Goal: Task Accomplishment & Management: Use online tool/utility

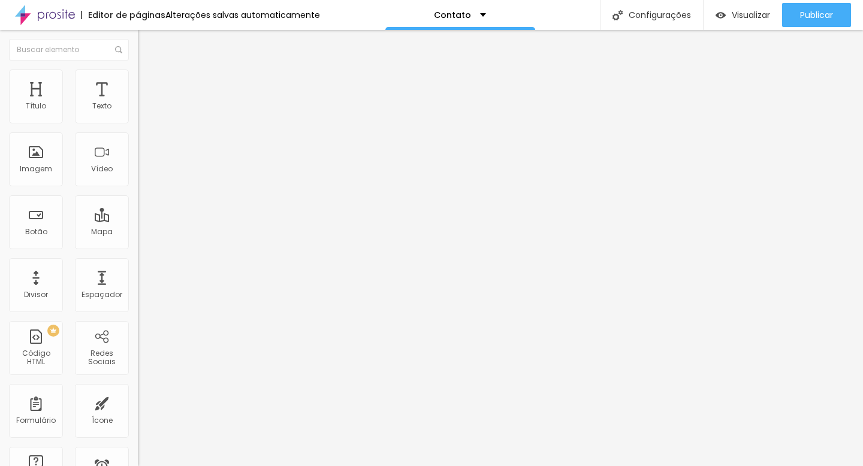
type input "17"
type input "16"
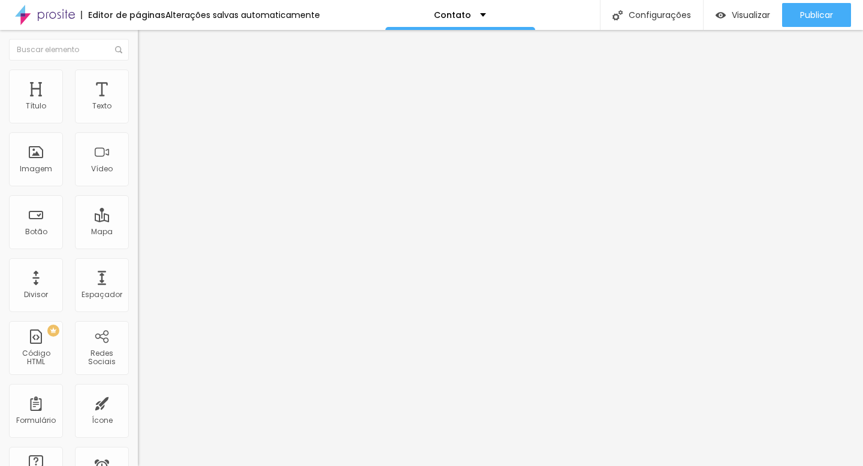
click at [138, 221] on input "range" at bounding box center [176, 226] width 77 height 10
click at [138, 70] on img at bounding box center [143, 75] width 11 height 11
click at [138, 102] on div "Trocar imagem" at bounding box center [207, 97] width 138 height 8
click at [138, 188] on span "1:1 Quadrado" at bounding box center [161, 182] width 47 height 10
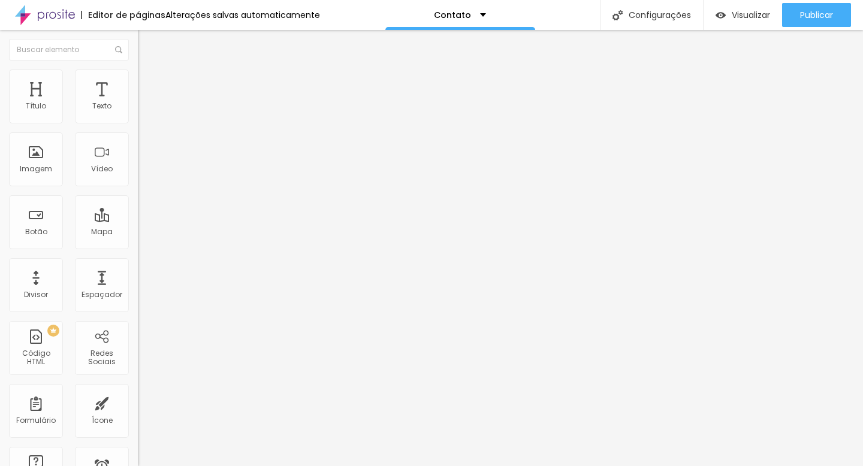
click at [138, 221] on span "Original" at bounding box center [152, 215] width 29 height 10
click at [138, 209] on span "Quadrado" at bounding box center [157, 204] width 39 height 10
click at [138, 195] on span "Cinema" at bounding box center [153, 190] width 30 height 10
drag, startPoint x: 62, startPoint y: 149, endPoint x: 62, endPoint y: 126, distance: 22.8
click at [138, 102] on div "Trocar imagem" at bounding box center [207, 97] width 138 height 8
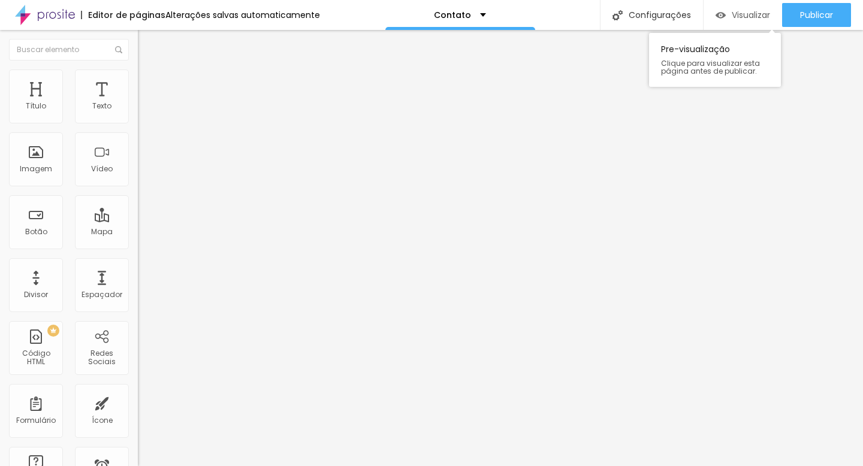
click at [732, 13] on span "Visualizar" at bounding box center [751, 15] width 38 height 10
click at [138, 82] on li "Avançado" at bounding box center [207, 88] width 138 height 12
click at [149, 83] on span "Estilo" at bounding box center [158, 78] width 19 height 10
type input "95"
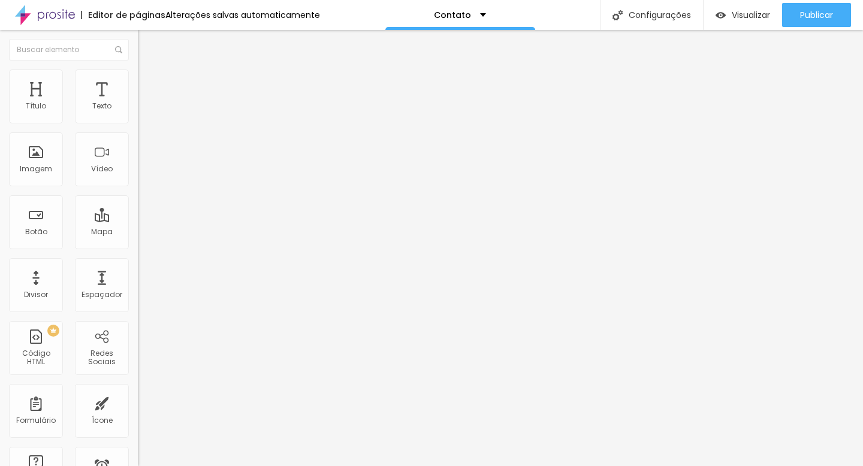
type input "90"
type input "85"
type input "80"
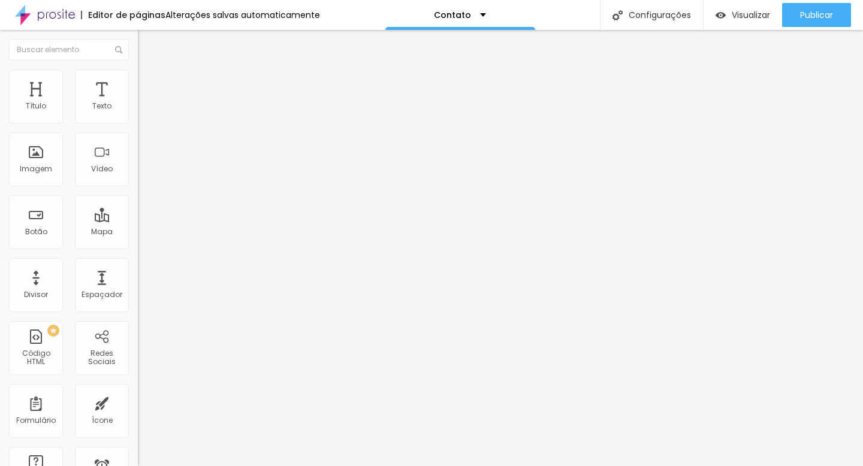
type input "80"
type input "75"
type input "70"
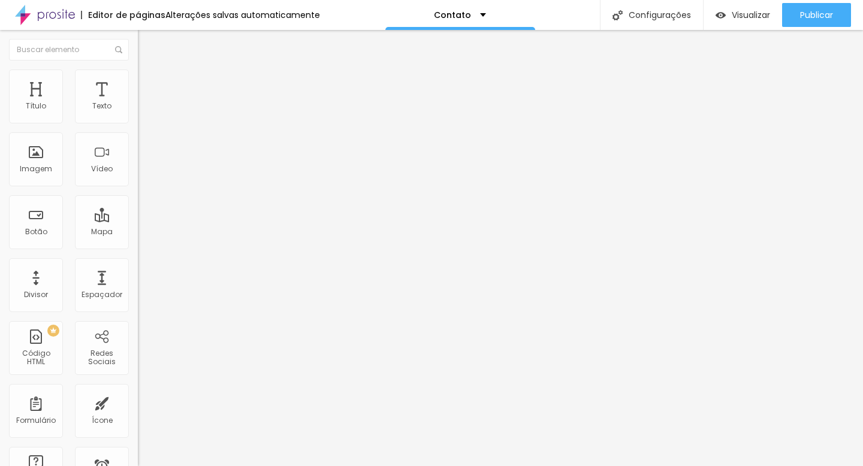
type input "65"
type input "60"
type input "55"
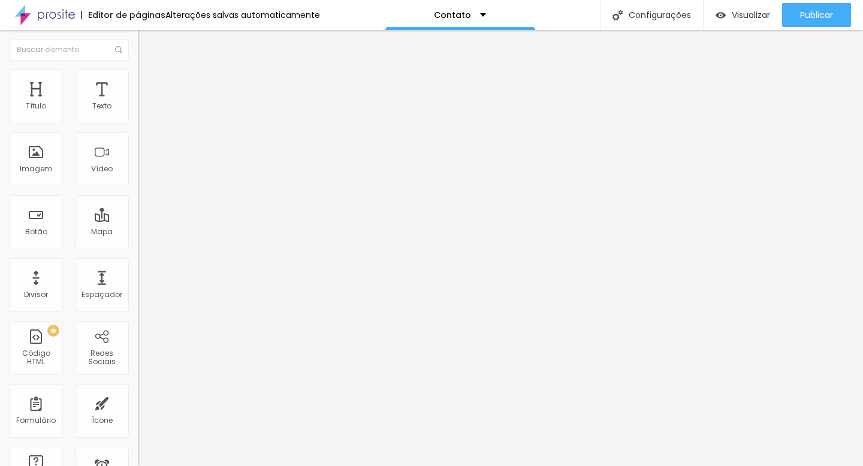
type input "55"
type input "50"
type input "45"
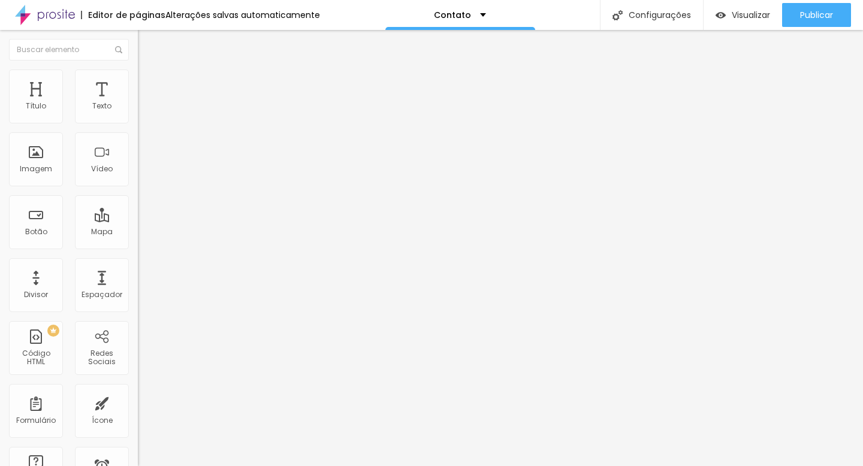
type input "40"
type input "35"
drag, startPoint x: 123, startPoint y: 127, endPoint x: 44, endPoint y: 126, distance: 79.1
type input "35"
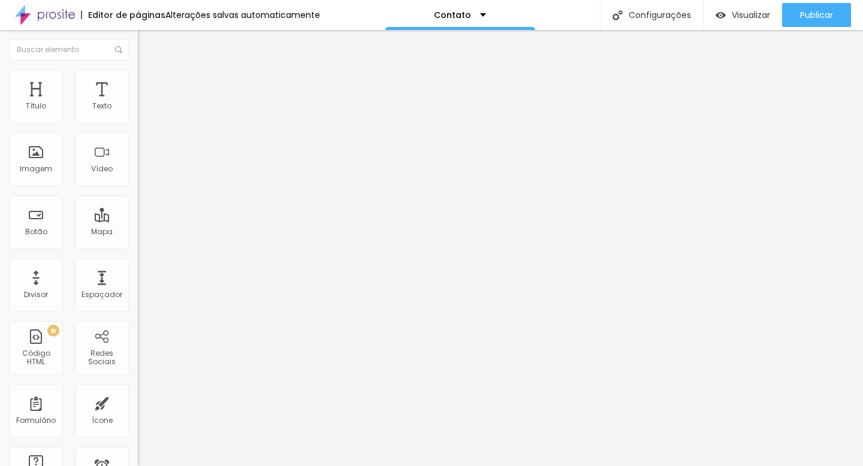
click at [138, 123] on input "range" at bounding box center [176, 118] width 77 height 10
click at [149, 71] on span "Conteúdo" at bounding box center [167, 66] width 37 height 10
click at [138, 152] on img at bounding box center [142, 147] width 8 height 8
click at [138, 188] on span "16:9 Cinema" at bounding box center [161, 182] width 46 height 10
click at [138, 206] on span "Padrão" at bounding box center [151, 201] width 27 height 10
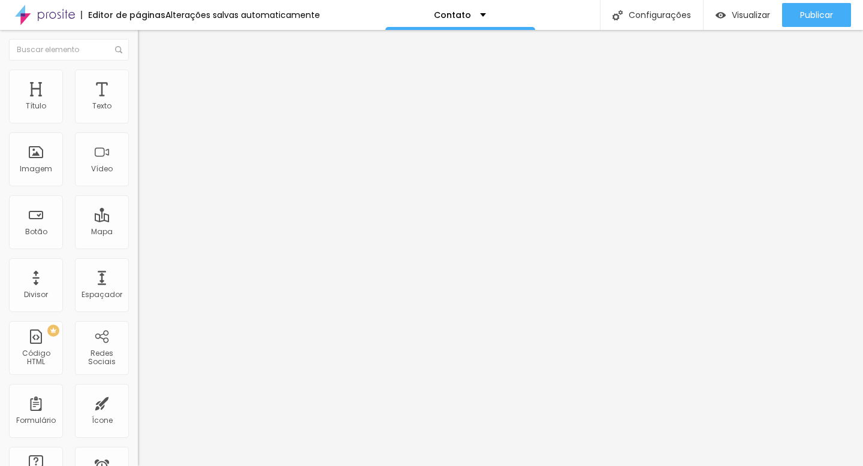
click at [138, 213] on span "Quadrado" at bounding box center [157, 208] width 39 height 10
click at [138, 221] on span "Original" at bounding box center [152, 215] width 29 height 10
click at [138, 209] on span "Quadrado" at bounding box center [157, 204] width 39 height 10
click at [35, 174] on div "Imagem" at bounding box center [36, 159] width 54 height 54
click at [43, 162] on div "Imagem" at bounding box center [36, 159] width 54 height 54
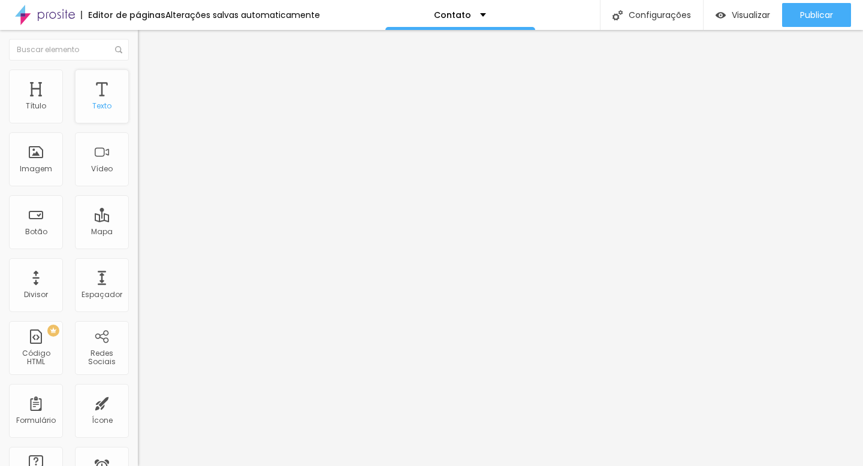
click at [98, 109] on div "Texto" at bounding box center [101, 106] width 19 height 8
click at [147, 46] on img "button" at bounding box center [152, 44] width 10 height 10
click at [102, 114] on div "Texto" at bounding box center [102, 97] width 54 height 54
click at [138, 131] on link "clique aqui" at bounding box center [203, 121] width 130 height 17
click at [138, 72] on img at bounding box center [143, 75] width 11 height 11
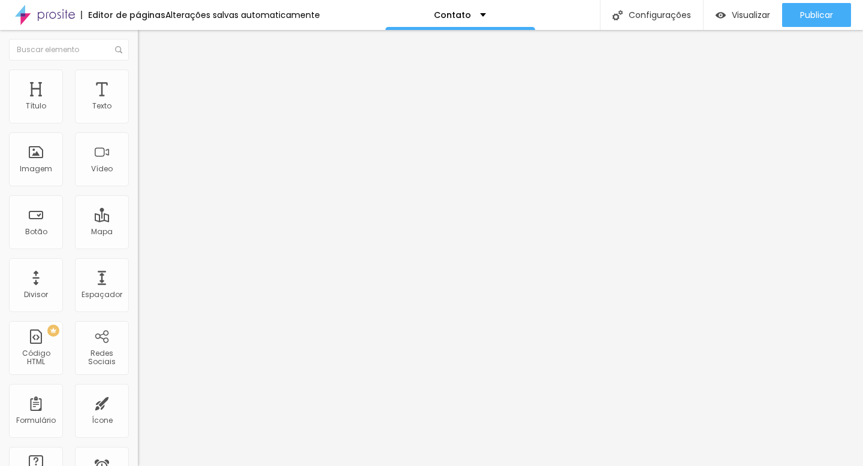
type input "40"
type input "45"
type input "50"
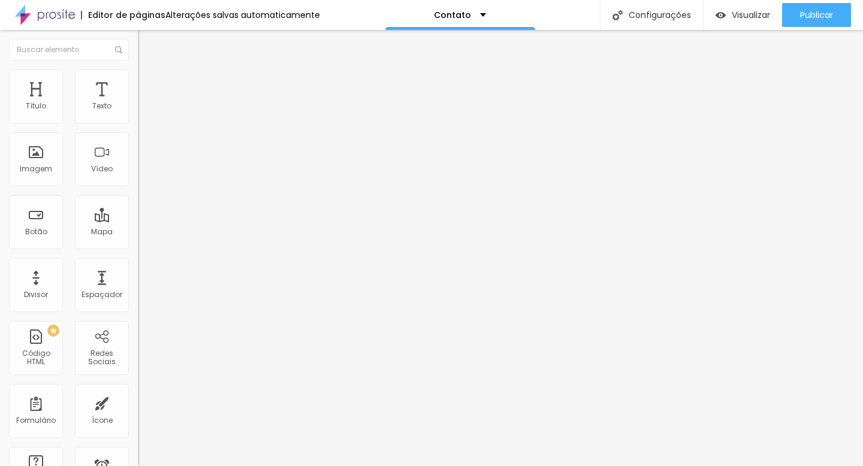
type input "50"
type input "55"
type input "60"
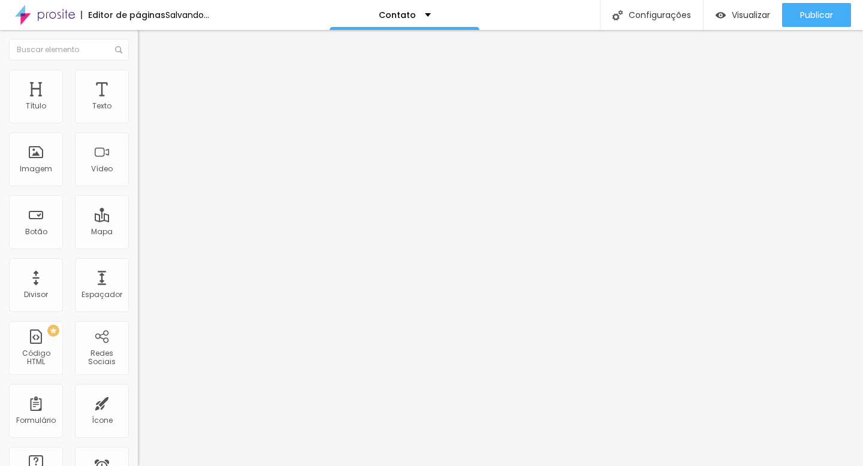
type input "65"
type input "70"
type input "75"
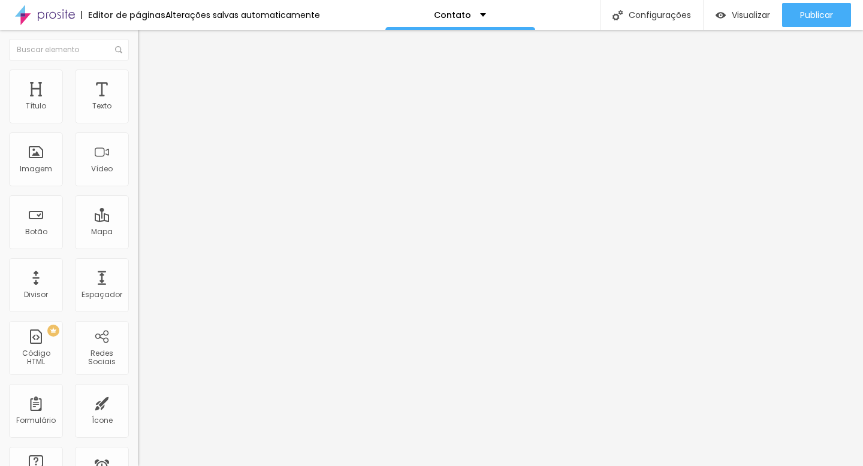
type input "75"
type input "80"
type input "85"
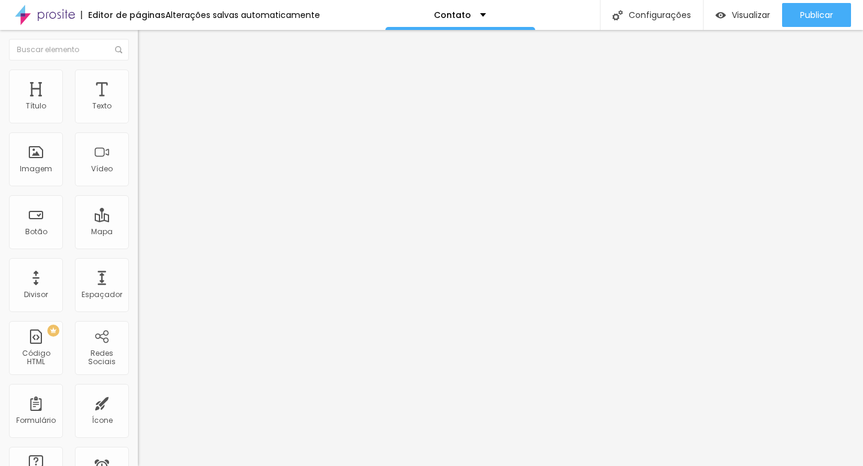
type input "90"
type input "95"
type input "100"
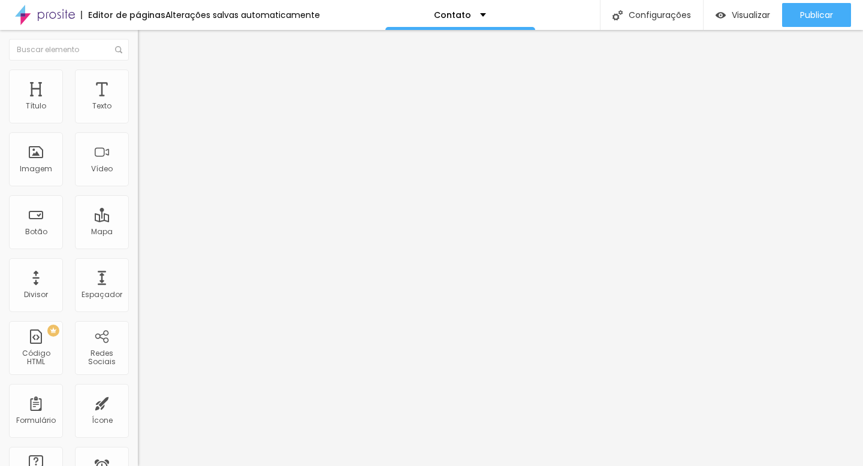
drag, startPoint x: 43, startPoint y: 128, endPoint x: 131, endPoint y: 150, distance: 90.8
type input "100"
click at [138, 123] on input "range" at bounding box center [176, 118] width 77 height 10
click at [149, 71] on span "Conteúdo" at bounding box center [167, 66] width 37 height 10
click at [138, 161] on img at bounding box center [142, 157] width 8 height 8
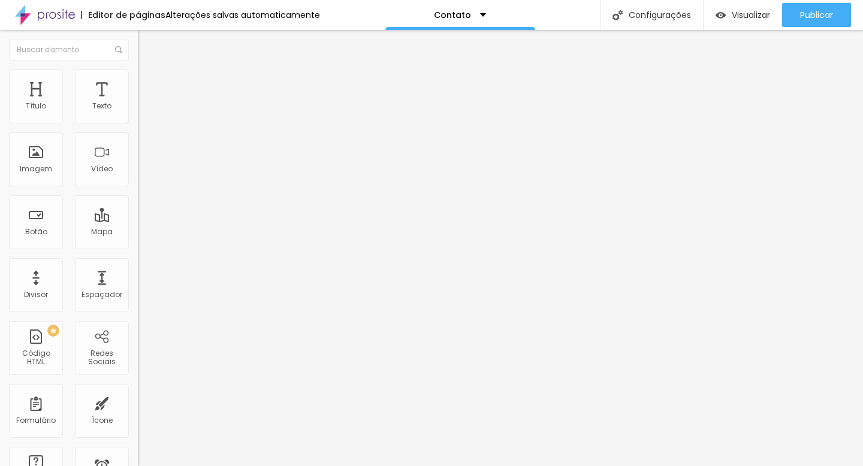
click at [138, 109] on span "Encaixotado" at bounding box center [161, 104] width 47 height 10
click at [138, 128] on span "Completo" at bounding box center [156, 122] width 37 height 10
click at [138, 116] on span "Encaixotado" at bounding box center [161, 111] width 47 height 10
click at [138, 80] on li "Estilo" at bounding box center [207, 76] width 138 height 12
click at [106, 104] on div "Texto" at bounding box center [101, 106] width 19 height 8
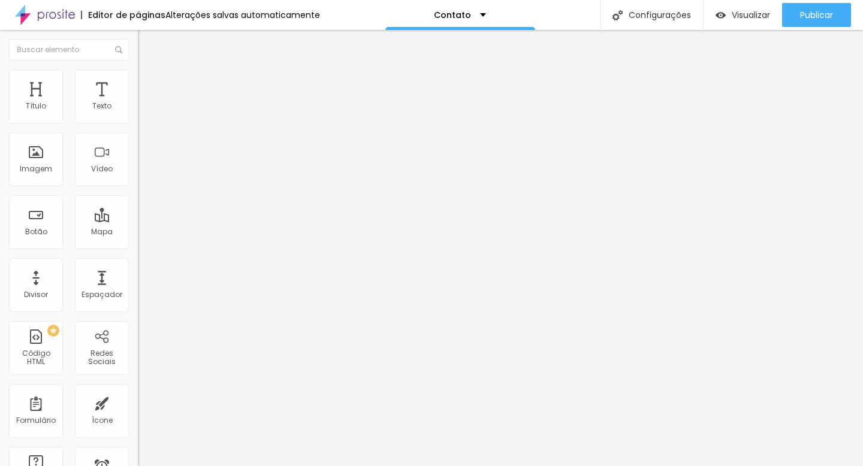
click at [149, 81] on span "Avançado" at bounding box center [169, 78] width 40 height 10
click at [138, 68] on img at bounding box center [143, 63] width 11 height 11
click at [147, 47] on img "button" at bounding box center [152, 44] width 10 height 10
click at [461, 17] on p "Contato" at bounding box center [452, 15] width 37 height 8
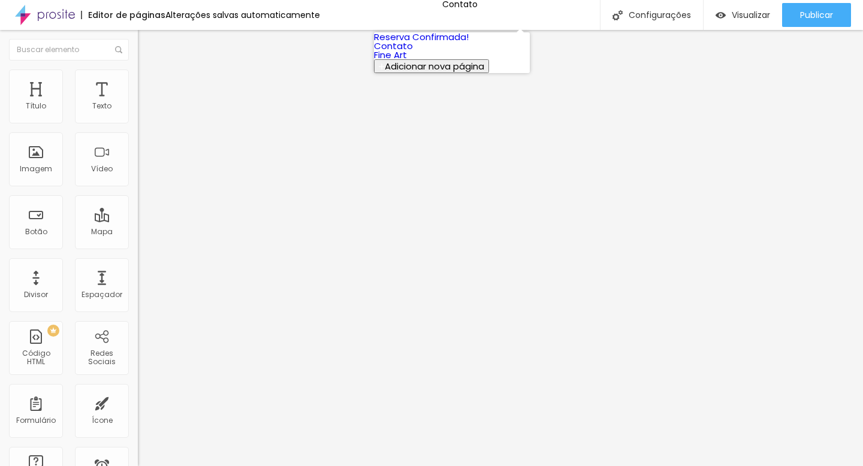
click at [413, 52] on link "Contato" at bounding box center [393, 46] width 39 height 13
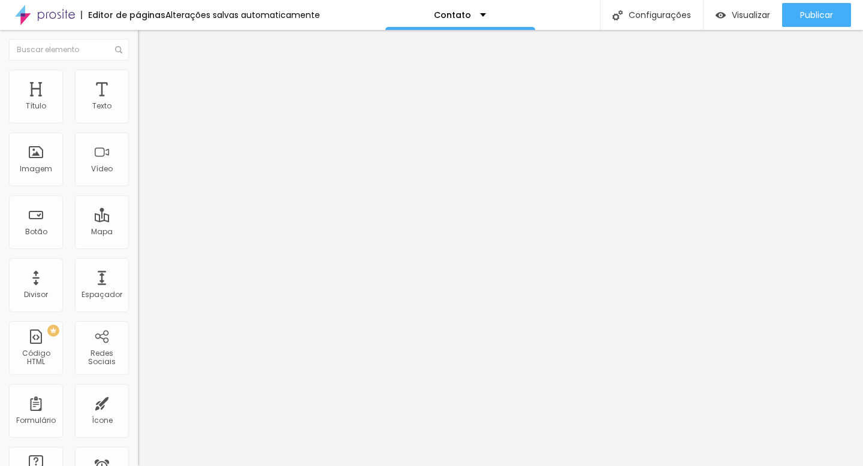
click at [147, 44] on div "Editar Texto" at bounding box center [181, 44] width 68 height 10
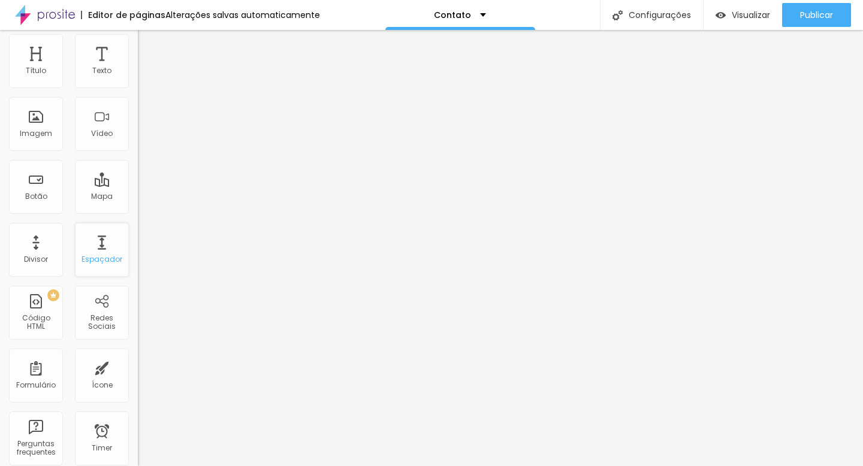
scroll to position [33, 0]
click at [37, 326] on div "Código HTML" at bounding box center [35, 324] width 47 height 17
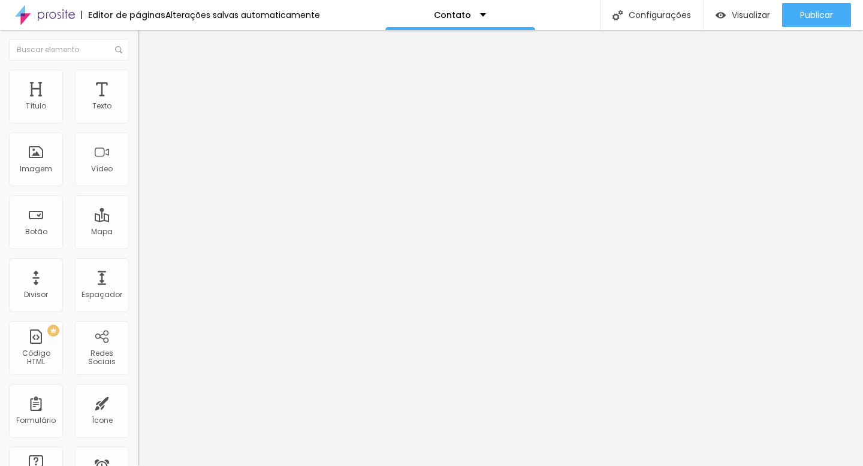
click at [149, 83] on span "Avançado" at bounding box center [169, 78] width 40 height 10
type input "8"
type input "15"
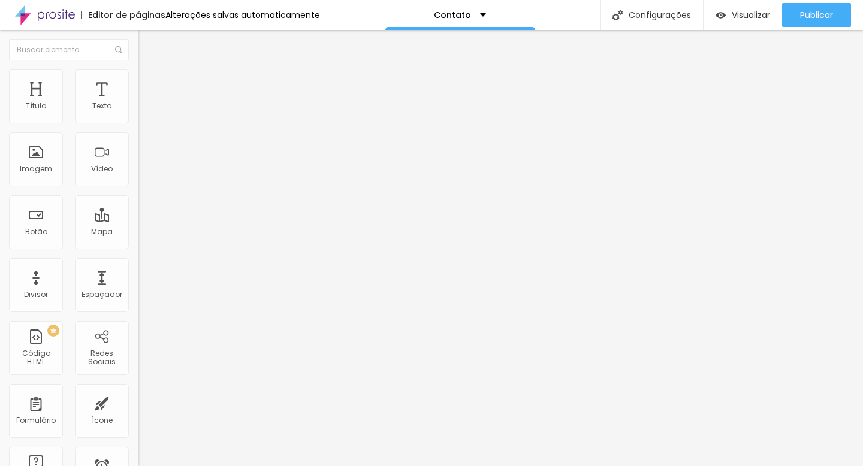
type input "25"
type input "36"
type input "45"
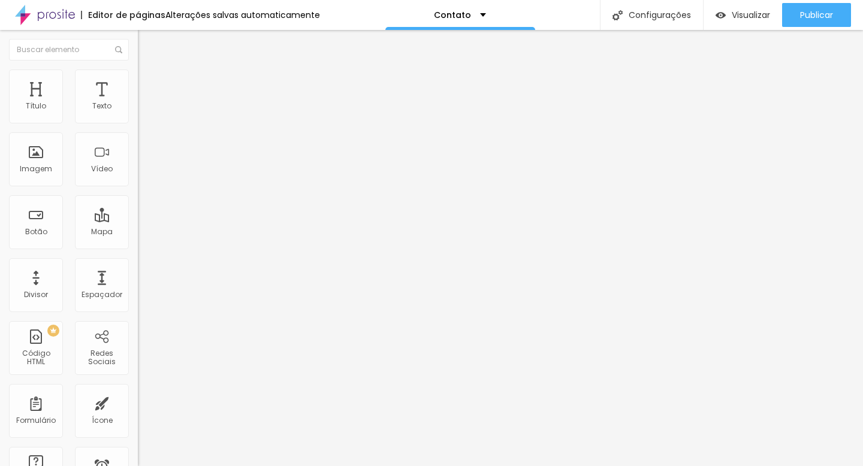
type input "45"
type input "53"
type input "57"
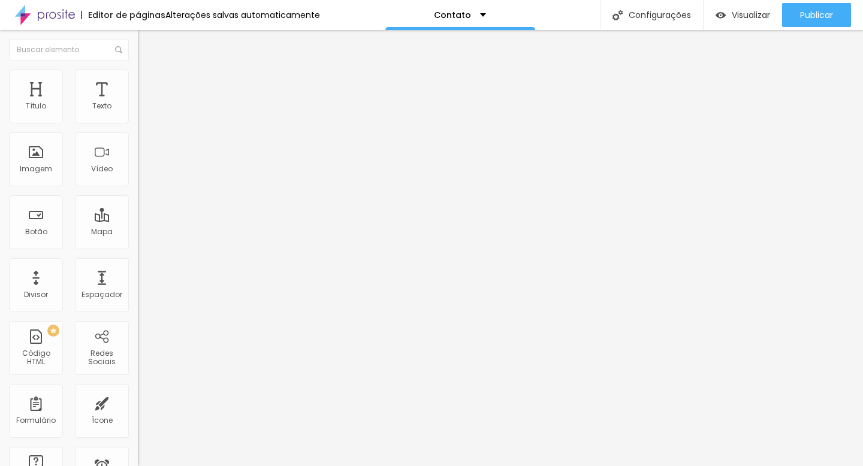
type input "59"
type input "60"
type input "61"
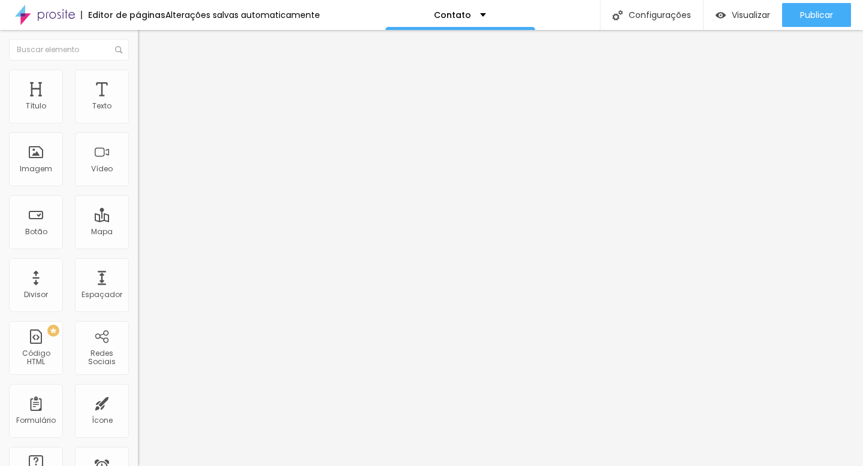
type input "61"
type input "63"
type input "64"
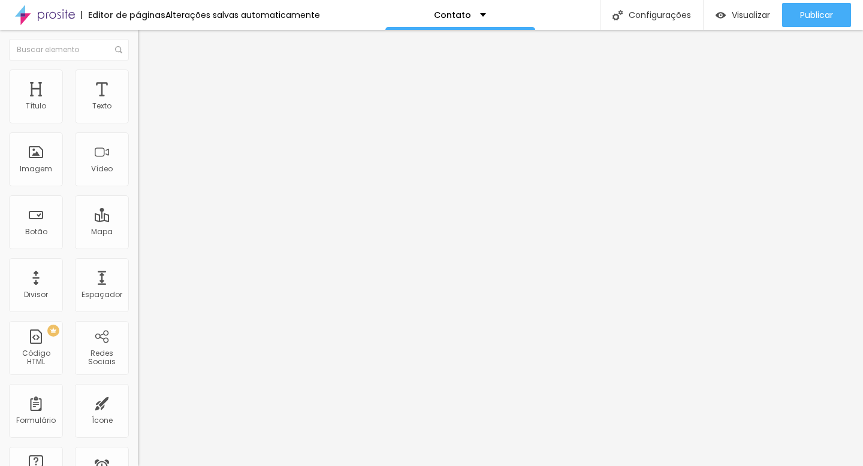
type input "66"
type input "67"
type input "68"
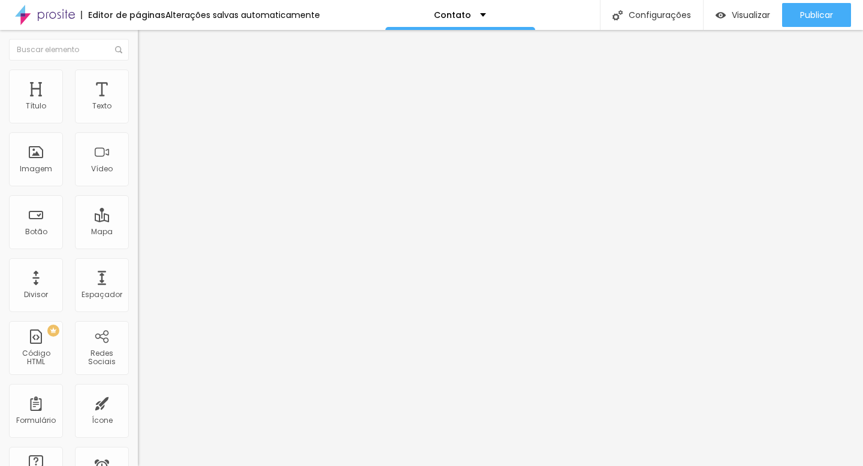
type input "68"
type input "69"
type input "70"
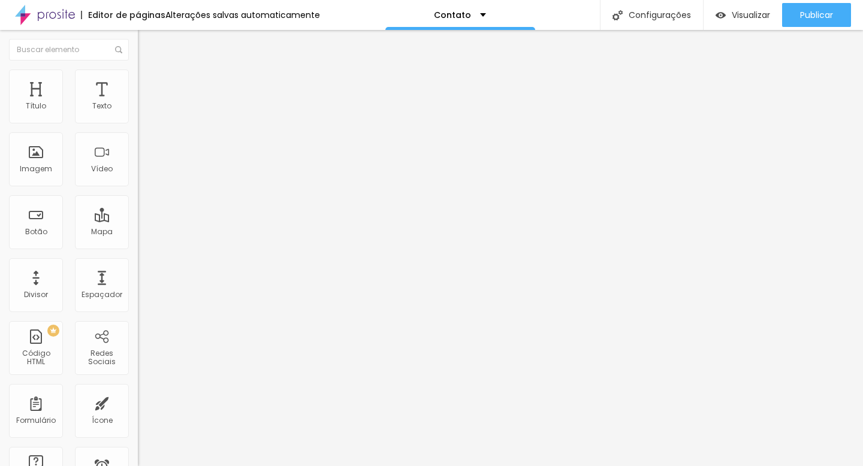
type input "71"
type input "72"
type input "73"
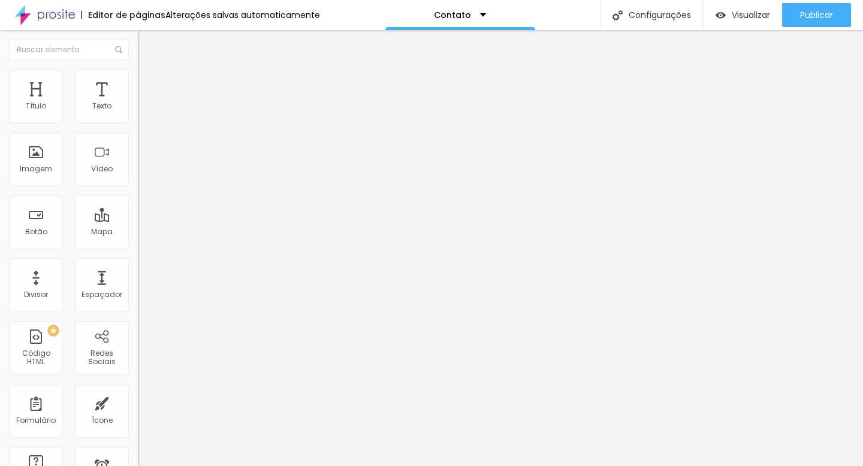
type input "73"
type input "74"
type input "75"
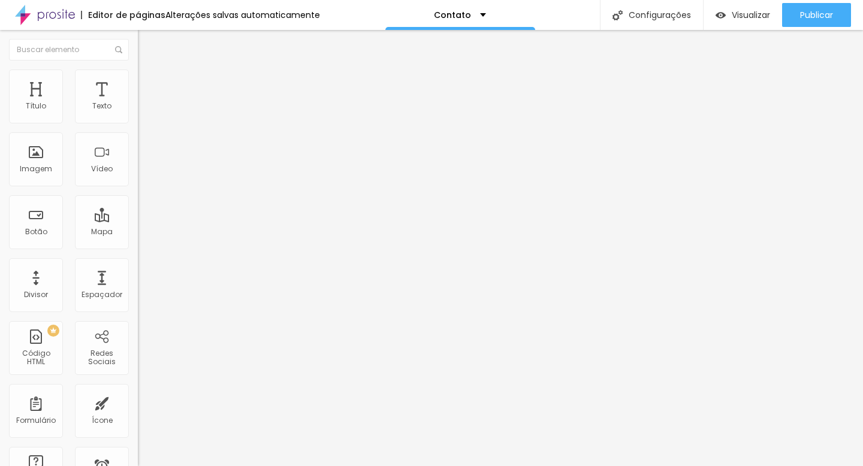
type input "76"
type input "77"
type input "78"
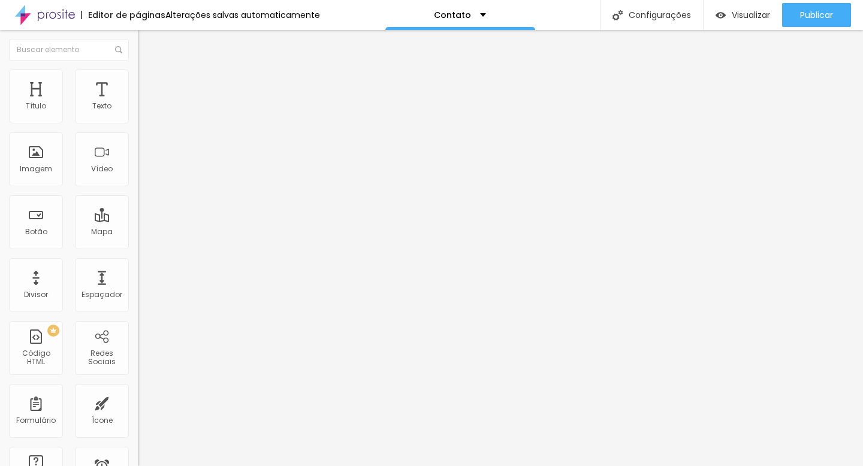
type input "78"
type input "79"
type input "80"
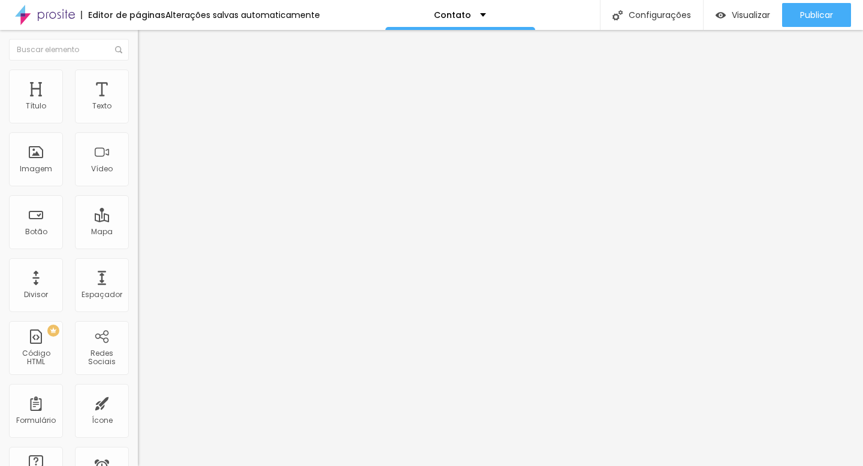
type input "81"
type input "84"
type input "86"
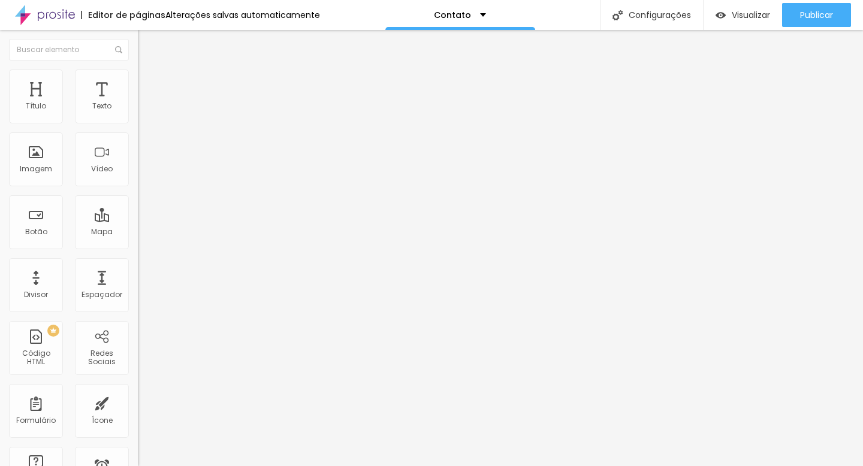
type input "86"
type input "89"
type input "91"
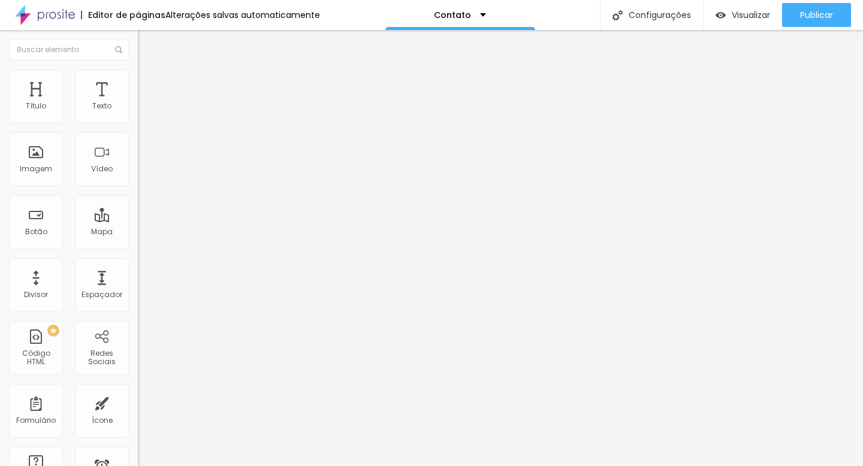
type input "92"
type input "93"
type input "94"
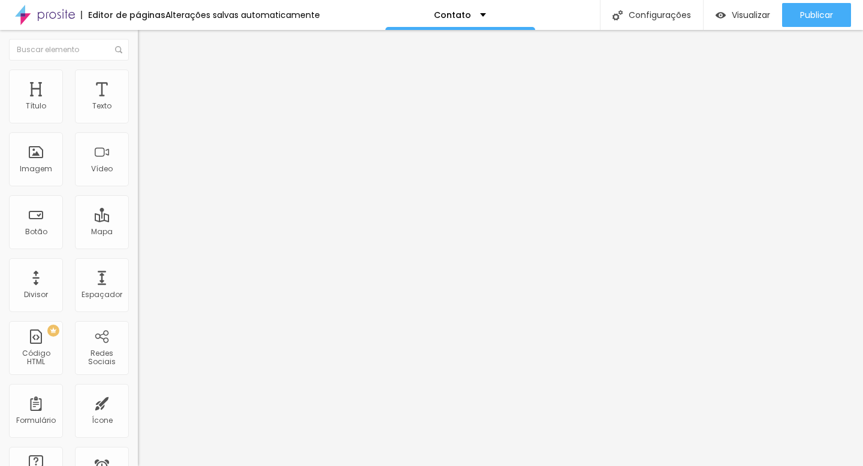
type input "94"
type input "95"
type input "97"
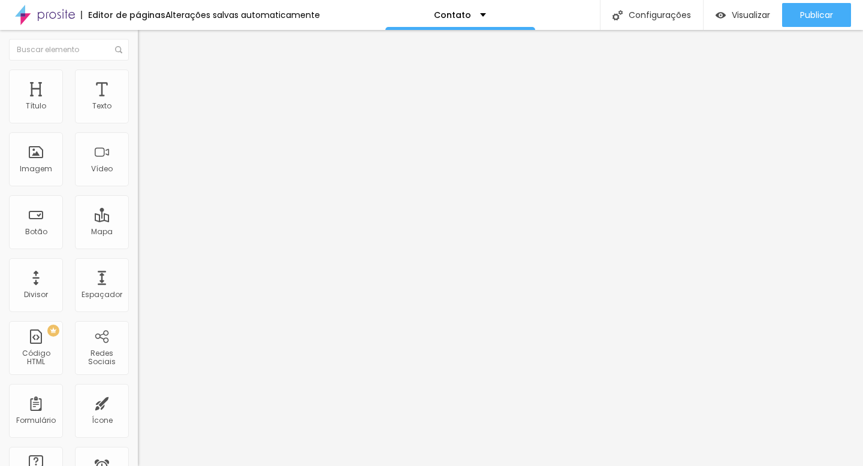
type input "99"
type input "100"
type input "97"
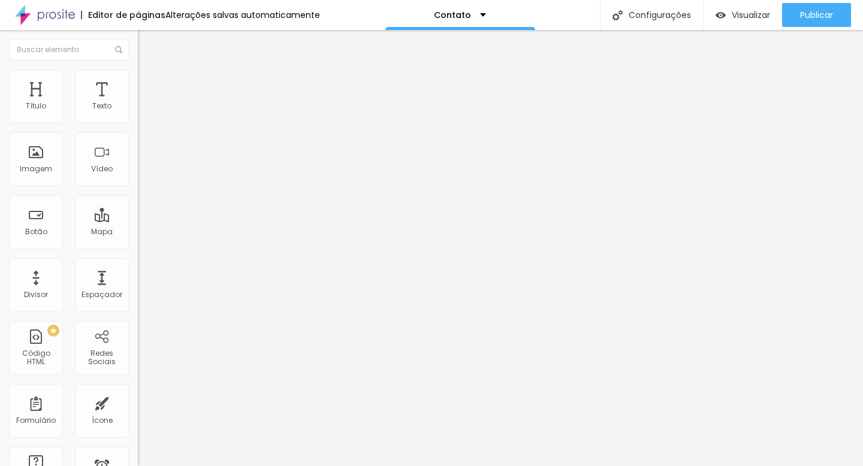
type input "97"
type input "94"
type input "91"
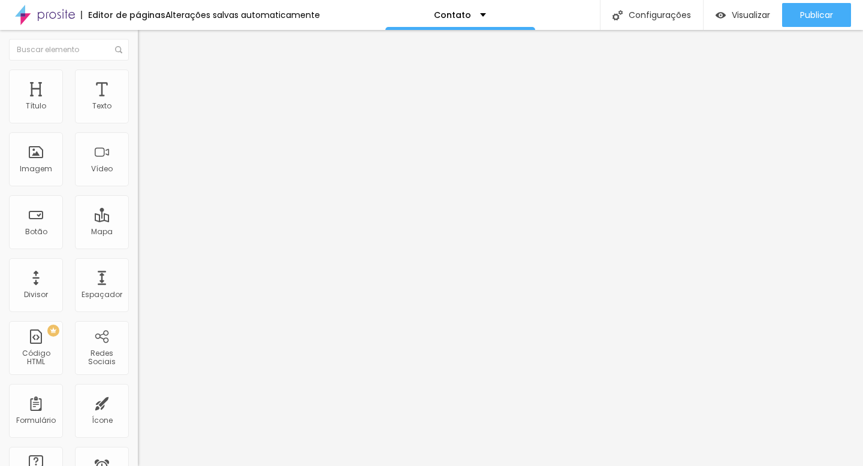
type input "87"
type input "81"
type input "73"
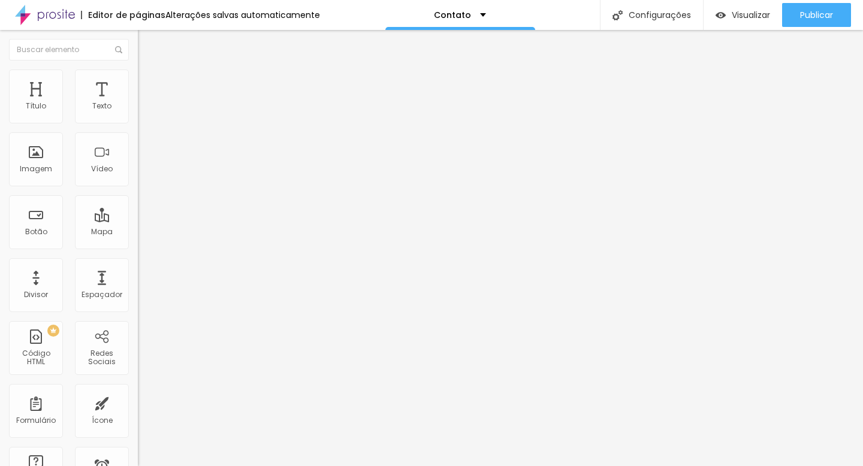
type input "73"
type input "62"
type input "48"
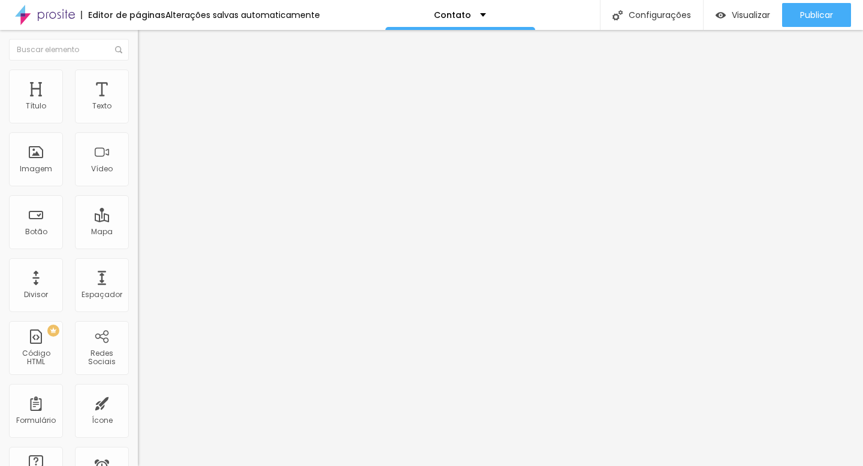
type input "34"
type input "19"
type input "8"
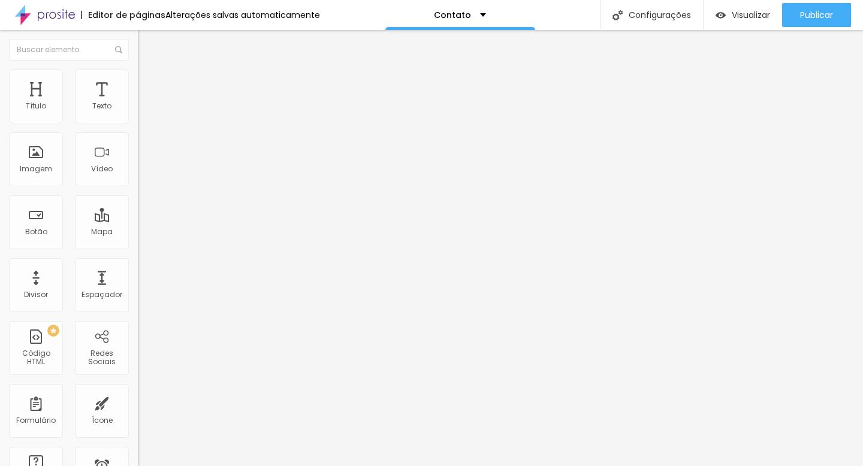
type input "8"
type input "0"
type input "10"
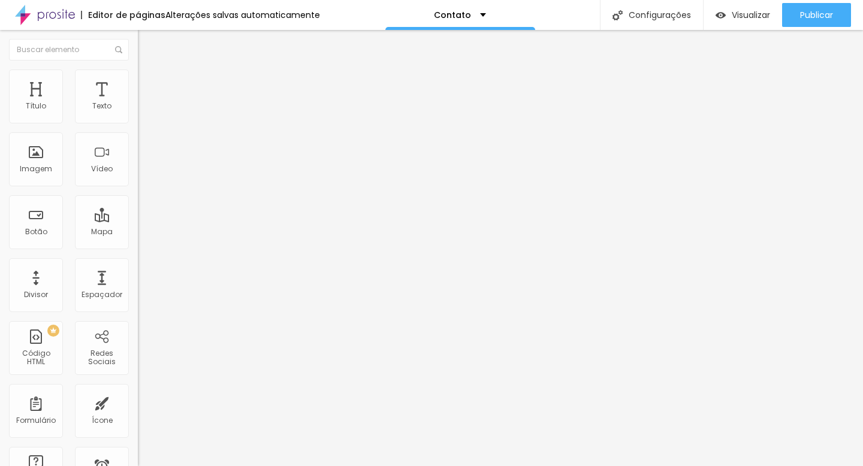
type input "20"
type input "28"
type input "35"
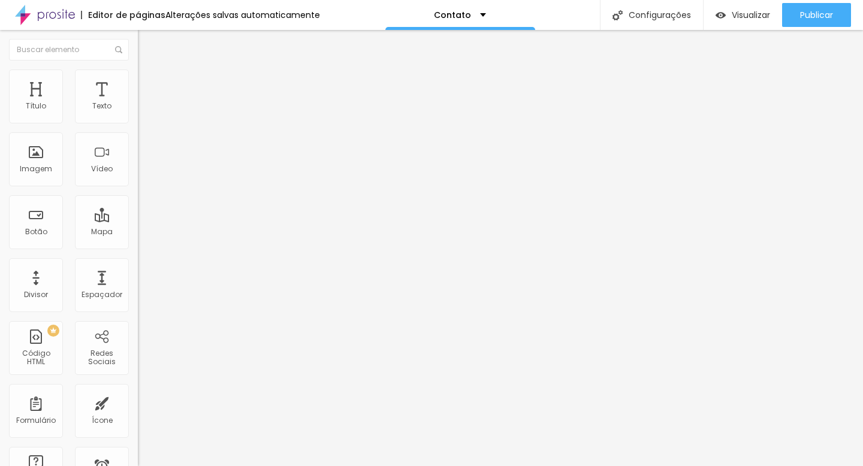
type input "35"
type input "40"
type input "44"
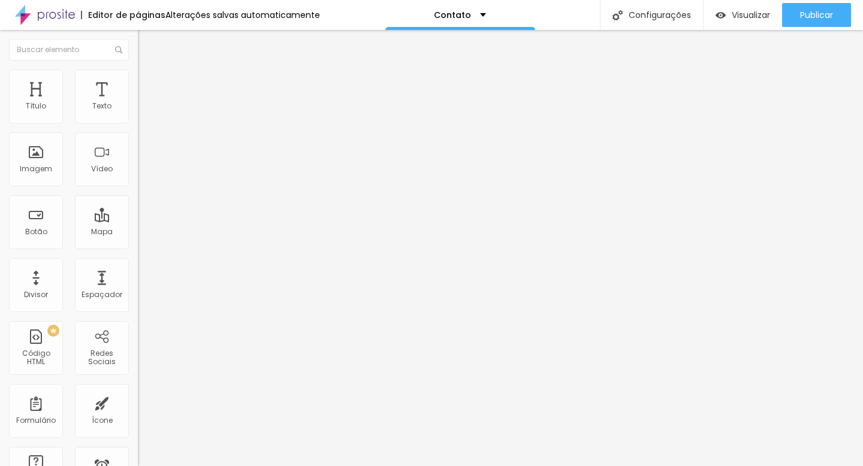
type input "47"
type input "50"
type input "53"
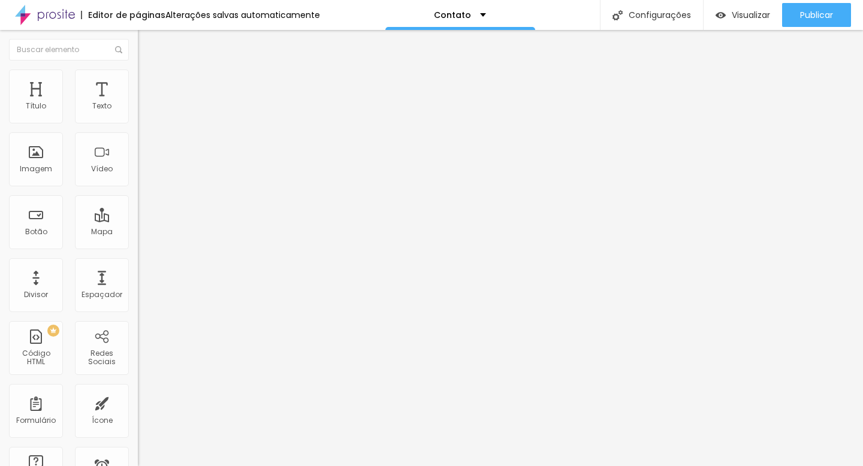
type input "53"
type input "56"
type input "58"
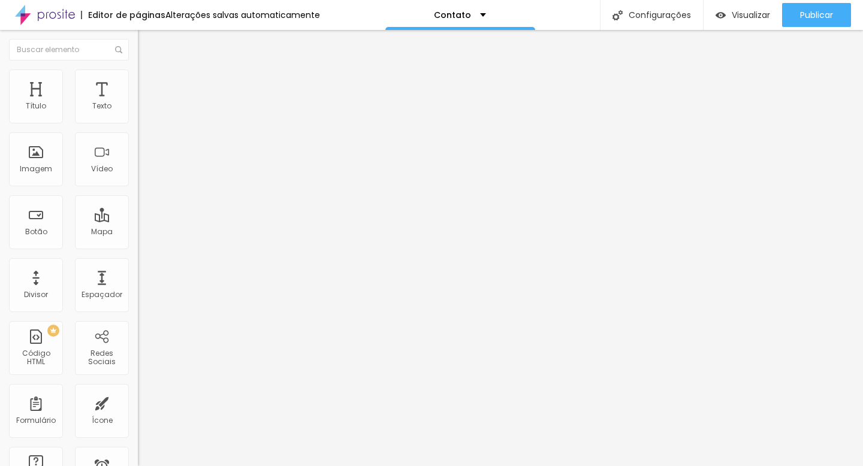
type input "61"
type input "63"
type input "65"
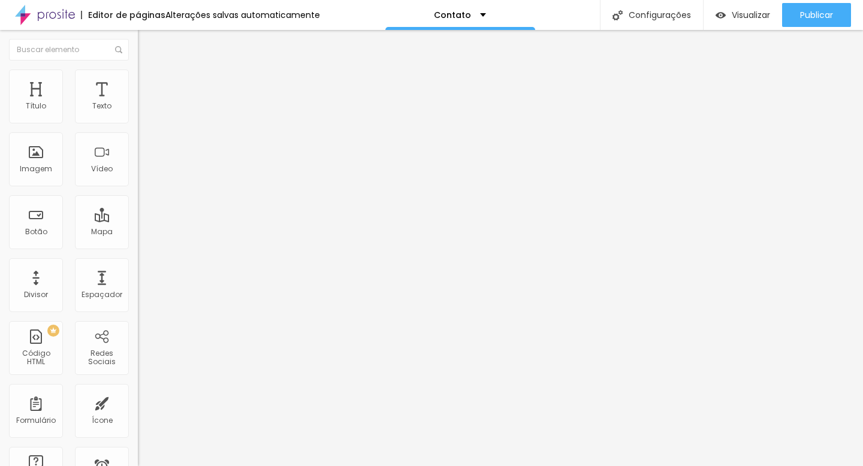
type input "65"
type input "67"
type input "69"
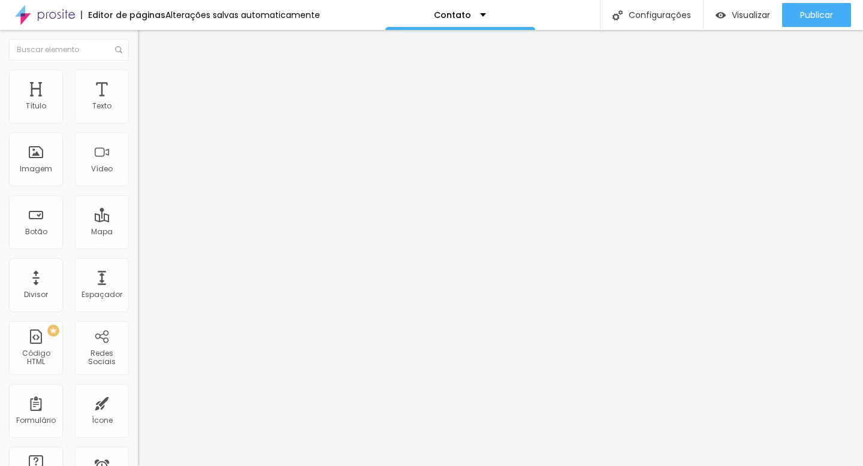
type input "71"
type input "72"
type input "73"
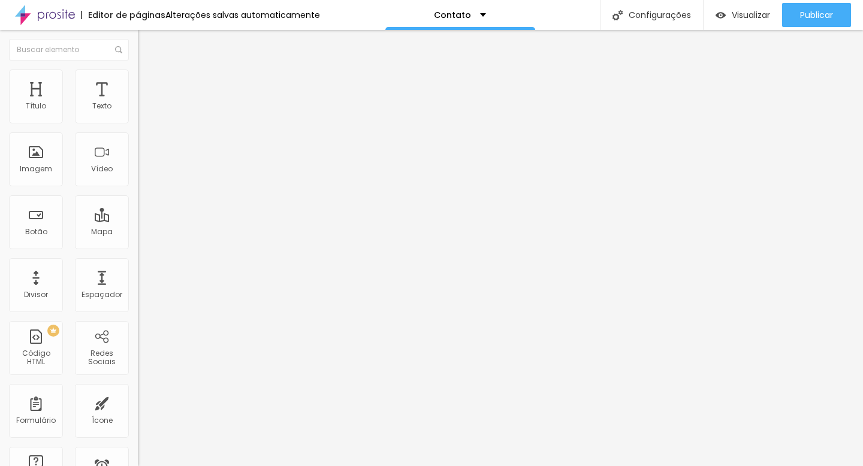
type input "73"
type input "74"
type input "75"
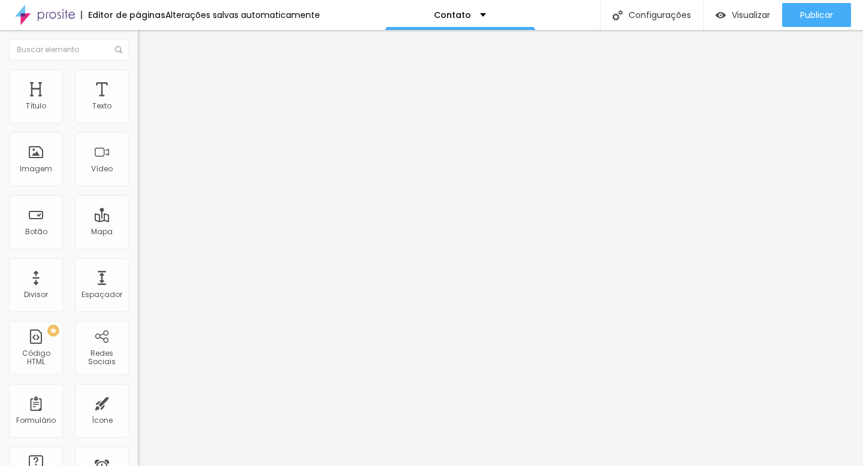
type input "76"
type input "78"
type input "81"
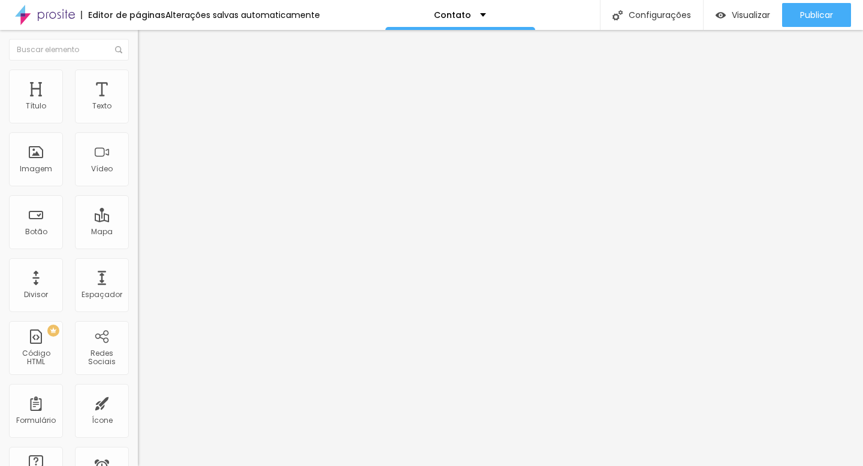
type input "81"
type input "85"
type input "89"
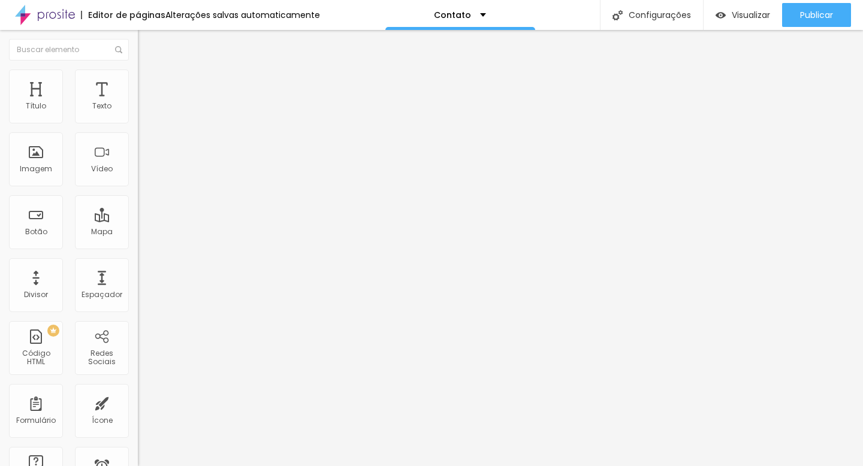
type input "93"
type input "96"
type input "100"
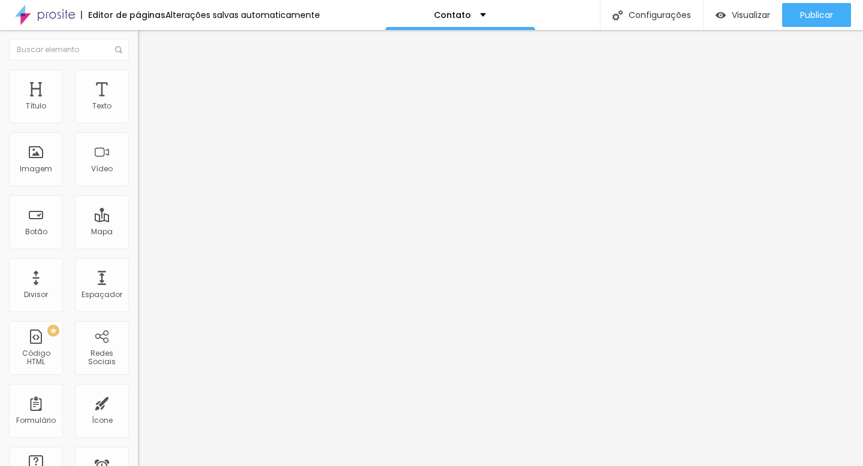
type input "100"
drag, startPoint x: 34, startPoint y: 117, endPoint x: 115, endPoint y: 133, distance: 83.0
type input "100"
click at [138, 221] on input "range" at bounding box center [176, 226] width 77 height 10
type input "12"
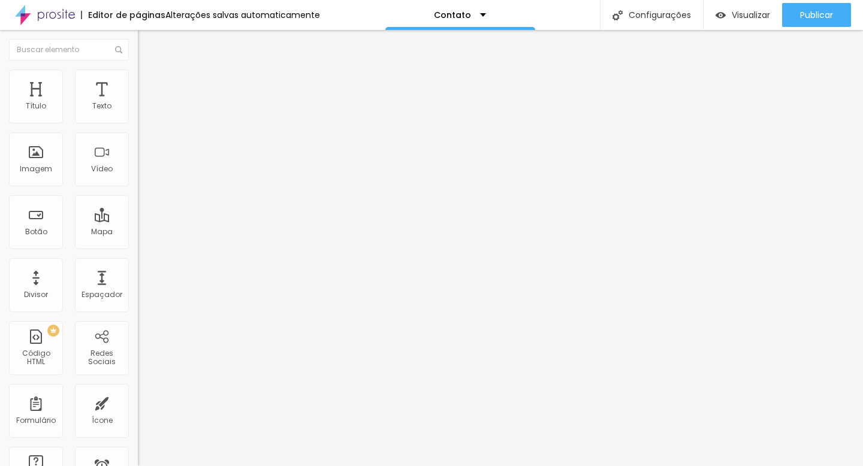
type input "12"
type input "21"
type input "25"
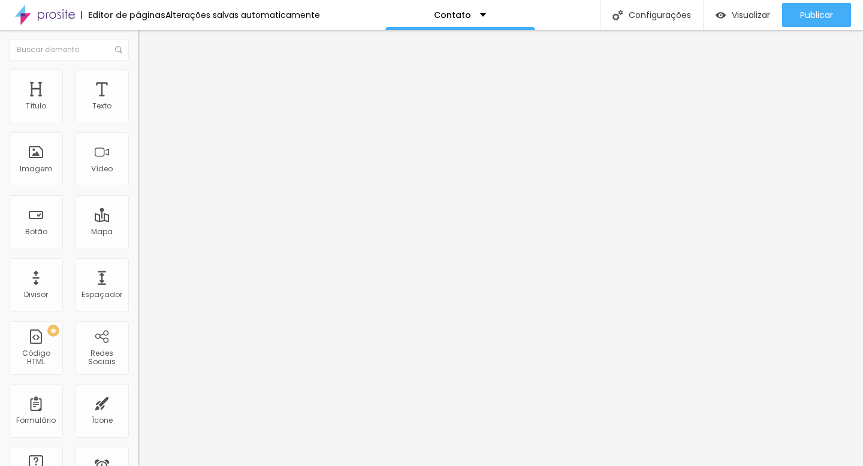
type input "28"
type input "30"
type input "31"
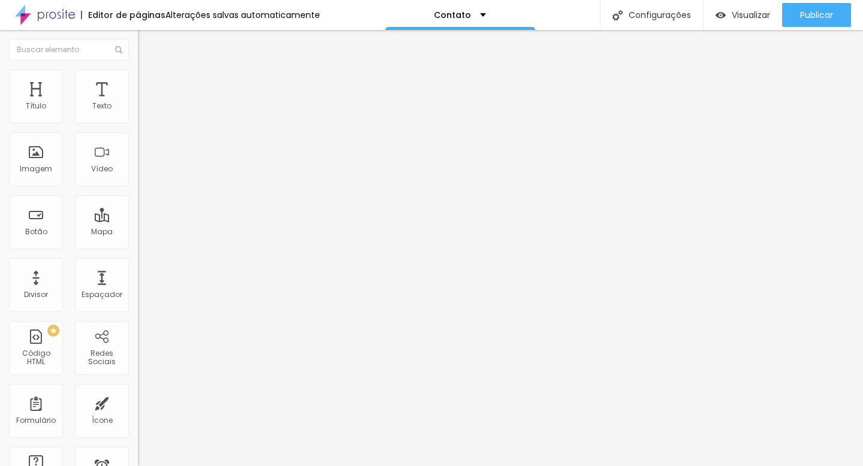
type input "31"
type input "33"
type input "34"
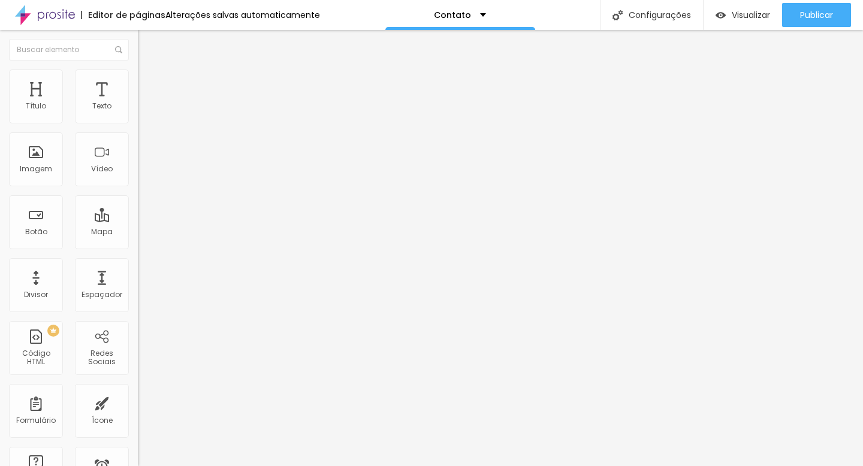
type input "36"
type input "39"
type input "42"
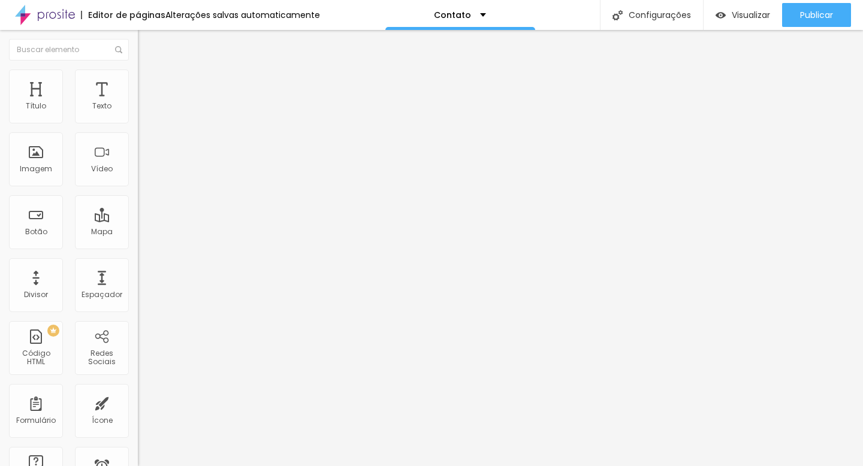
type input "42"
type input "44"
type input "46"
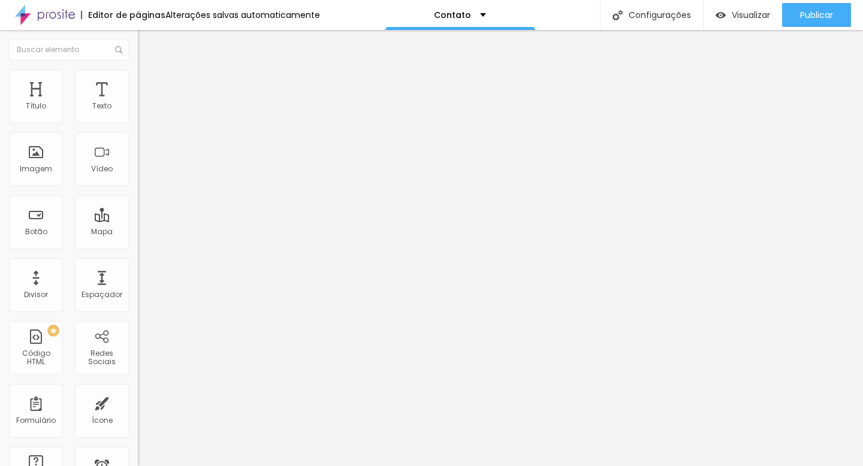
type input "49"
type input "51"
type input "53"
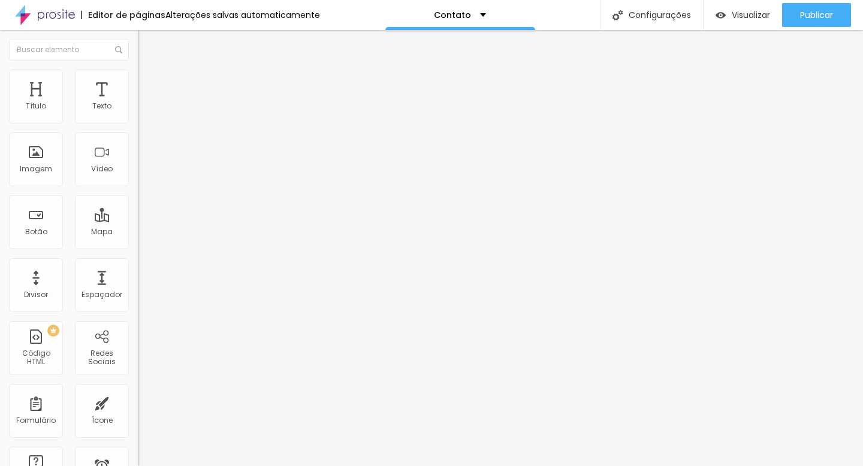
type input "53"
type input "56"
type input "58"
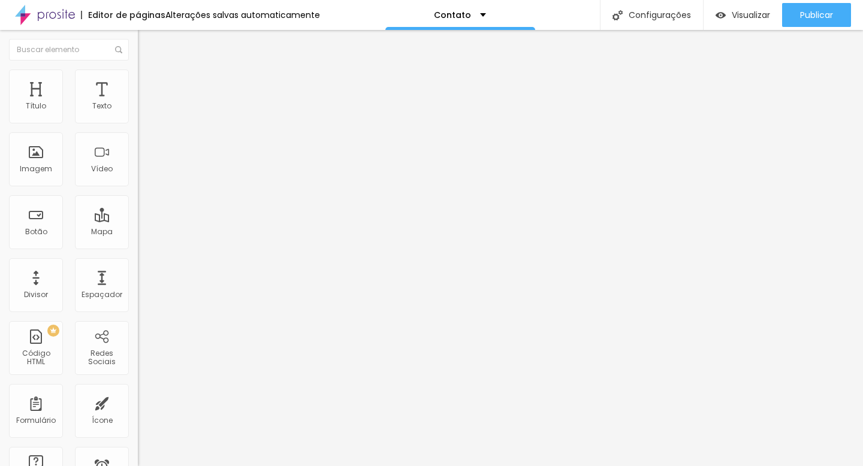
type input "60"
type input "61"
drag, startPoint x: 35, startPoint y: 141, endPoint x: 49, endPoint y: 144, distance: 14.7
click at [138, 390] on input "range" at bounding box center [176, 395] width 77 height 10
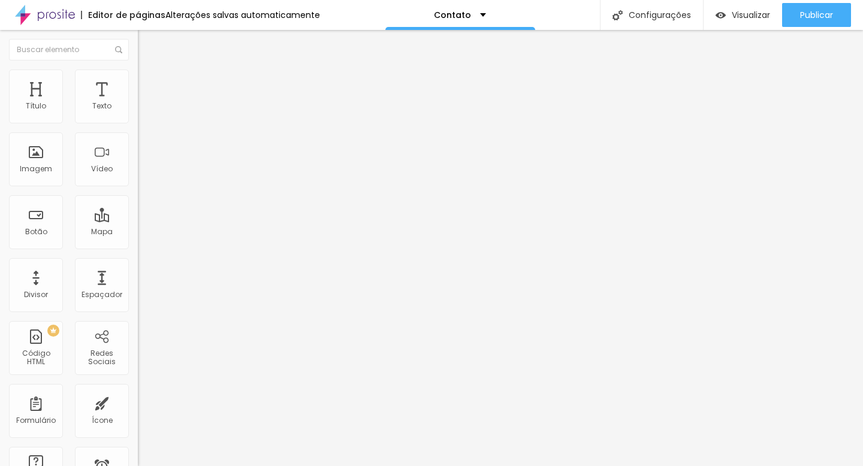
click at [149, 81] on span "Estilo" at bounding box center [158, 78] width 19 height 10
drag, startPoint x: 126, startPoint y: 128, endPoint x: 48, endPoint y: 129, distance: 78.5
click at [138, 123] on input "range" at bounding box center [176, 118] width 77 height 10
drag, startPoint x: 50, startPoint y: 128, endPoint x: 36, endPoint y: 128, distance: 14.4
click at [138, 123] on input "range" at bounding box center [176, 118] width 77 height 10
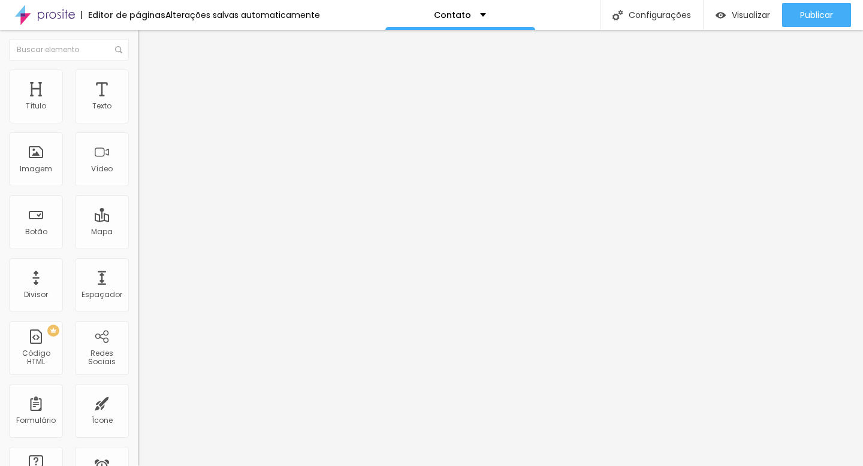
click at [138, 80] on li "Estilo" at bounding box center [207, 76] width 138 height 12
click at [149, 71] on span "Conteúdo" at bounding box center [167, 66] width 37 height 10
click at [138, 103] on span "Adicionar imagem" at bounding box center [176, 98] width 77 height 10
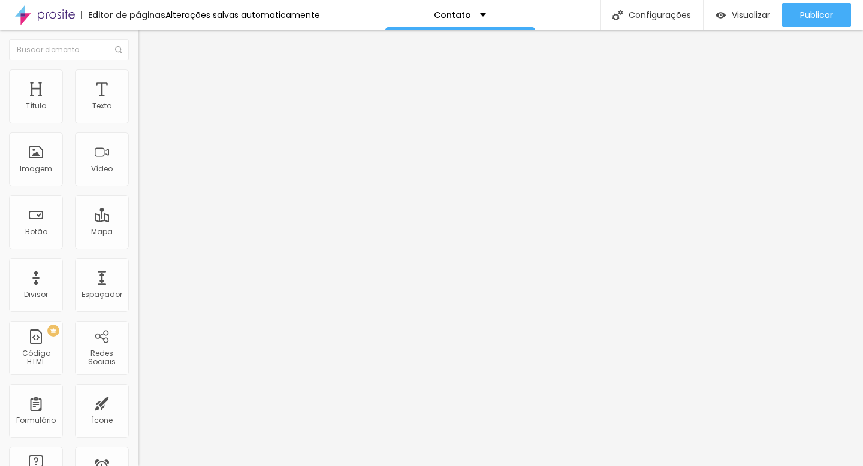
click at [138, 171] on img at bounding box center [142, 166] width 8 height 8
click at [149, 82] on span "Estilo" at bounding box center [158, 78] width 19 height 10
drag, startPoint x: 37, startPoint y: 127, endPoint x: 85, endPoint y: 127, distance: 48.5
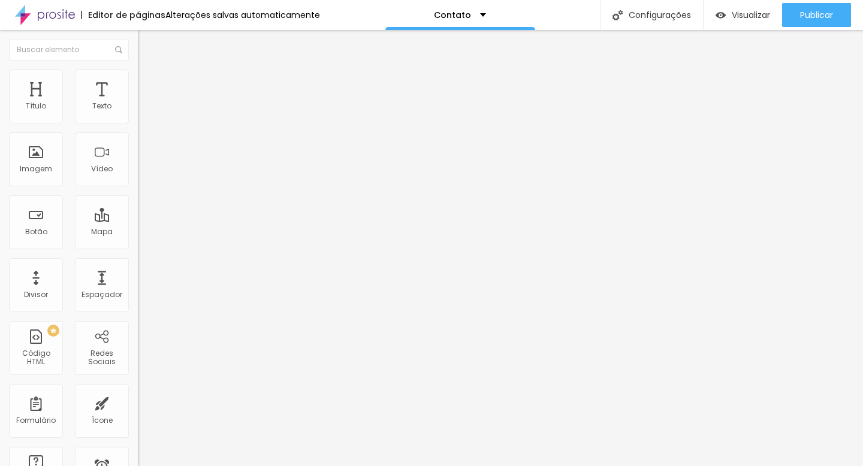
click at [138, 123] on input "range" at bounding box center [176, 118] width 77 height 10
click at [149, 71] on span "Conteúdo" at bounding box center [167, 66] width 37 height 10
click at [138, 161] on img at bounding box center [142, 157] width 8 height 8
click at [138, 188] on span "Original" at bounding box center [152, 182] width 29 height 10
click at [138, 209] on span "Quadrado" at bounding box center [157, 204] width 39 height 10
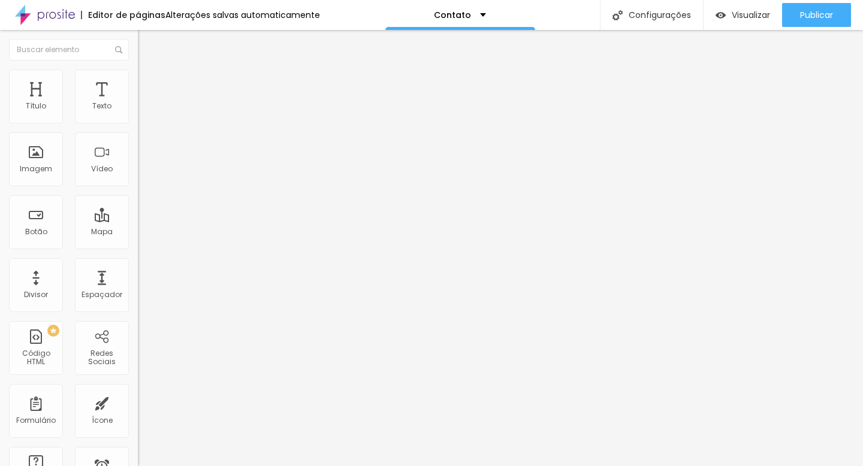
click at [138, 171] on img at bounding box center [142, 166] width 8 height 8
click at [138, 201] on div "Padrão 4:3" at bounding box center [207, 197] width 138 height 7
click at [138, 213] on span "Quadrado" at bounding box center [157, 208] width 39 height 10
click at [138, 121] on input "text" at bounding box center [210, 115] width 144 height 12
click at [138, 79] on li "Estilo" at bounding box center [207, 76] width 138 height 12
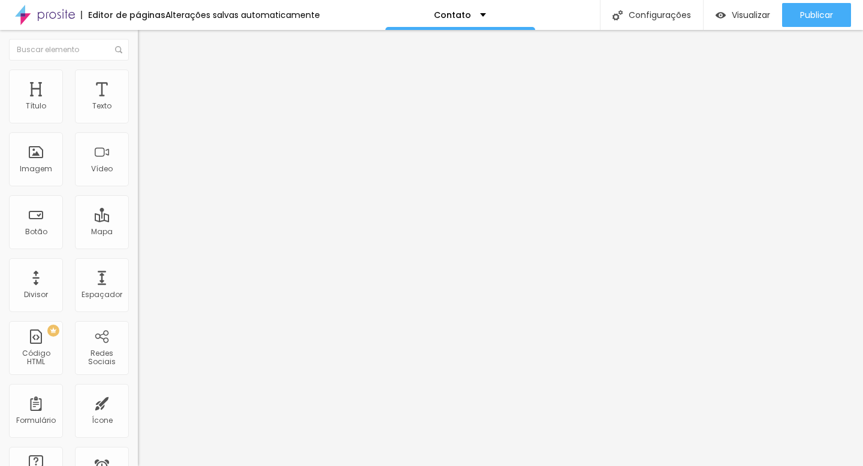
click at [138, 82] on li "Avançado" at bounding box center [207, 88] width 138 height 12
drag, startPoint x: 35, startPoint y: 117, endPoint x: 102, endPoint y: 119, distance: 67.1
click at [138, 233] on input "range" at bounding box center [176, 238] width 77 height 10
drag, startPoint x: 36, startPoint y: 140, endPoint x: 23, endPoint y: 140, distance: 13.2
click at [138, 402] on input "range" at bounding box center [176, 407] width 77 height 10
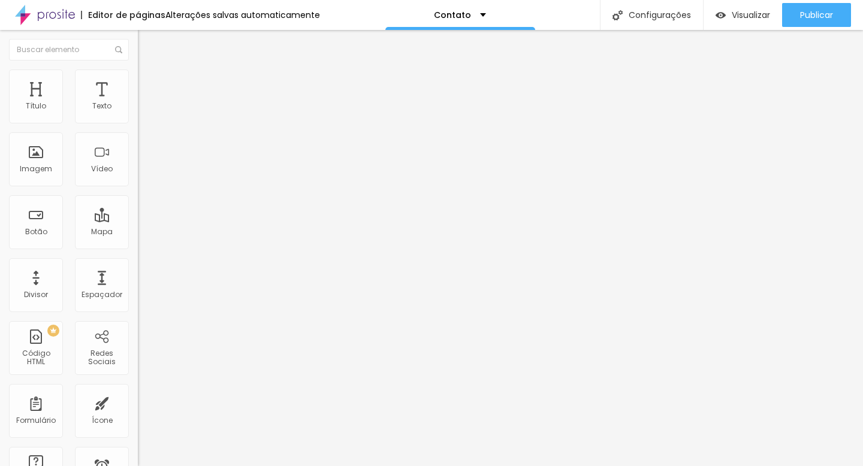
click at [138, 77] on img at bounding box center [143, 75] width 11 height 11
click at [138, 82] on img at bounding box center [143, 87] width 11 height 11
drag, startPoint x: 101, startPoint y: 116, endPoint x: 67, endPoint y: 120, distance: 33.8
click at [138, 233] on input "range" at bounding box center [176, 238] width 77 height 10
click at [138, 77] on img at bounding box center [143, 75] width 11 height 11
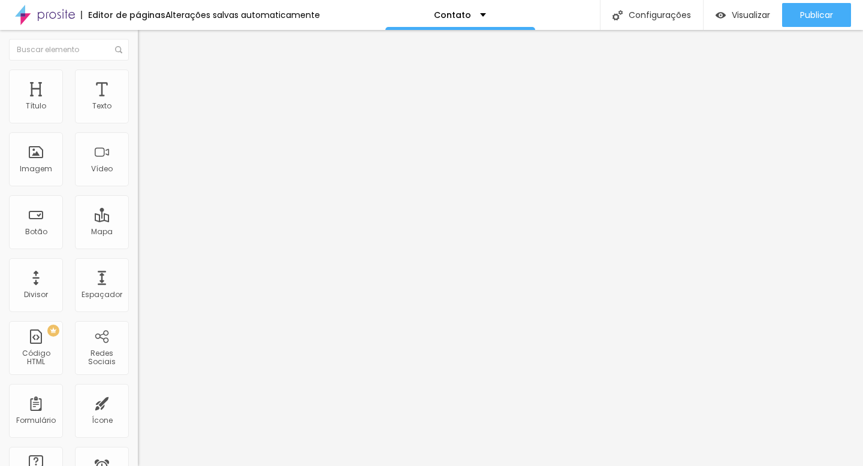
click at [138, 68] on img at bounding box center [143, 63] width 11 height 11
click at [138, 161] on img at bounding box center [142, 157] width 8 height 8
click at [138, 89] on div "Tipografia" at bounding box center [207, 85] width 138 height 7
click at [138, 115] on button "button" at bounding box center [146, 108] width 17 height 13
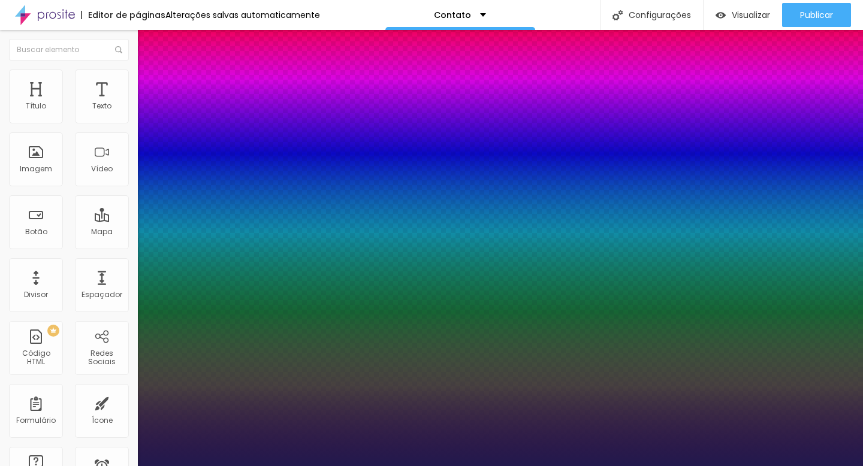
click at [368, 466] on div at bounding box center [431, 466] width 863 height 0
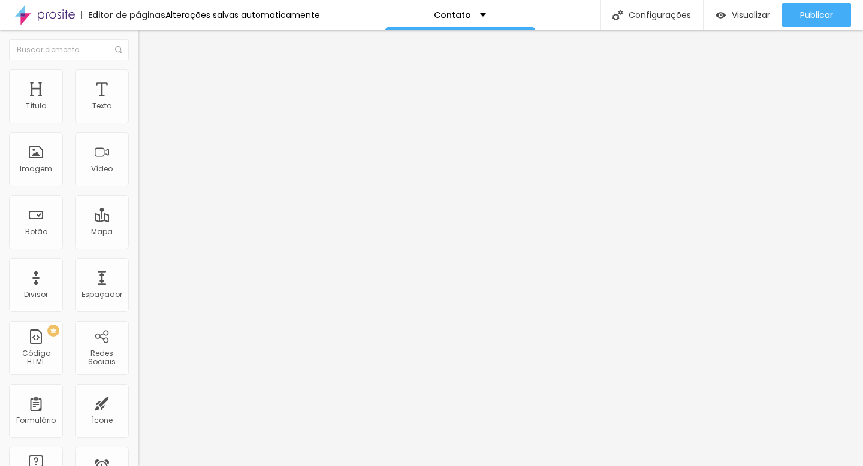
click at [143, 111] on icon "button" at bounding box center [146, 107] width 7 height 7
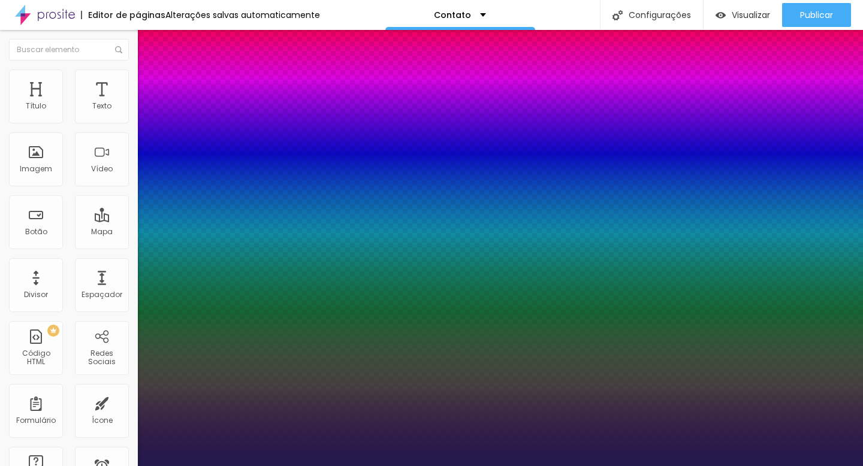
click at [728, 466] on div at bounding box center [431, 466] width 863 height 0
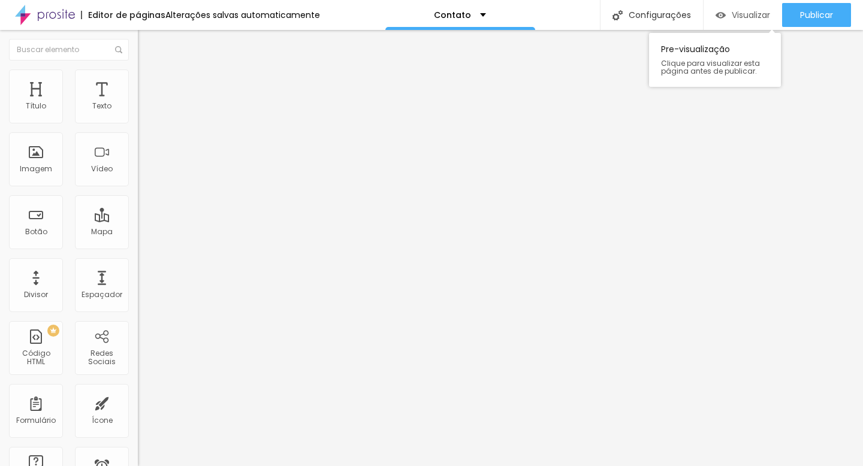
click at [738, 8] on div "Visualizar" at bounding box center [743, 15] width 55 height 24
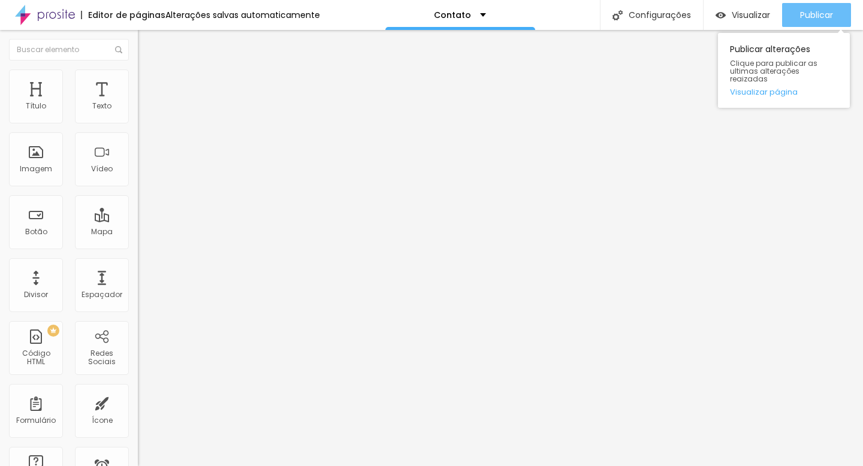
click at [805, 18] on span "Publicar" at bounding box center [816, 15] width 33 height 10
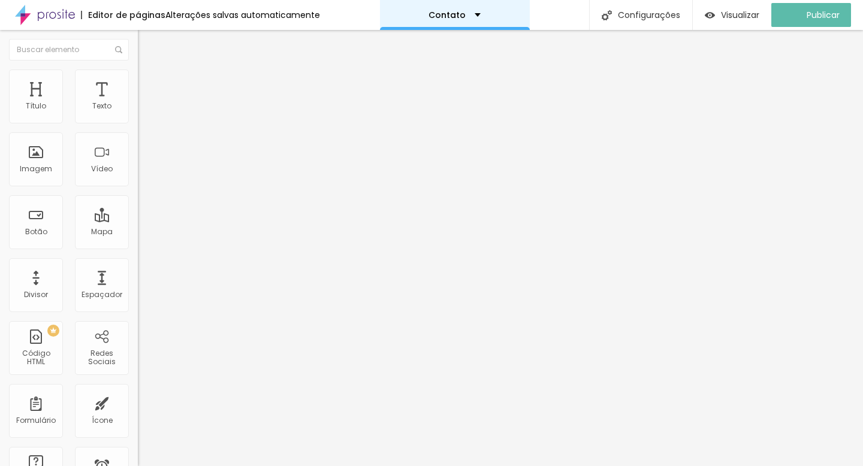
click at [451, 17] on p "Contato" at bounding box center [447, 15] width 37 height 8
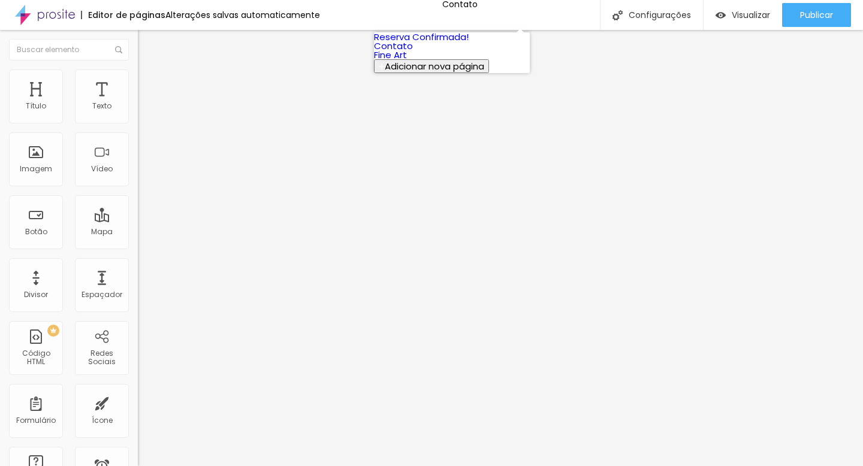
click at [437, 43] on link "Reserva Confirmada!" at bounding box center [421, 37] width 95 height 13
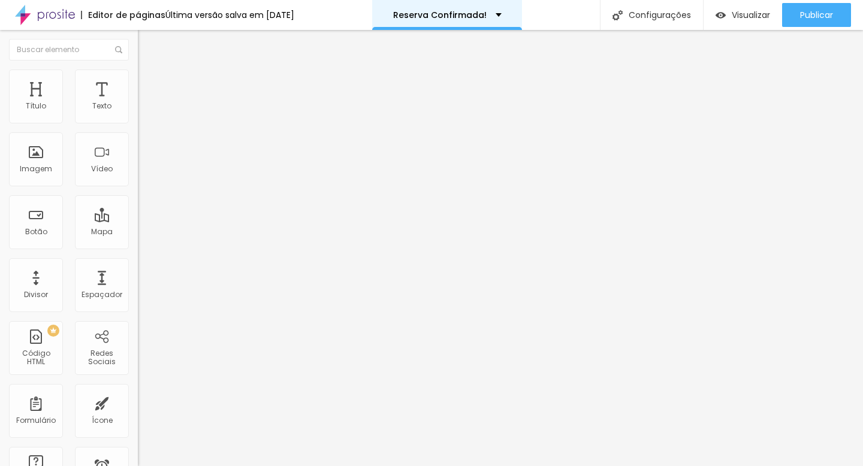
click at [427, 19] on div "Reserva Confirmada!" at bounding box center [447, 15] width 150 height 30
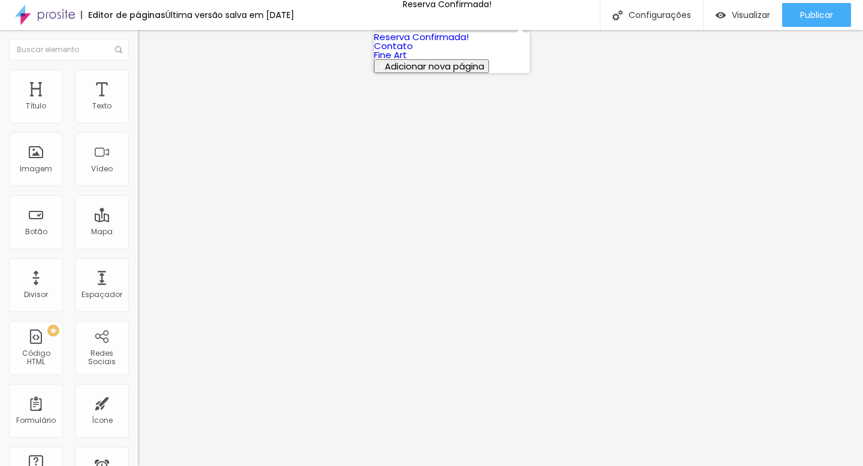
click at [407, 61] on link "Fine Art" at bounding box center [390, 55] width 33 height 13
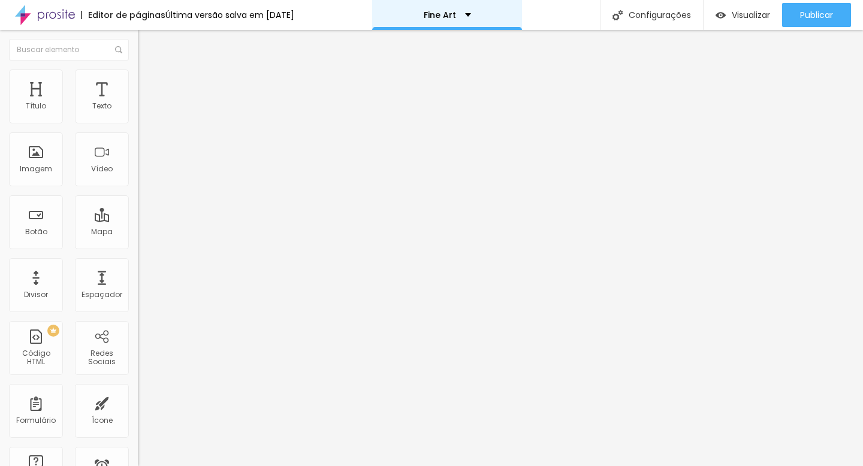
click at [448, 10] on div "Fine Art" at bounding box center [447, 15] width 150 height 30
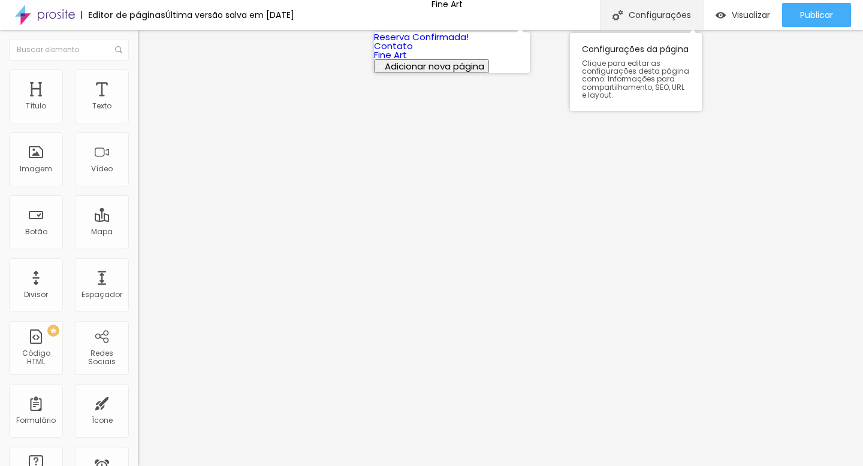
click at [662, 16] on div "Configurações" at bounding box center [651, 15] width 103 height 30
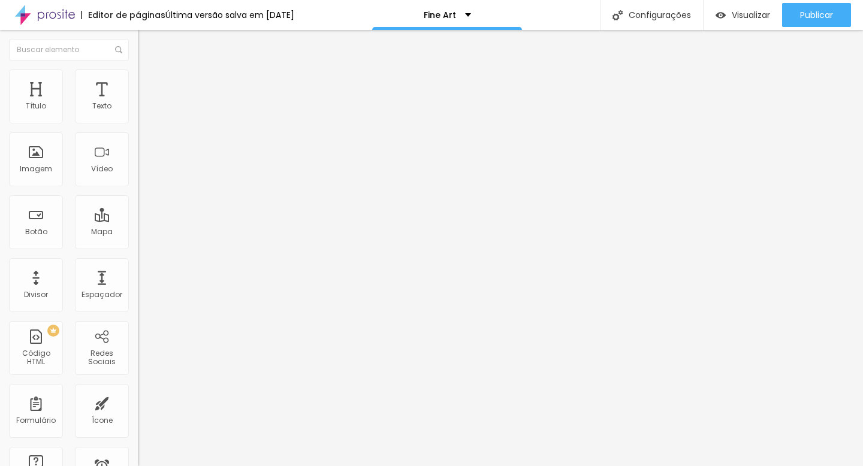
click at [463, 14] on div "Fine Art" at bounding box center [447, 15] width 47 height 8
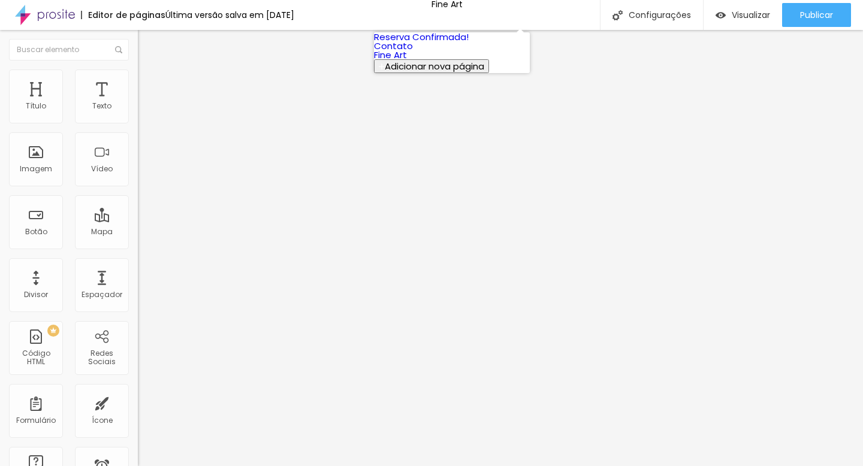
click at [413, 52] on link "Contato" at bounding box center [393, 46] width 39 height 13
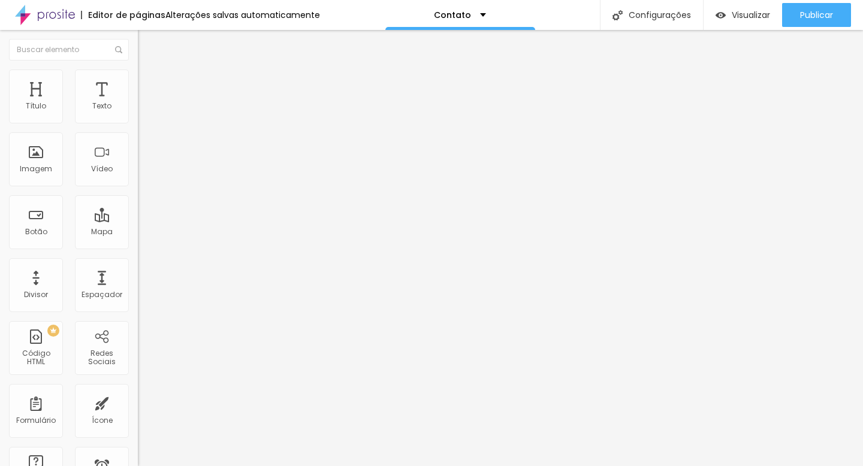
click at [144, 110] on icon "button" at bounding box center [146, 107] width 5 height 5
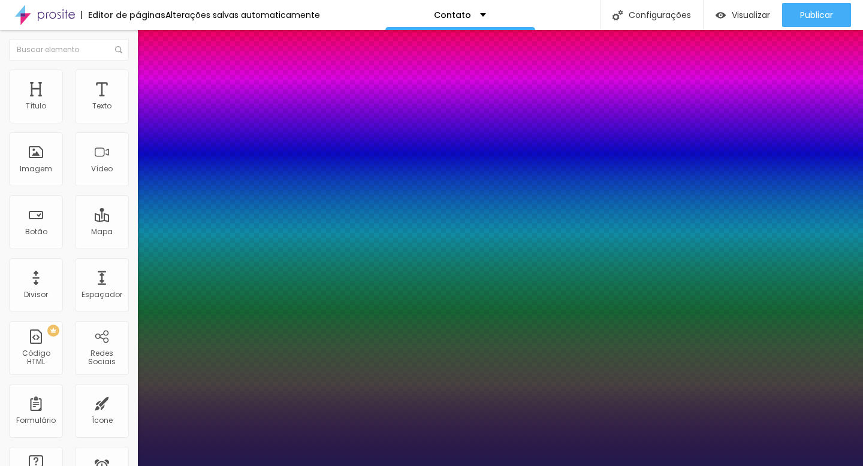
type input "1"
select select "RalewayBold"
type input "1"
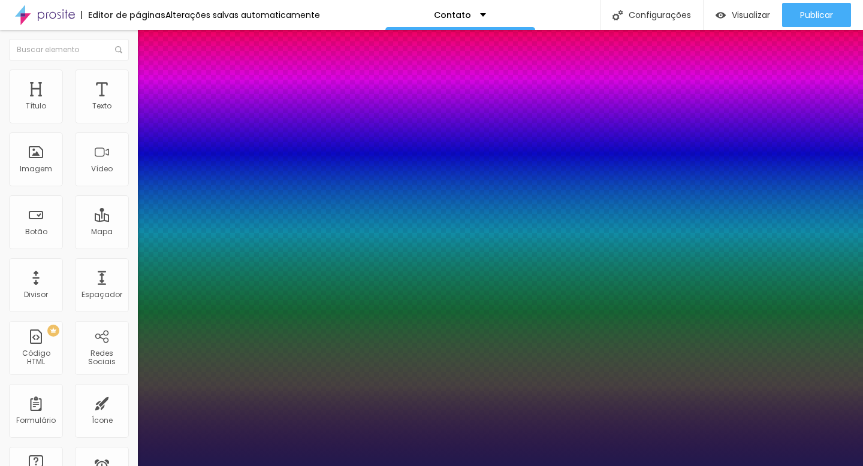
select select "Raleway"
type input "1"
type input "0.1"
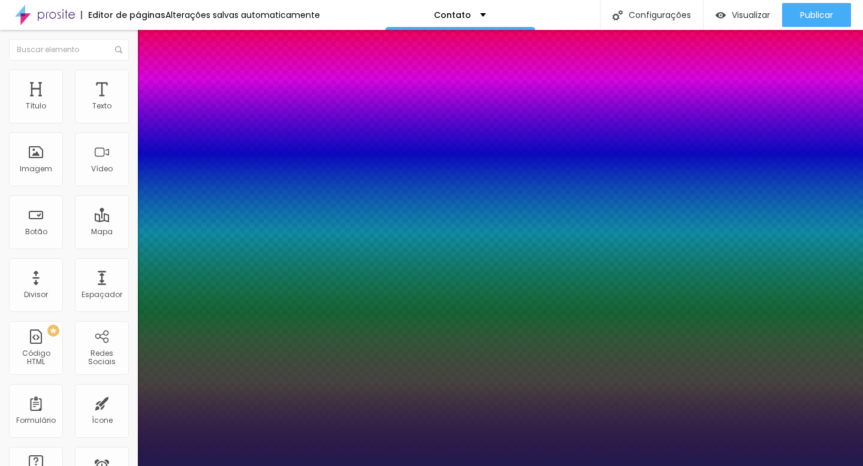
type input "0.1"
type input "1"
type input "0.2"
type input "1"
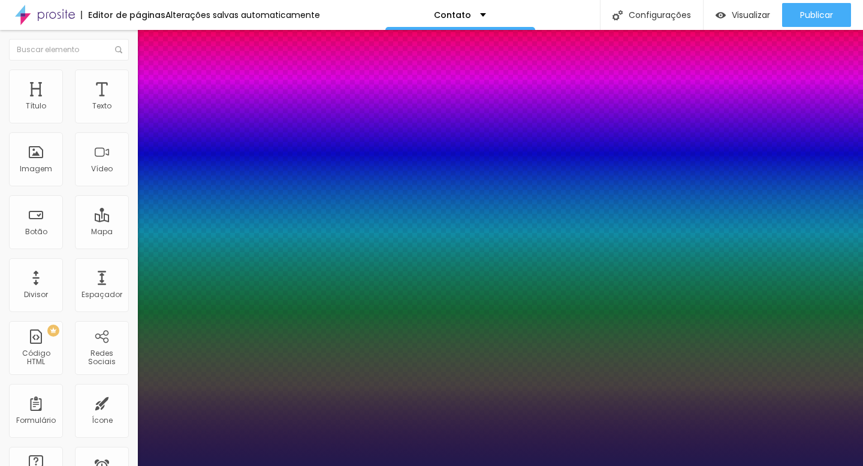
type input "0.3"
type input "1"
type input "0.4"
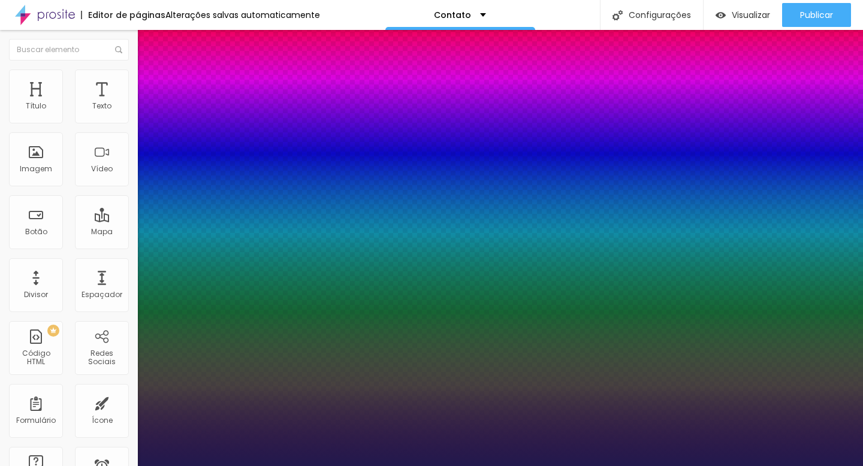
type input "1"
type input "0.5"
type input "1"
type input "0.6"
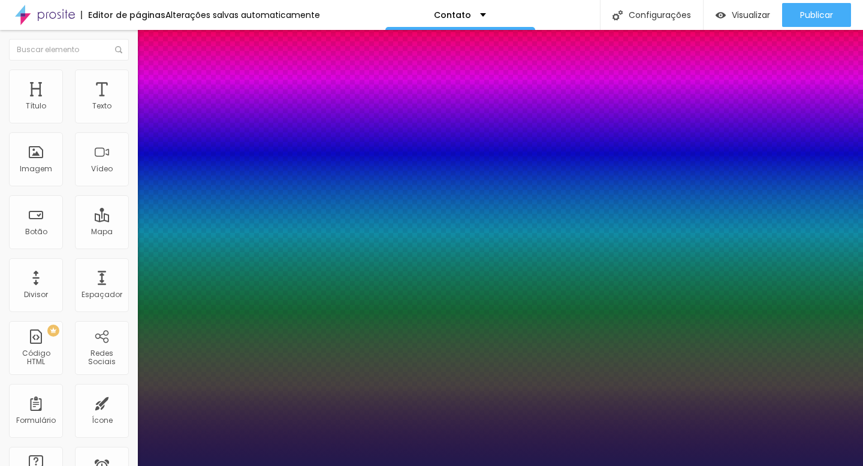
type input "0.6"
type input "1"
type input "0.7"
type input "1"
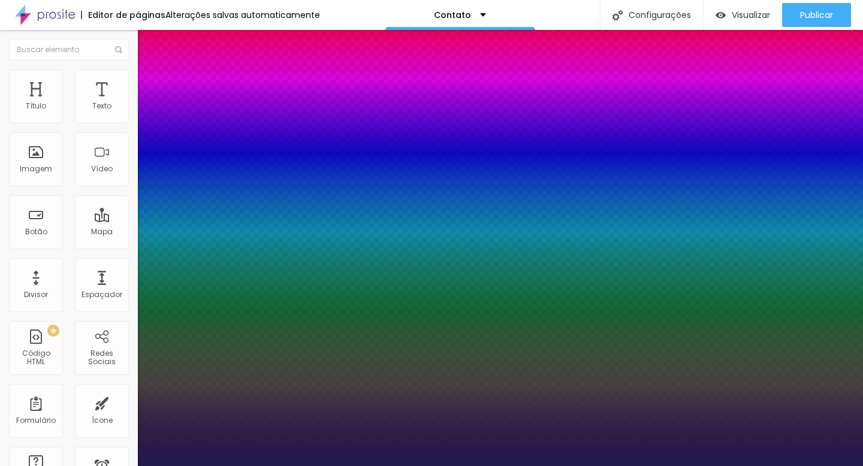
type input "0.8"
type input "1"
type input "0.9"
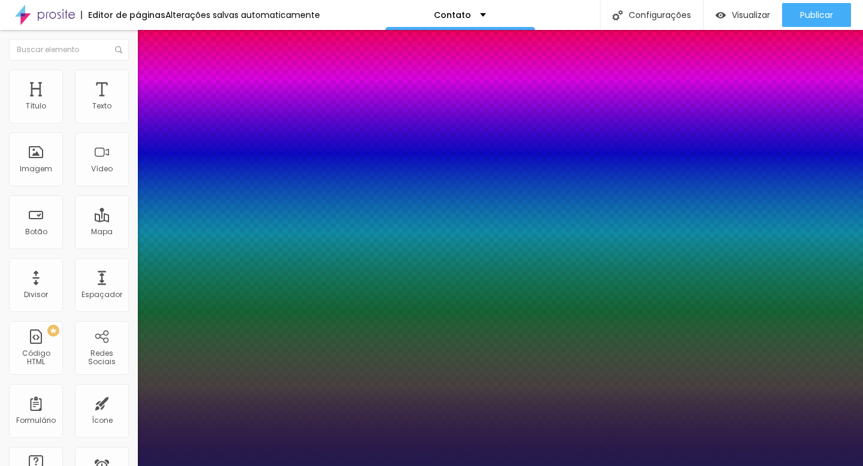
type input "1"
type input "1.1"
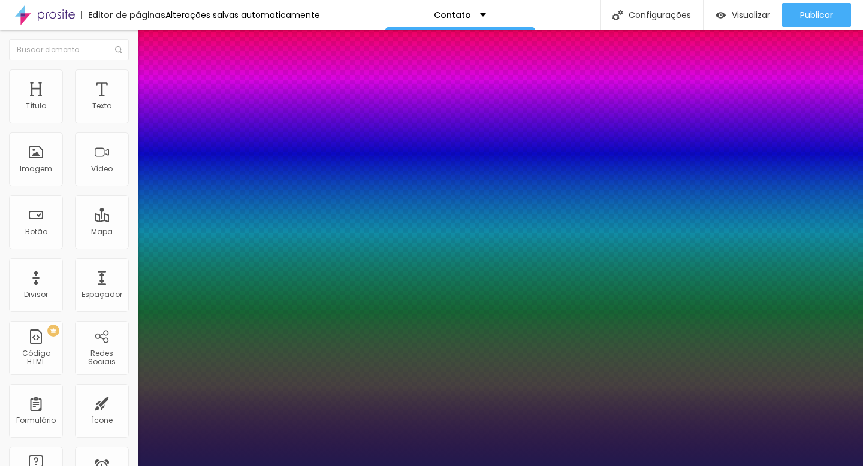
type input "1.1"
type input "1"
type input "1.2"
type input "1"
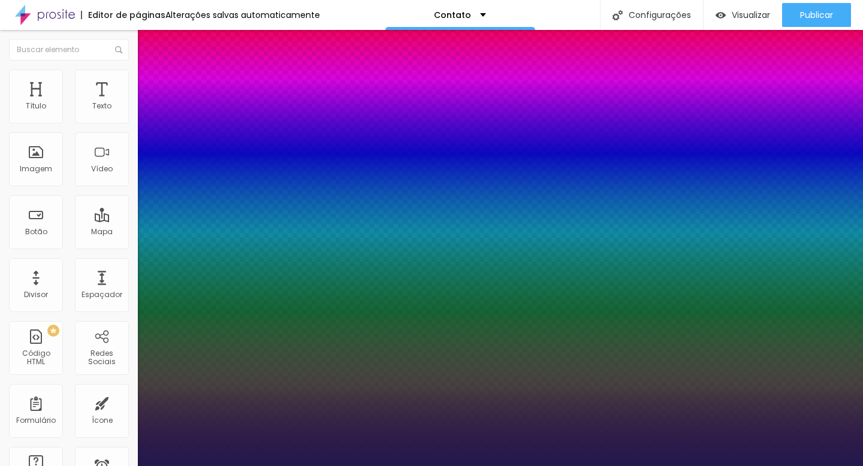
type input "1.3"
type input "1"
type input "1.4"
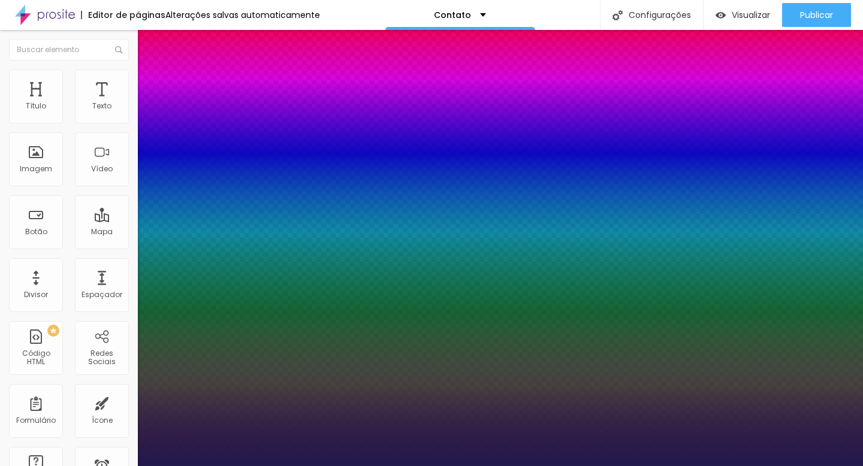
type input "1"
type input "1.5"
type input "1"
type input "1.6"
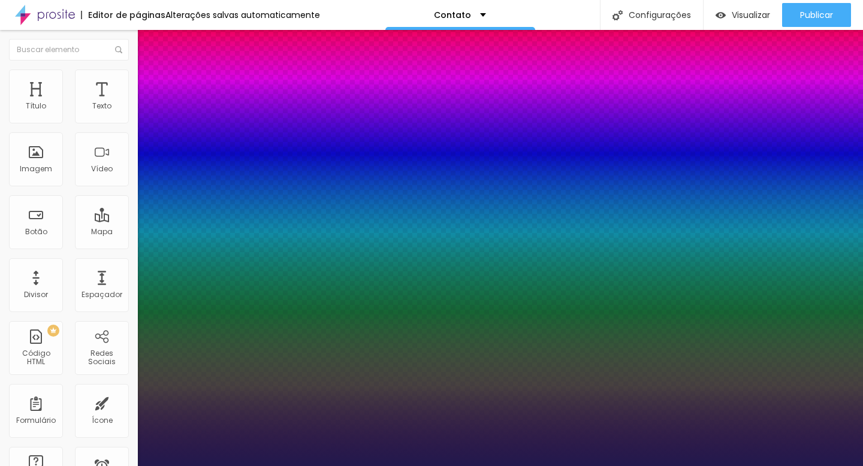
type input "1.6"
type input "1"
type input "1.7"
type input "1"
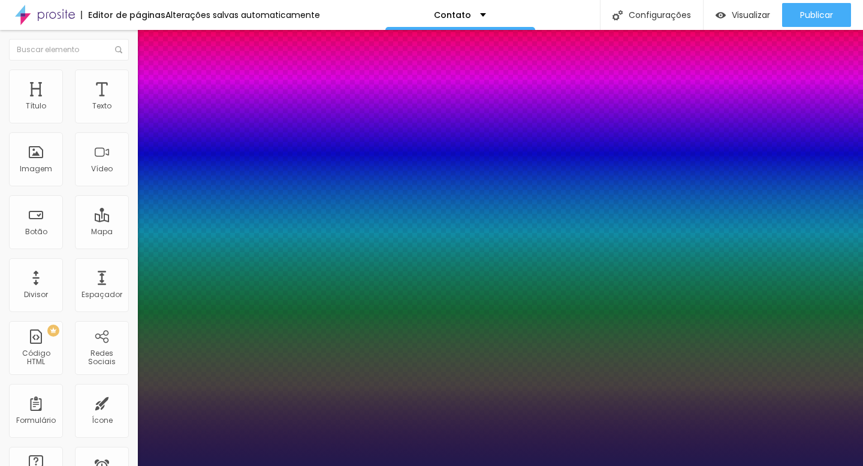
type input "1.8"
type input "1"
type input "1.9"
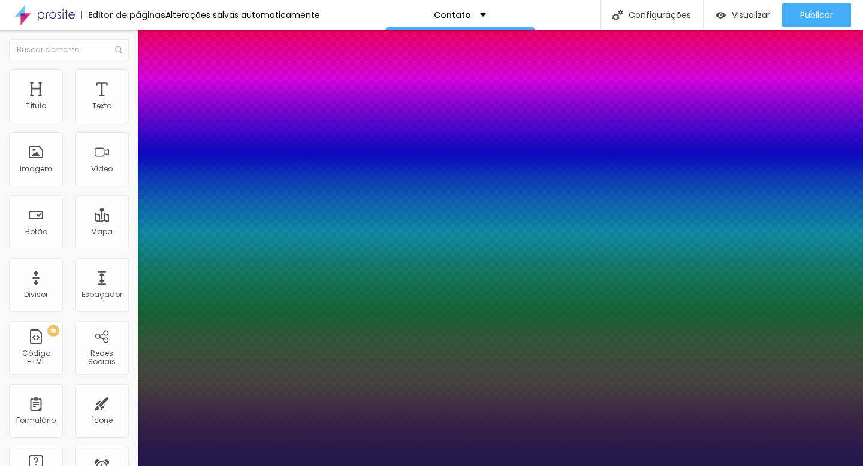
type input "1"
type input "2"
type input "1"
type input "2.1"
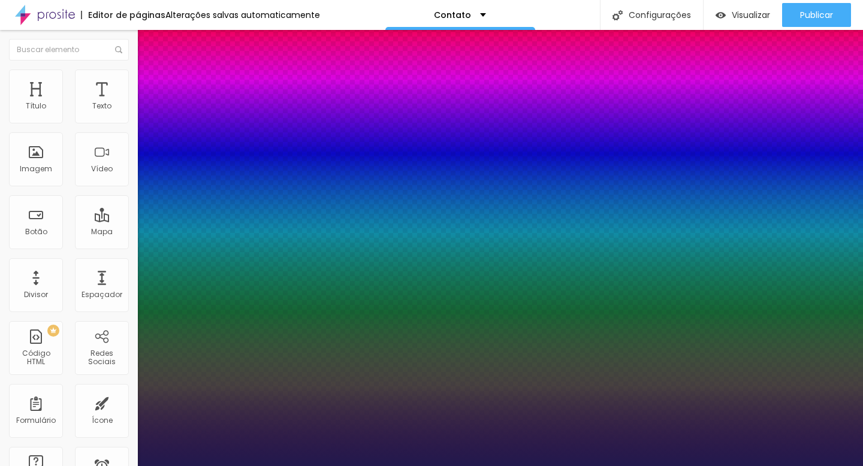
type input "2.1"
type input "1"
type input "2.2"
type input "1"
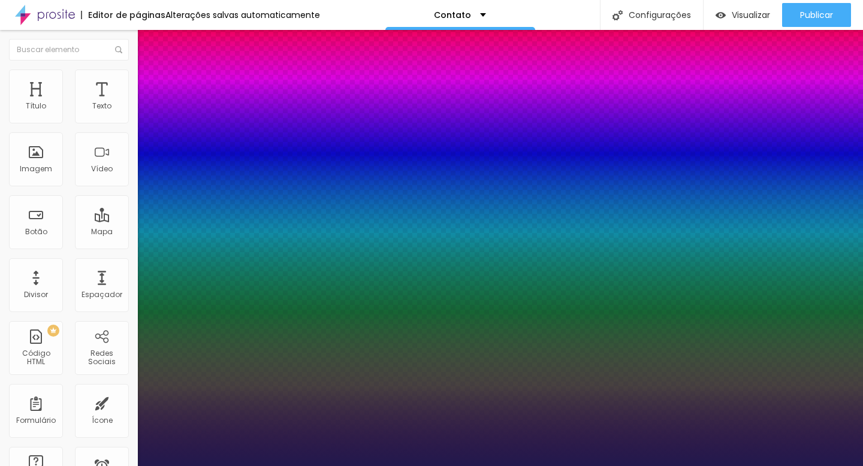
type input "2.3"
type input "1"
type input "2.4"
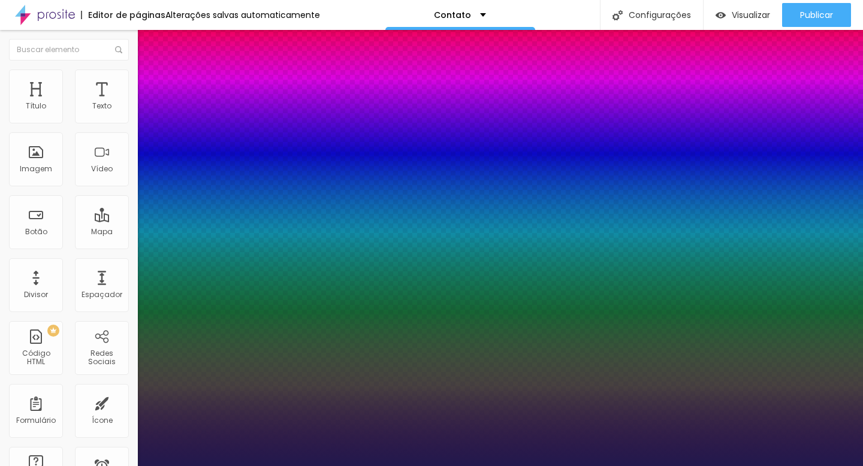
type input "1"
type input "2.5"
type input "1"
type input "2.6"
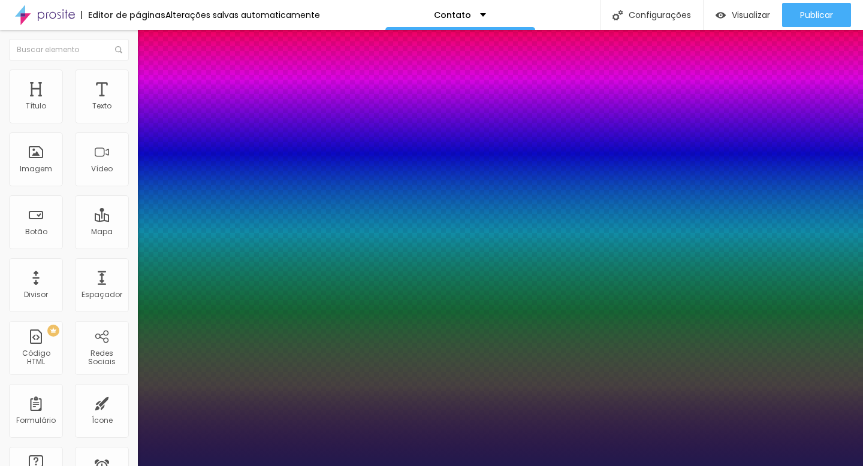
type input "2.6"
type input "1"
type input "2.7"
type input "1"
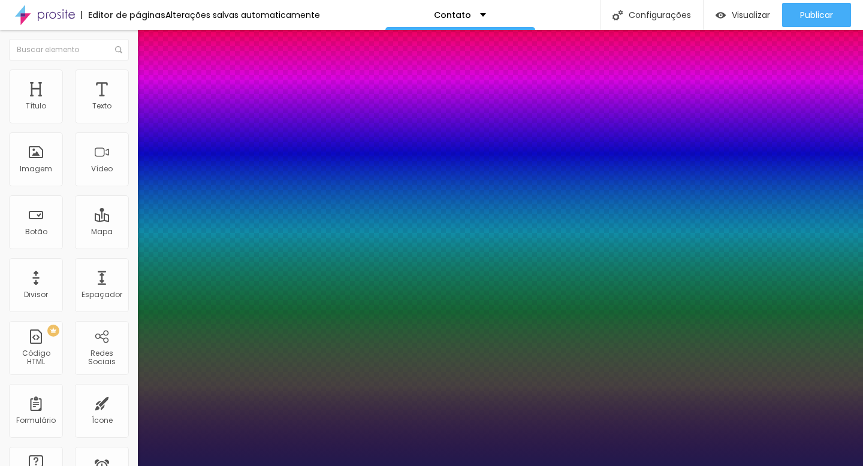
type input "2.8"
type input "1"
type input "2.9"
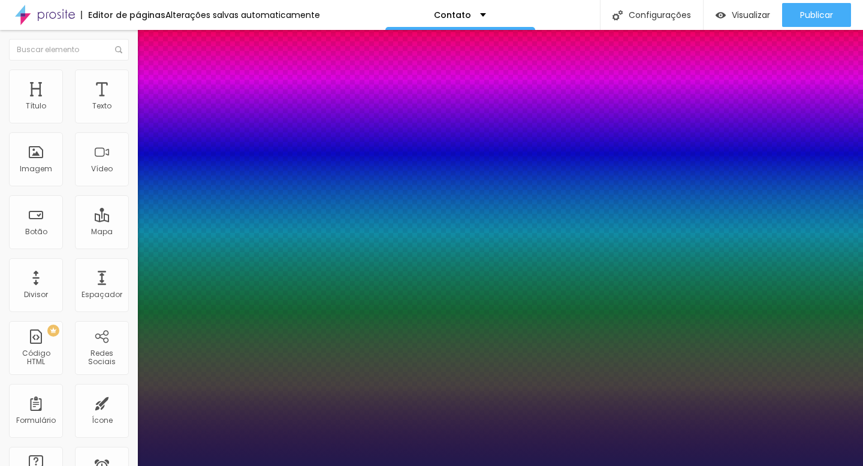
type input "1"
type input "3"
type input "1"
type input "3.1"
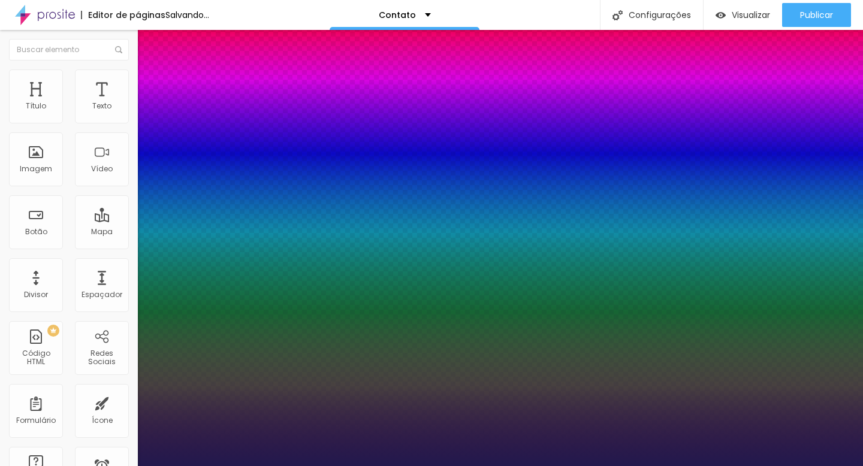
type input "3.1"
type input "1"
type input "3.2"
type input "1"
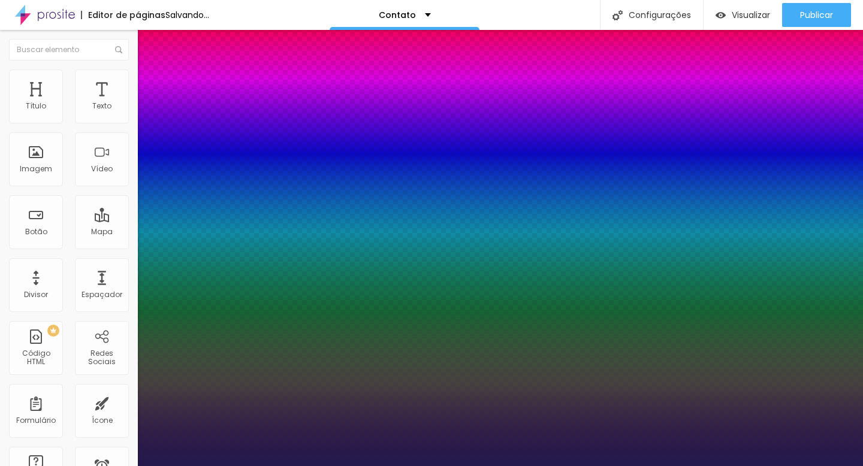
type input "3.3"
type input "1"
type input "3.4"
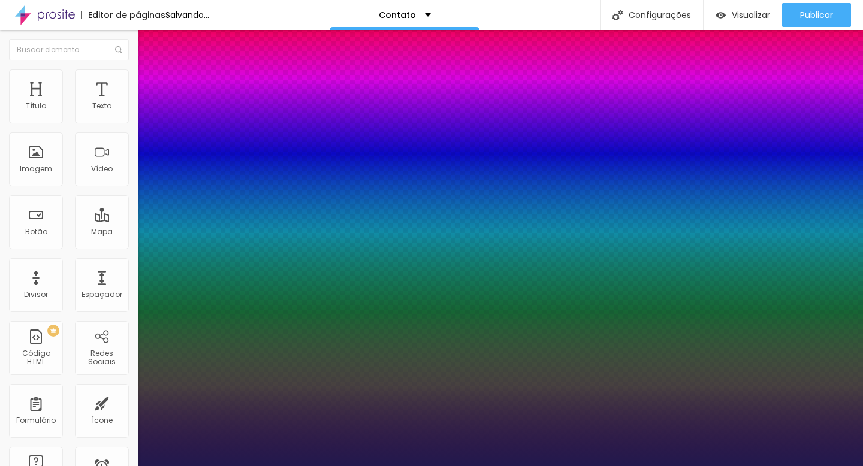
type input "1"
type input "3.3"
type input "1"
type input "3.2"
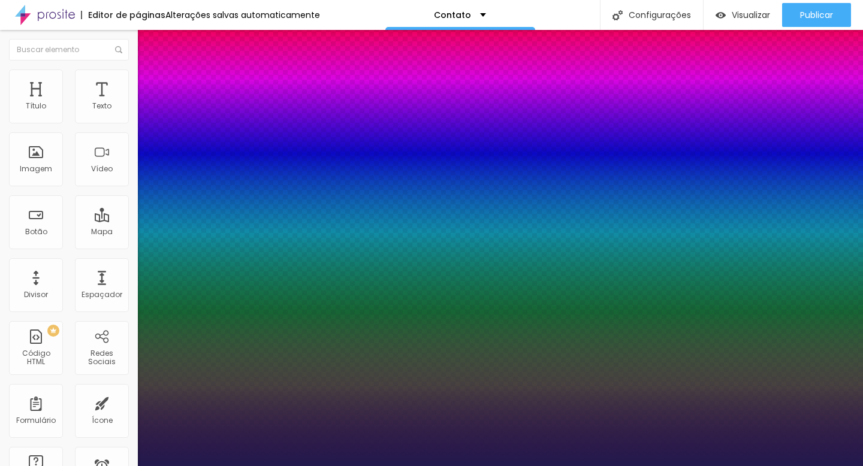
type input "3.2"
type input "1"
type input "3.1"
type input "1"
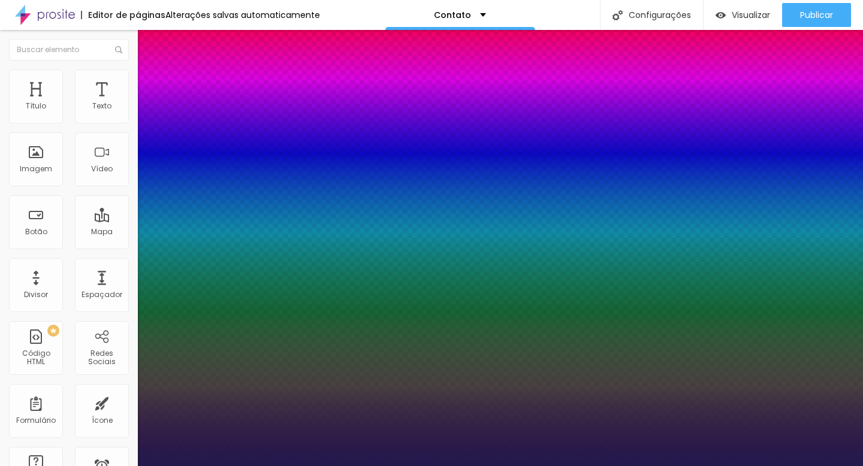
type input "3"
type input "1"
type input "2.9"
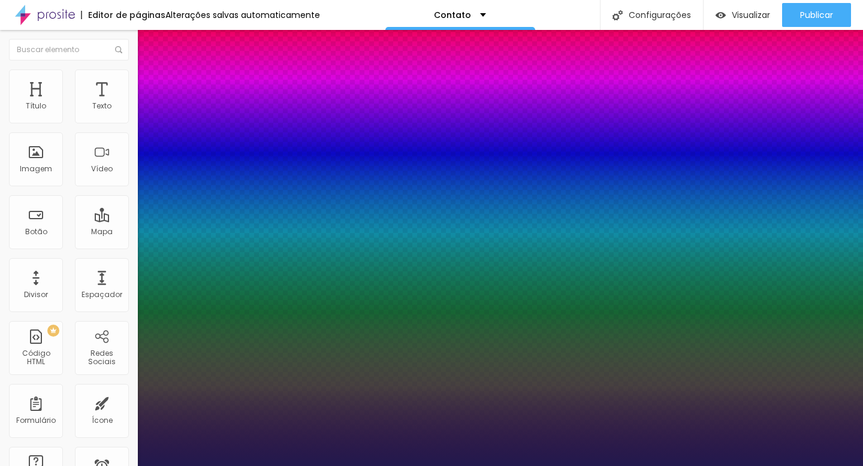
type input "1"
type input "2.8"
type input "1"
type input "2.8"
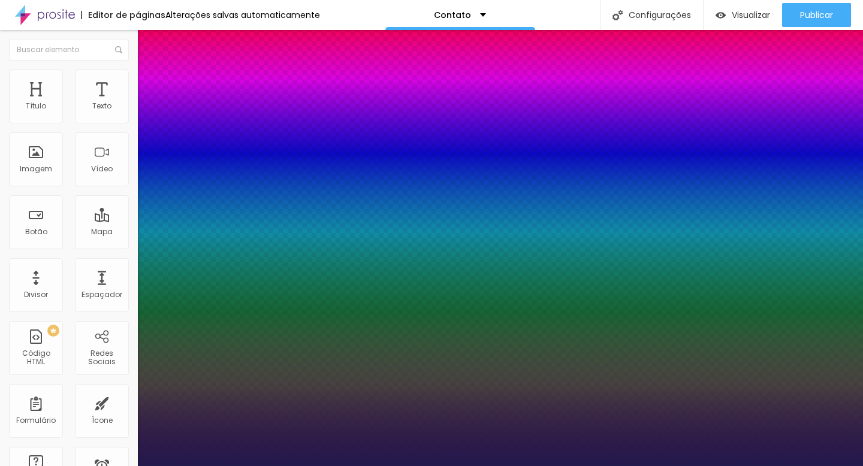
drag, startPoint x: 155, startPoint y: 231, endPoint x: 178, endPoint y: 233, distance: 22.8
type input "14"
type input "1"
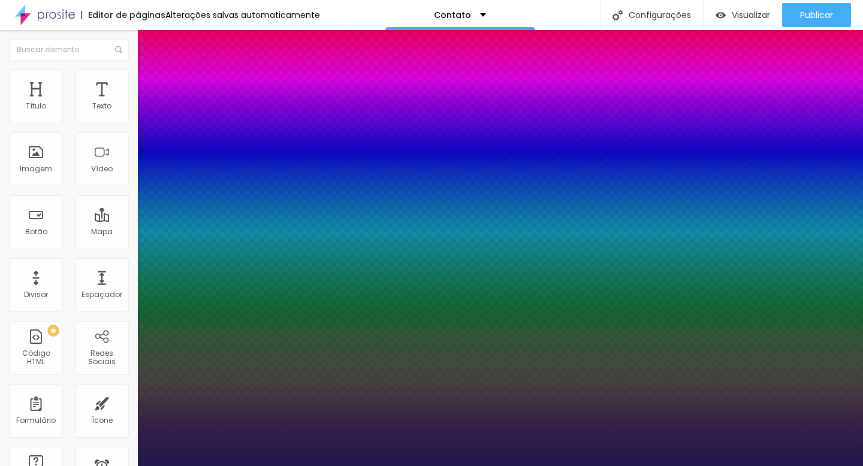
type input "15"
type input "1"
type input "16"
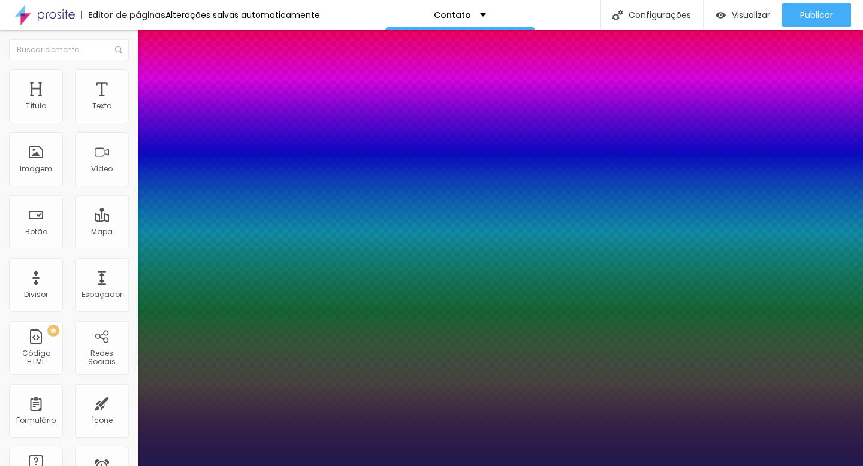
type input "1"
type input "17"
type input "1"
type input "18"
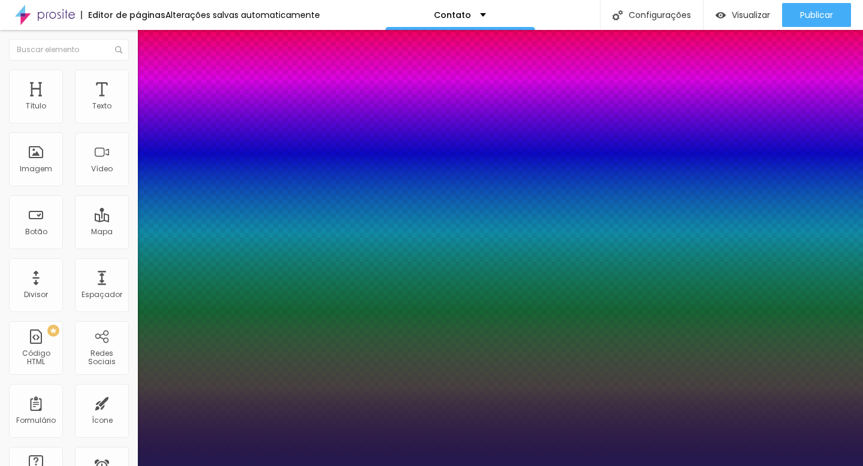
type input "18"
type input "1"
type input "19"
type input "1"
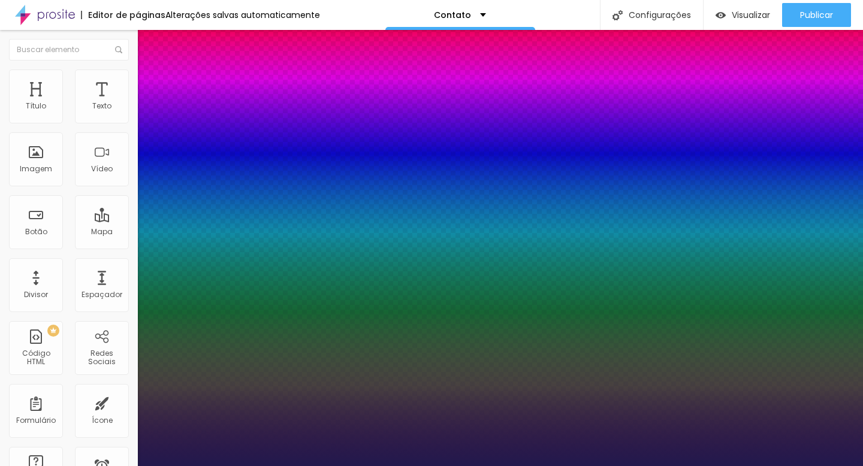
type input "20"
type input "1"
type input "21"
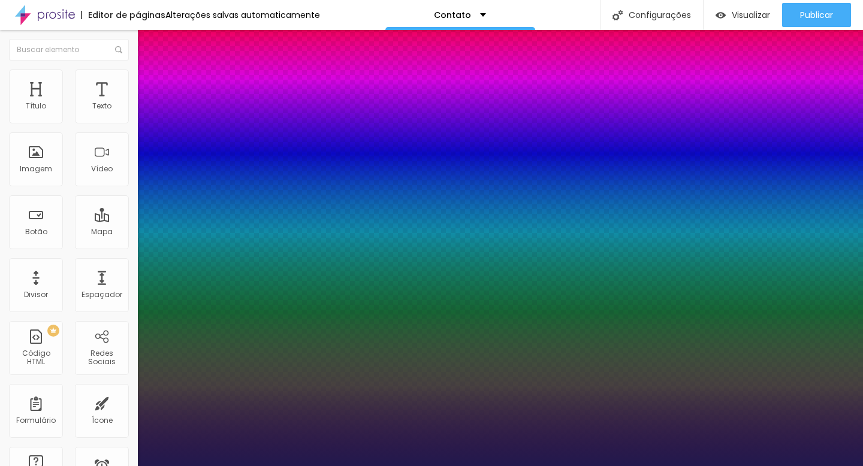
type input "1"
type input "22"
type input "1"
type input "23"
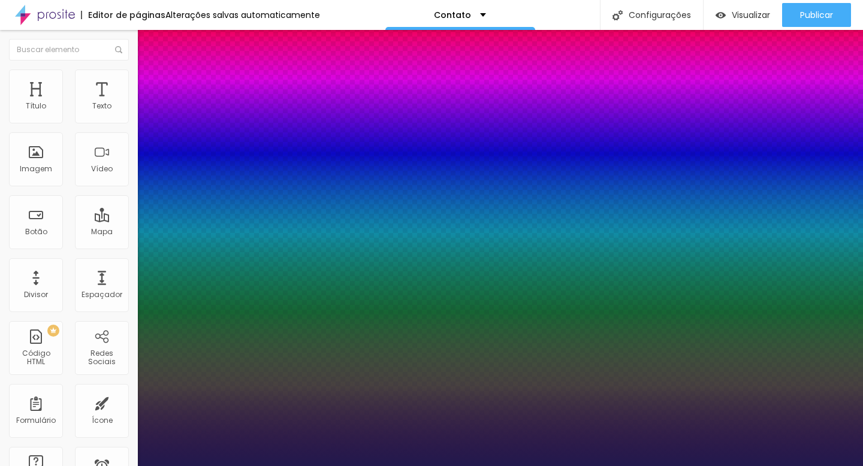
type input "23"
type input "1"
type input "24"
type input "1"
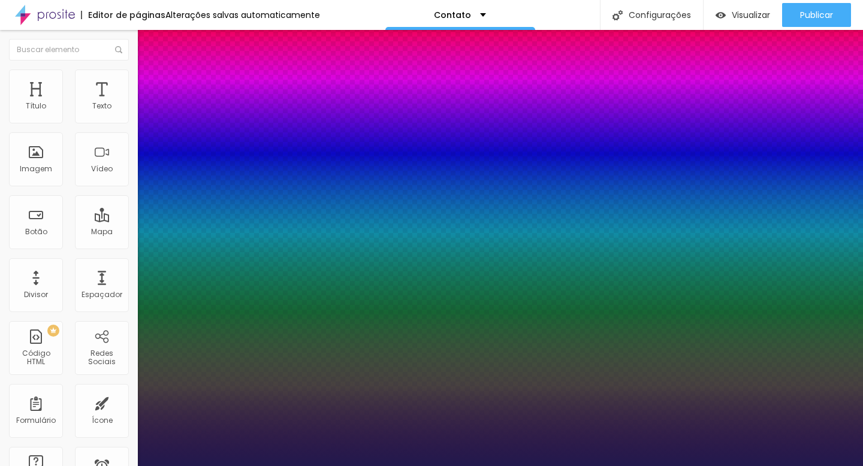
type input "26"
type input "1"
type input "27"
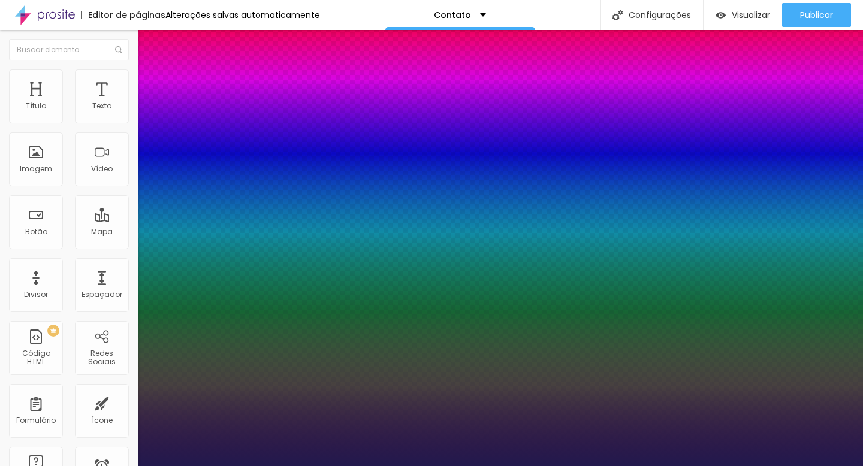
type input "1"
type input "28"
type input "1"
type input "29"
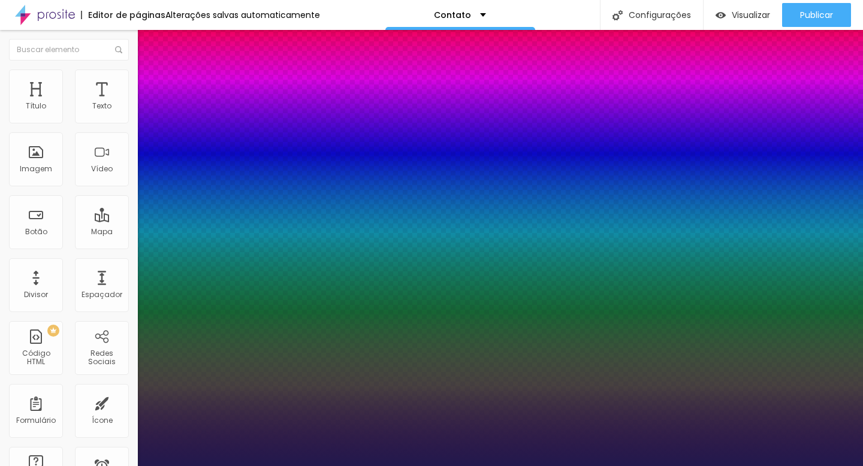
type input "29"
type input "1"
type input "30"
type input "1"
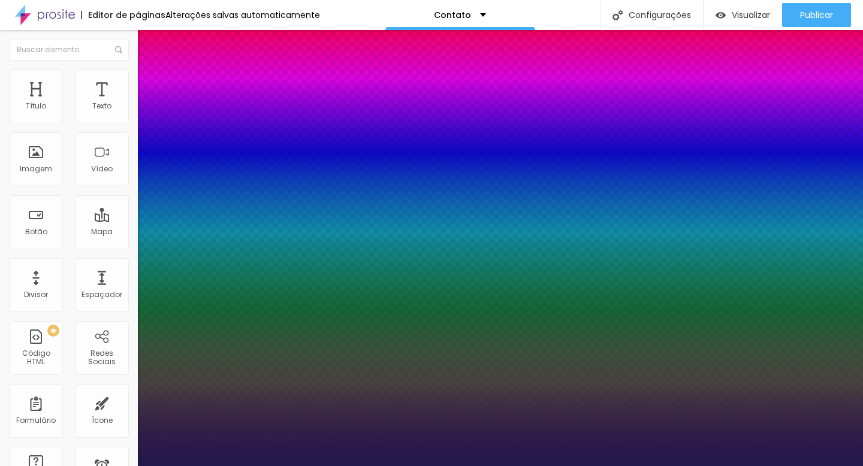
type input "31"
type input "1"
type input "32"
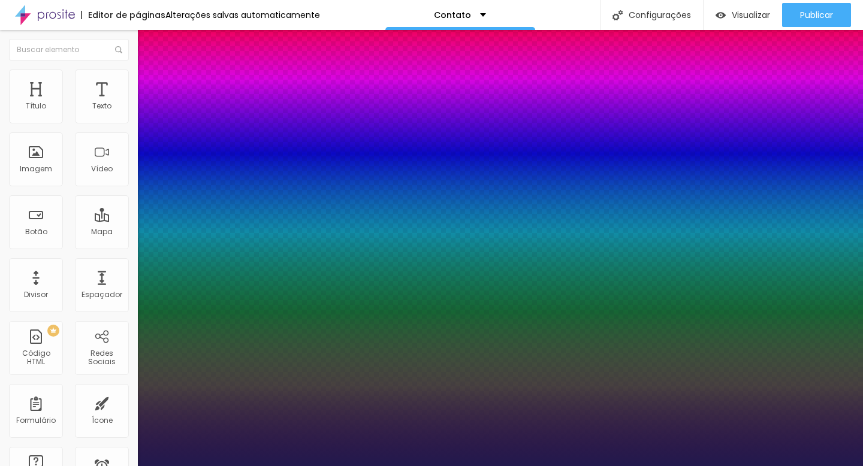
type input "1"
type input "33"
type input "1"
type input "34"
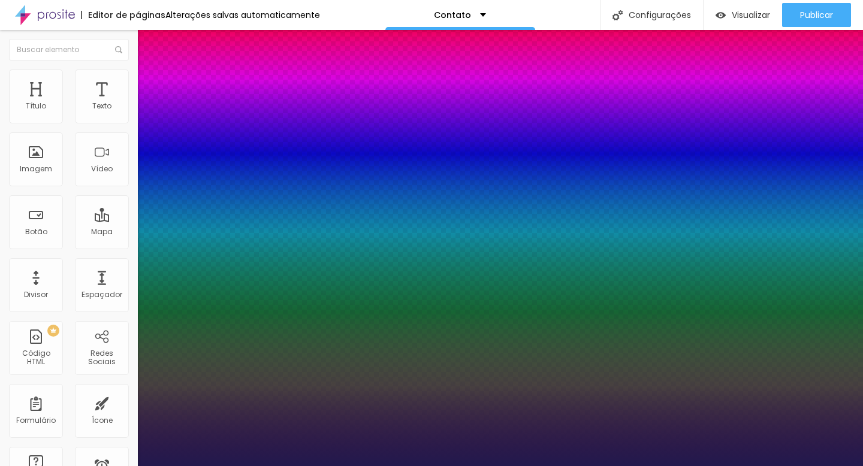
type input "34"
type input "1"
type input "35"
type input "1"
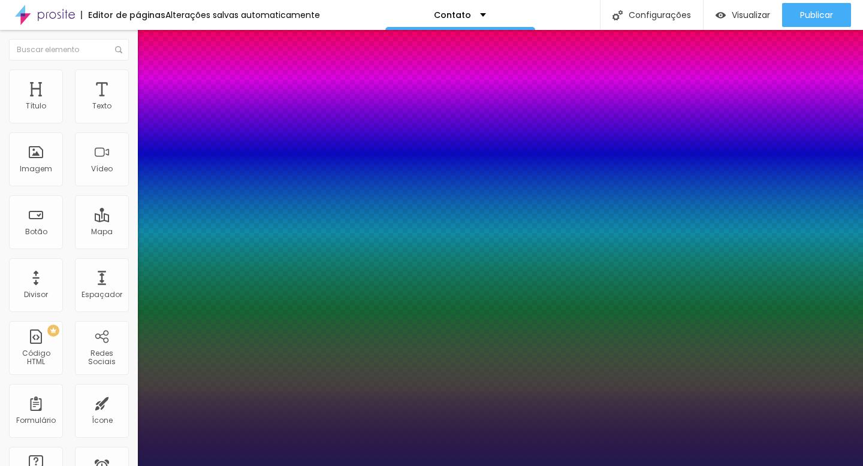
type input "36"
type input "1"
type input "37"
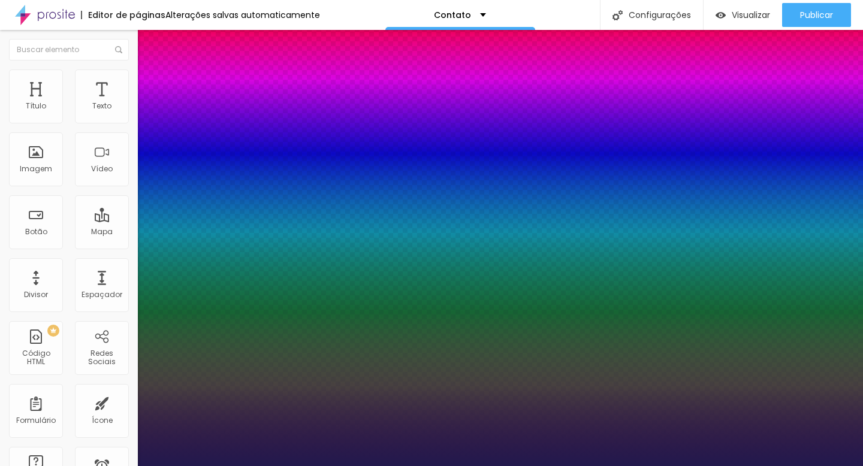
type input "1"
type input "38"
type input "1"
type input "39"
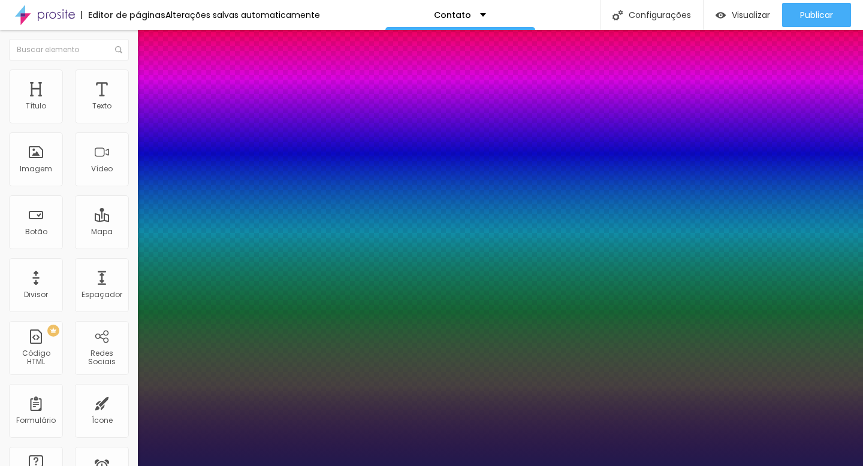
type input "39"
drag, startPoint x: 160, startPoint y: 204, endPoint x: 171, endPoint y: 206, distance: 10.9
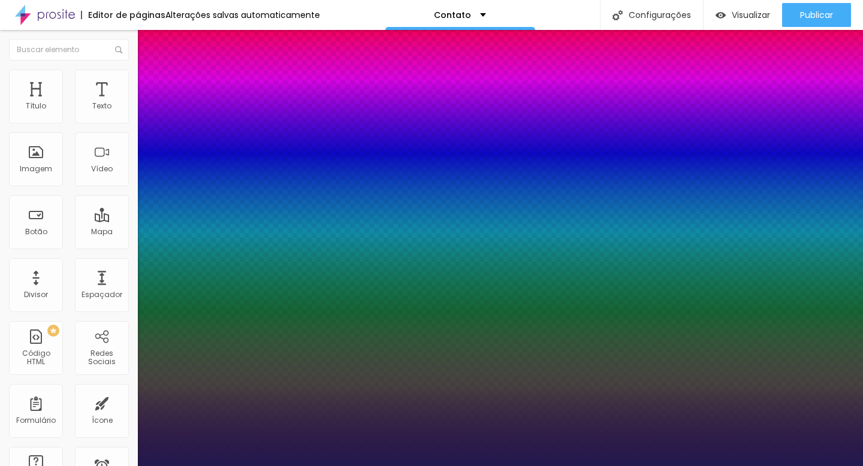
click at [372, 466] on div at bounding box center [431, 466] width 863 height 0
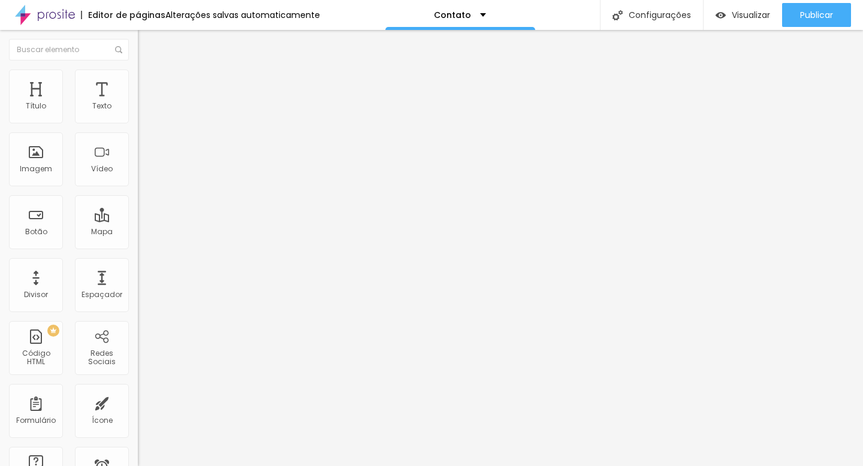
click at [143, 111] on icon "button" at bounding box center [146, 107] width 7 height 7
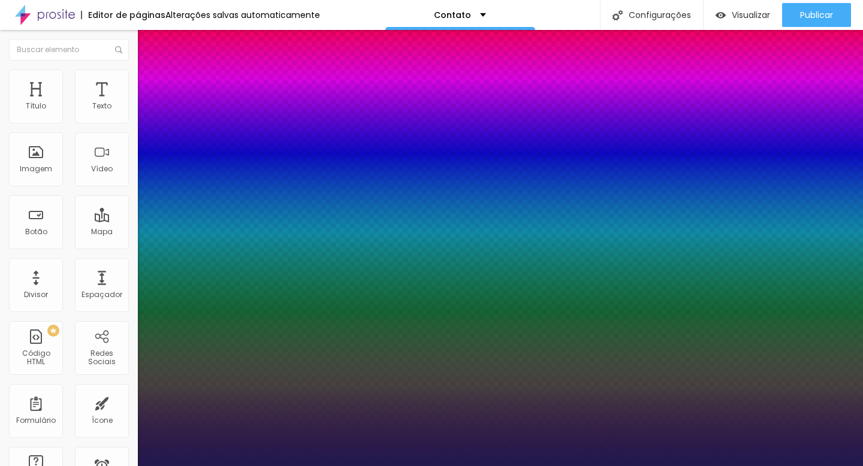
drag, startPoint x: 197, startPoint y: 287, endPoint x: 216, endPoint y: 289, distance: 19.3
click at [437, 466] on div at bounding box center [431, 466] width 863 height 0
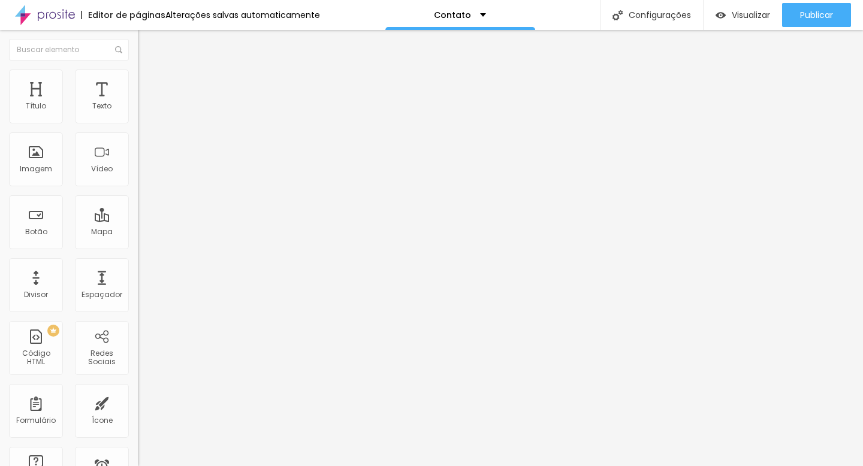
click at [144, 150] on icon "button" at bounding box center [146, 148] width 5 height 5
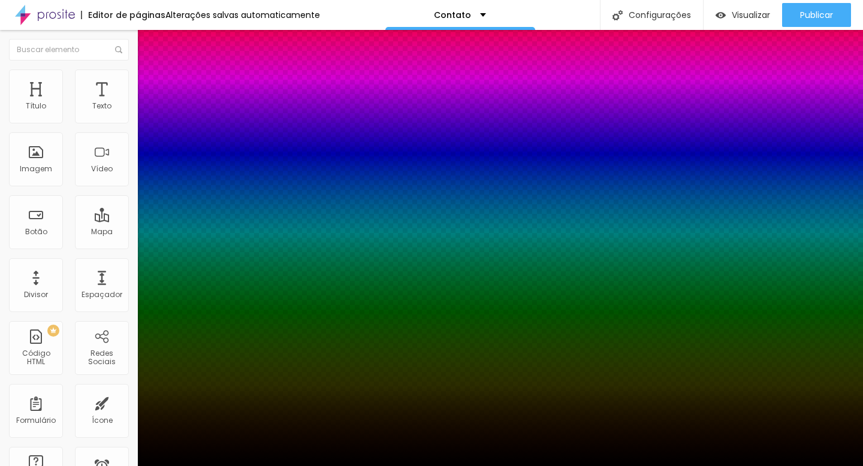
click at [96, 466] on div at bounding box center [431, 466] width 863 height 0
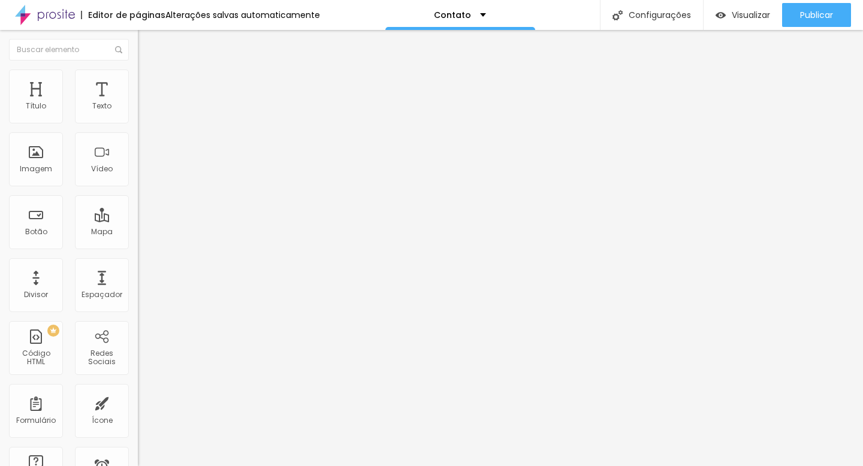
click at [149, 82] on span "Avançado" at bounding box center [169, 78] width 40 height 10
click at [138, 68] on img at bounding box center [143, 63] width 11 height 11
click at [138, 80] on li "Estilo" at bounding box center [207, 76] width 138 height 12
click at [143, 131] on icon "button" at bounding box center [146, 126] width 7 height 7
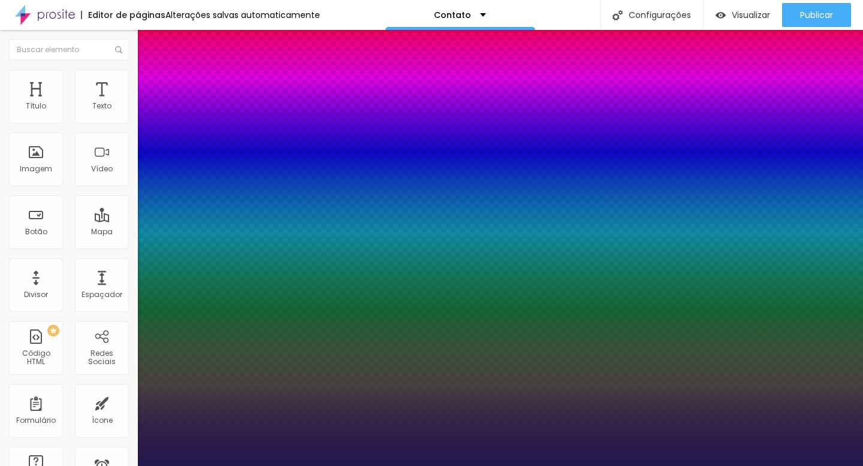
drag, startPoint x: 183, startPoint y: 227, endPoint x: 175, endPoint y: 227, distance: 7.8
drag, startPoint x: 153, startPoint y: 254, endPoint x: 167, endPoint y: 254, distance: 13.2
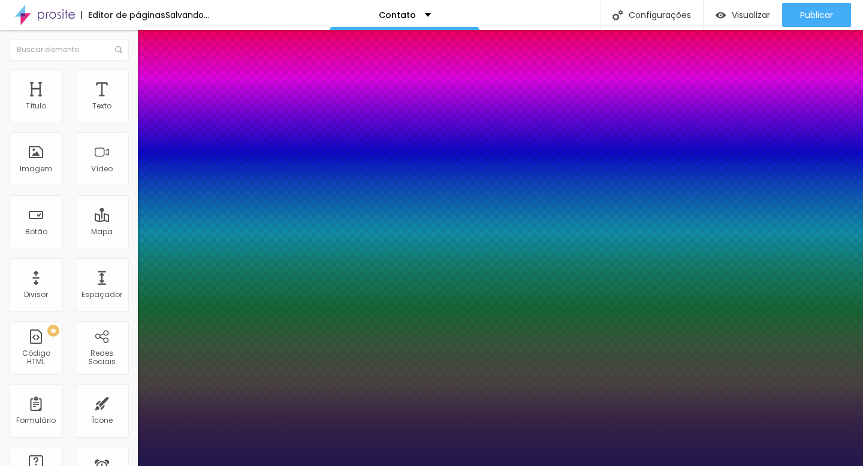
click at [108, 466] on div at bounding box center [431, 466] width 863 height 0
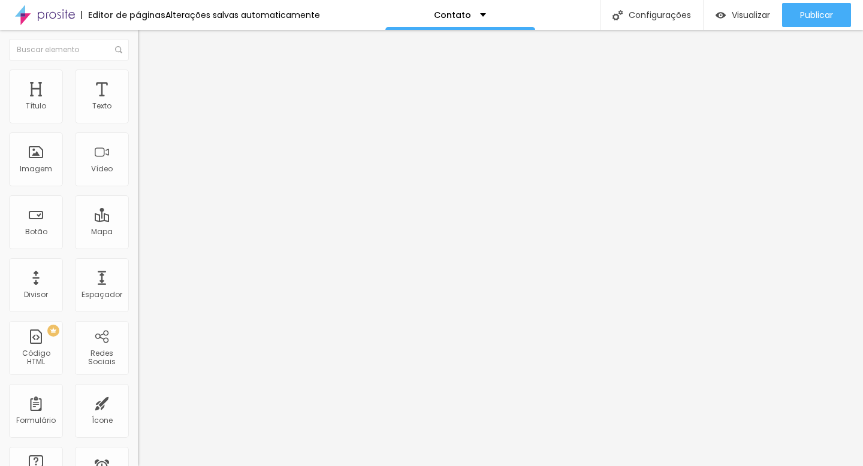
click at [143, 164] on icon "button" at bounding box center [146, 159] width 7 height 7
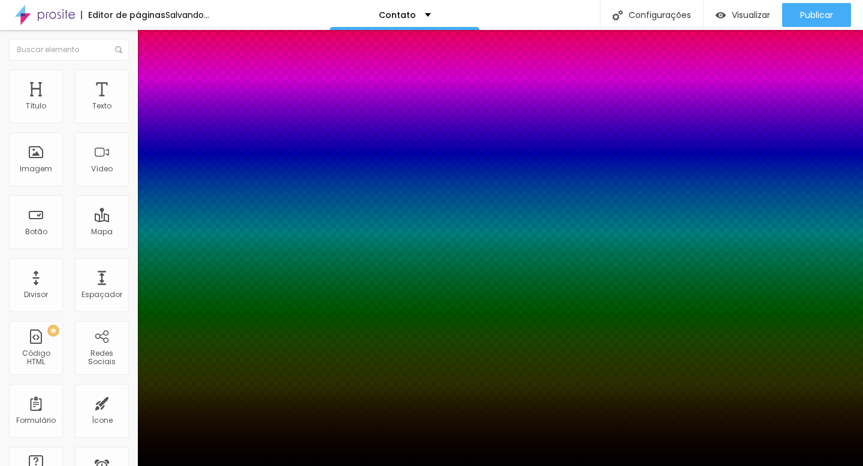
drag, startPoint x: 131, startPoint y: 215, endPoint x: 236, endPoint y: 234, distance: 107.1
drag, startPoint x: 132, startPoint y: 248, endPoint x: 104, endPoint y: 255, distance: 29.1
click at [104, 255] on body "Editor de páginas Alterações salvas automaticamente Contato Configurações Confi…" at bounding box center [431, 233] width 863 height 466
drag, startPoint x: 130, startPoint y: 248, endPoint x: 141, endPoint y: 248, distance: 10.8
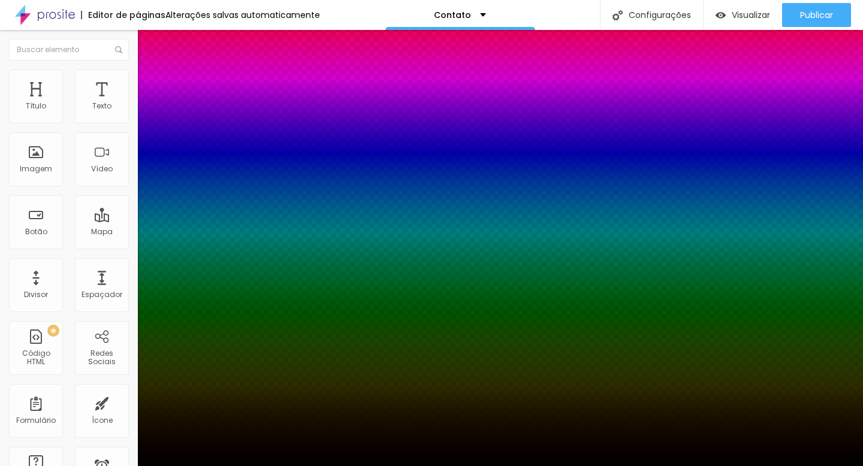
drag, startPoint x: 132, startPoint y: 249, endPoint x: 141, endPoint y: 249, distance: 9.0
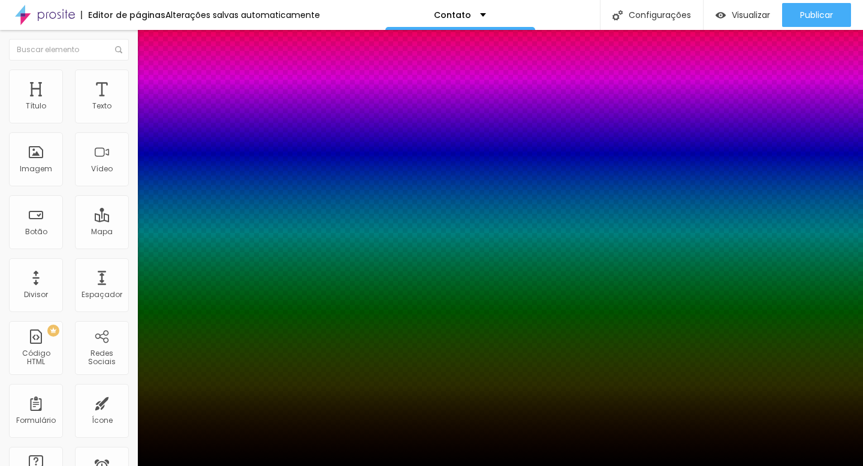
click at [71, 466] on div at bounding box center [431, 466] width 863 height 0
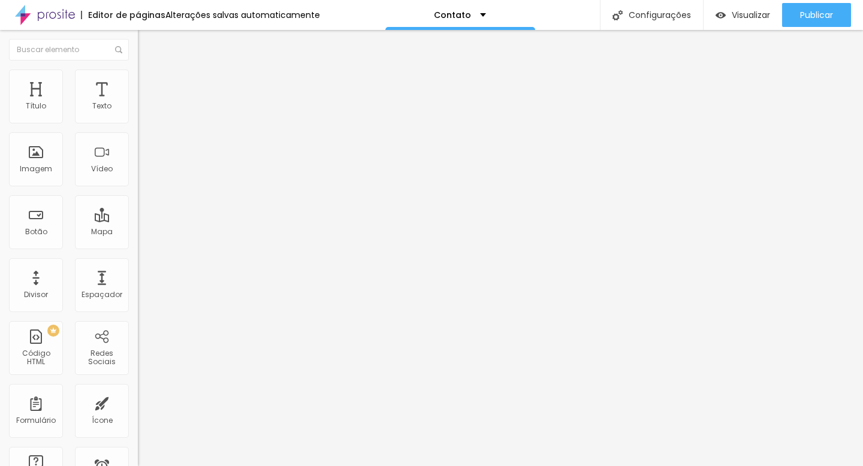
click at [143, 199] on icon "button" at bounding box center [146, 200] width 7 height 7
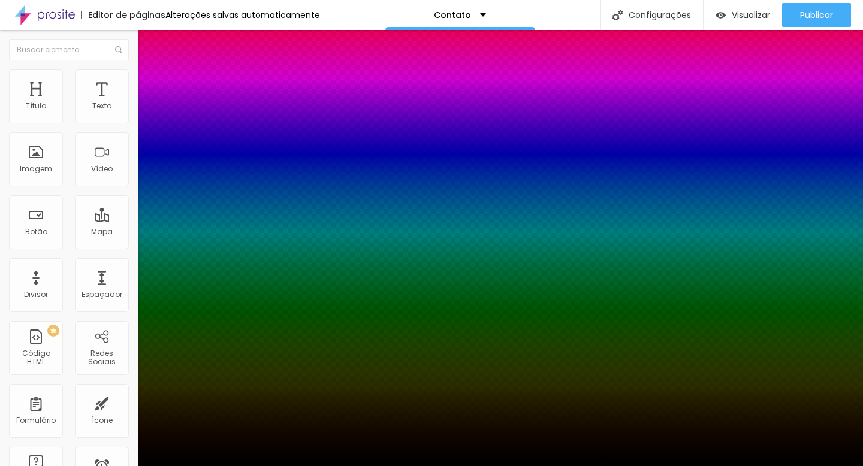
click at [76, 466] on div at bounding box center [431, 466] width 863 height 0
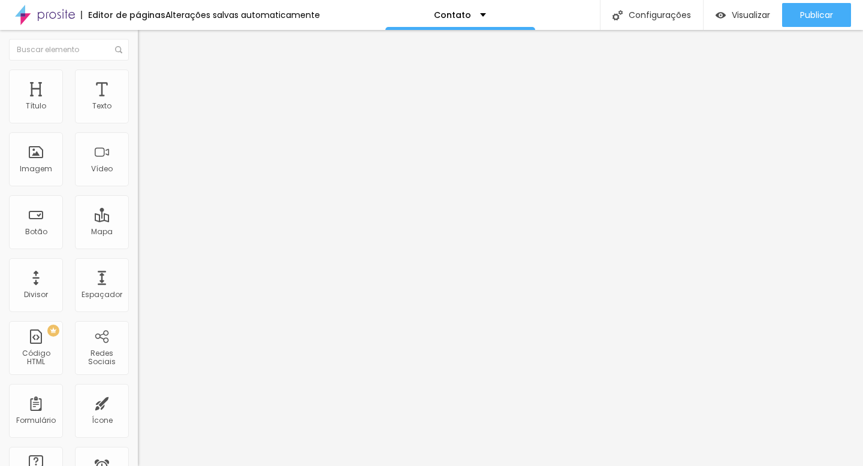
click at [138, 249] on button "button" at bounding box center [146, 242] width 17 height 13
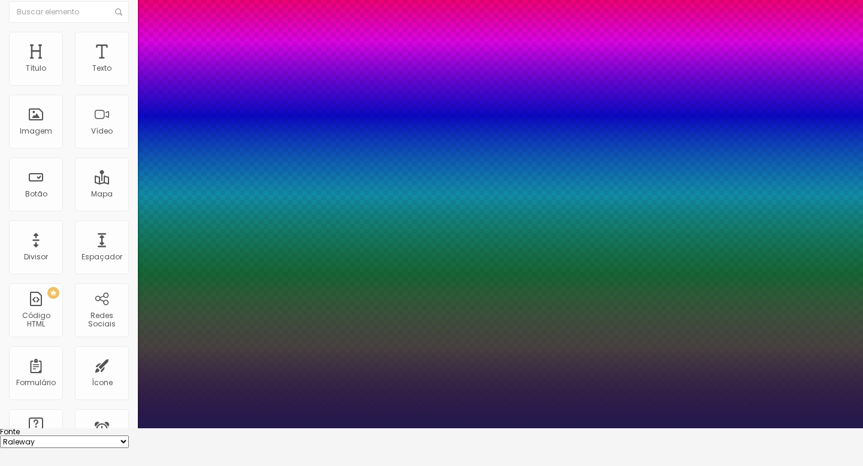
click at [84, 429] on div at bounding box center [431, 429] width 863 height 0
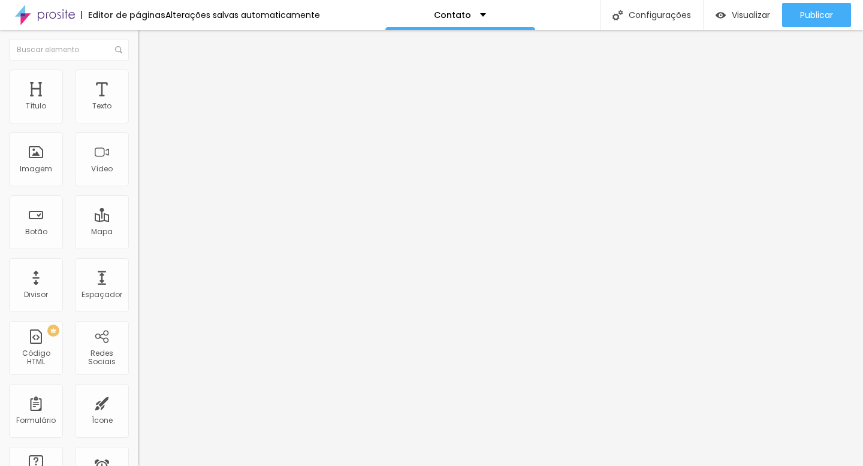
scroll to position [0, 0]
click at [143, 245] on icon "button" at bounding box center [146, 241] width 7 height 7
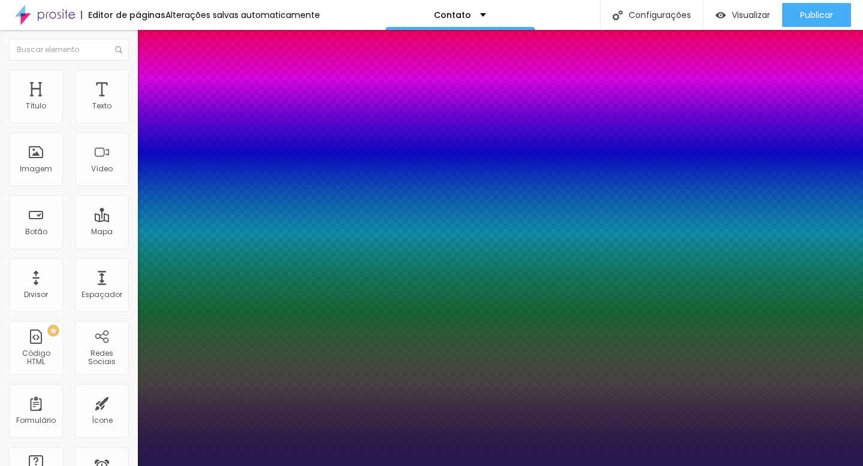
click at [428, 466] on div at bounding box center [431, 466] width 863 height 0
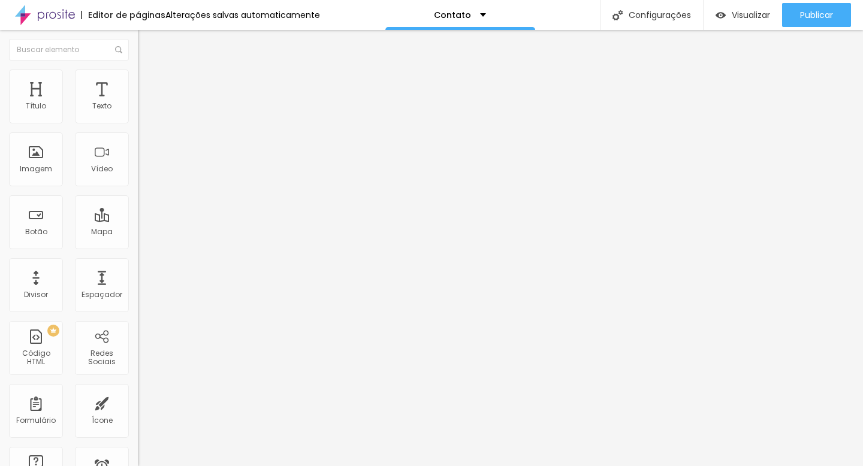
click at [138, 134] on button "button" at bounding box center [146, 128] width 17 height 13
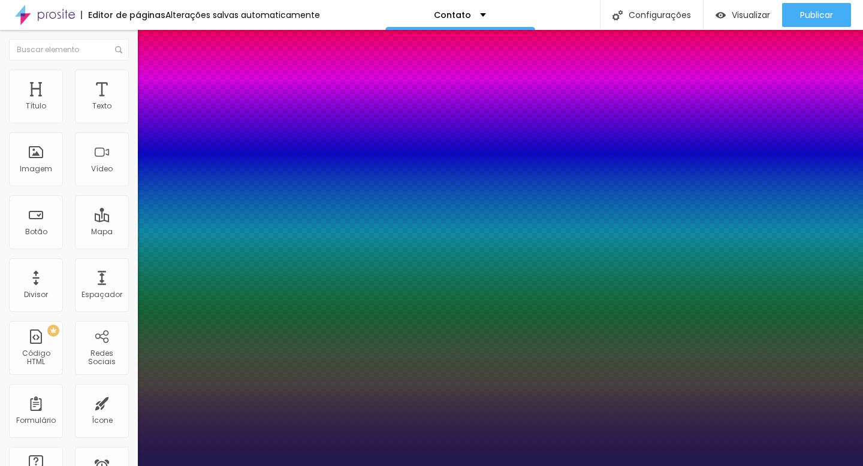
click at [346, 466] on div at bounding box center [431, 466] width 863 height 0
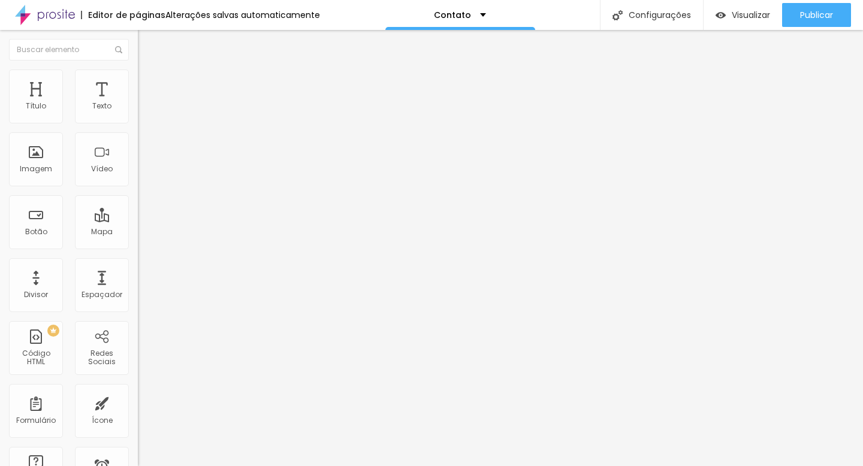
click at [138, 80] on li "Estilo" at bounding box center [207, 76] width 138 height 12
click at [144, 277] on icon "button" at bounding box center [146, 274] width 5 height 5
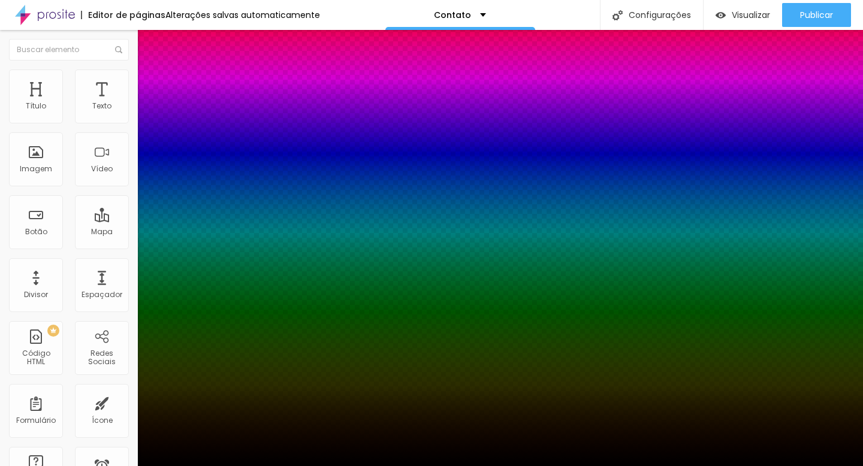
drag, startPoint x: 131, startPoint y: 329, endPoint x: 302, endPoint y: 373, distance: 176.3
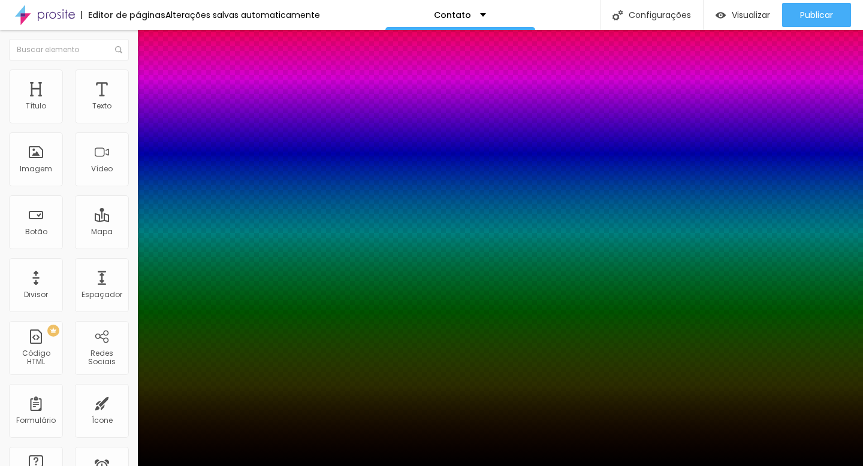
click at [65, 466] on div at bounding box center [431, 466] width 863 height 0
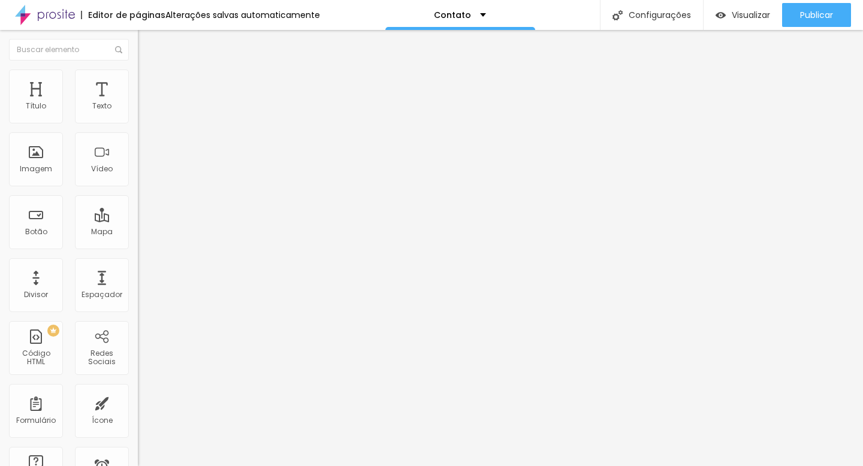
click at [138, 82] on img at bounding box center [143, 87] width 11 height 11
click at [138, 80] on li "Estilo" at bounding box center [207, 76] width 138 height 12
drag, startPoint x: 89, startPoint y: 125, endPoint x: 127, endPoint y: 138, distance: 40.6
click at [138, 123] on input "range" at bounding box center [176, 118] width 77 height 10
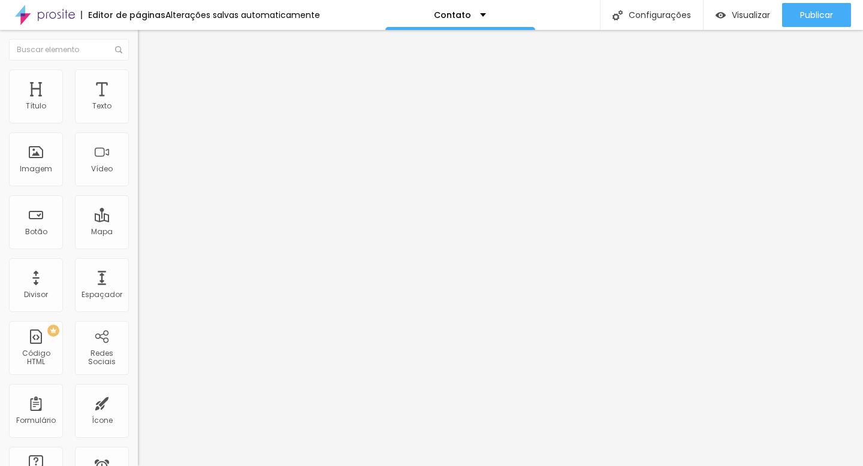
click at [149, 71] on span "Conteúdo" at bounding box center [167, 66] width 37 height 10
click at [149, 83] on span "Estilo" at bounding box center [158, 78] width 19 height 10
click at [149, 85] on span "Avançado" at bounding box center [169, 90] width 40 height 10
drag, startPoint x: 70, startPoint y: 119, endPoint x: 25, endPoint y: 115, distance: 45.1
click at [138, 233] on input "range" at bounding box center [176, 238] width 77 height 10
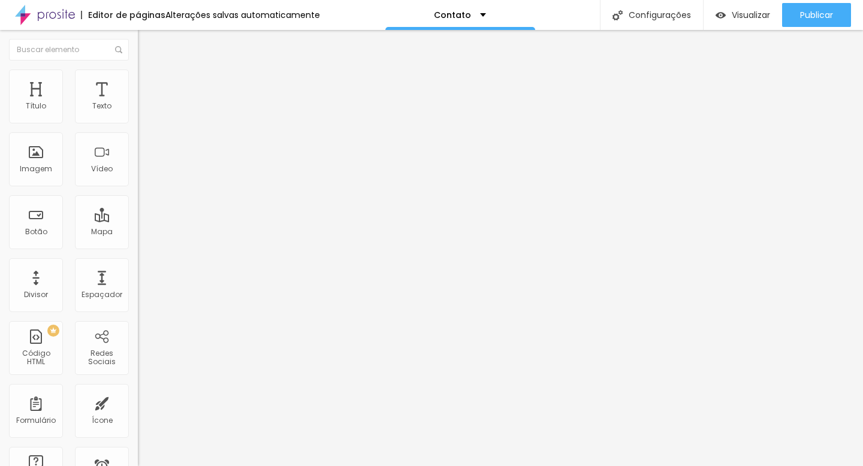
click at [138, 68] on img at bounding box center [143, 63] width 11 height 11
click at [138, 152] on img at bounding box center [142, 147] width 8 height 8
click at [138, 188] on span "1:1 Quadrado" at bounding box center [161, 182] width 47 height 10
click at [749, 12] on span "Visualizar" at bounding box center [751, 15] width 38 height 10
click at [147, 46] on img "button" at bounding box center [152, 44] width 10 height 10
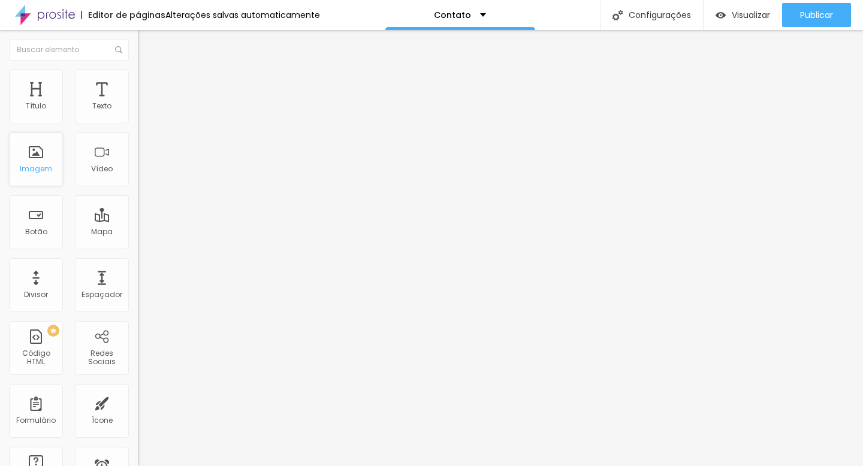
click at [36, 154] on div "Imagem" at bounding box center [36, 159] width 54 height 54
click at [147, 40] on img "button" at bounding box center [152, 44] width 10 height 10
click at [48, 167] on div "Imagem" at bounding box center [36, 169] width 32 height 8
click at [138, 102] on div "Adicionar imagem" at bounding box center [207, 97] width 138 height 8
click at [138, 103] on span "Adicionar imagem" at bounding box center [176, 98] width 77 height 10
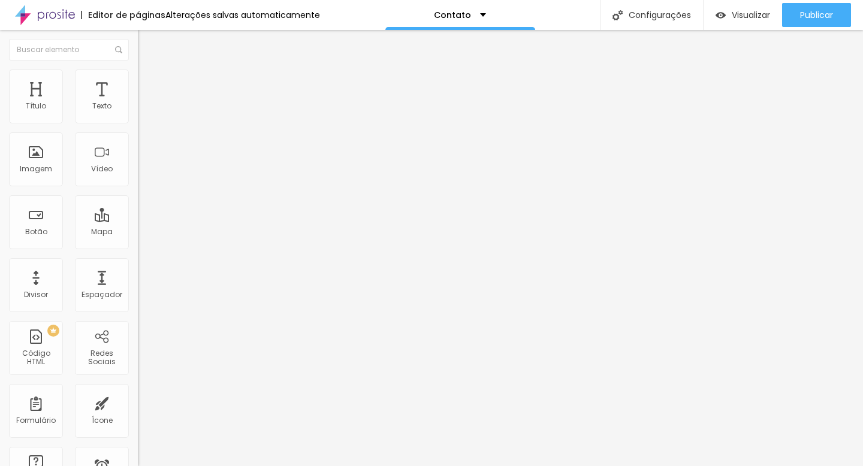
click at [147, 107] on icon "button" at bounding box center [148, 105] width 2 height 2
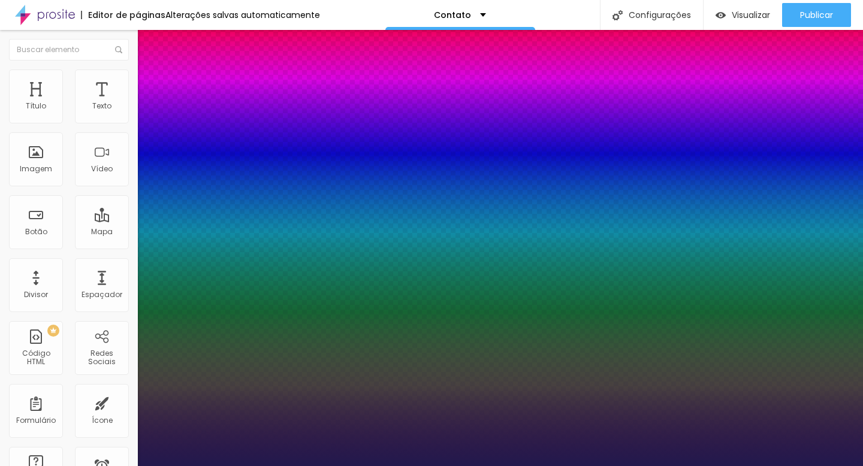
click at [681, 466] on div at bounding box center [431, 466] width 863 height 0
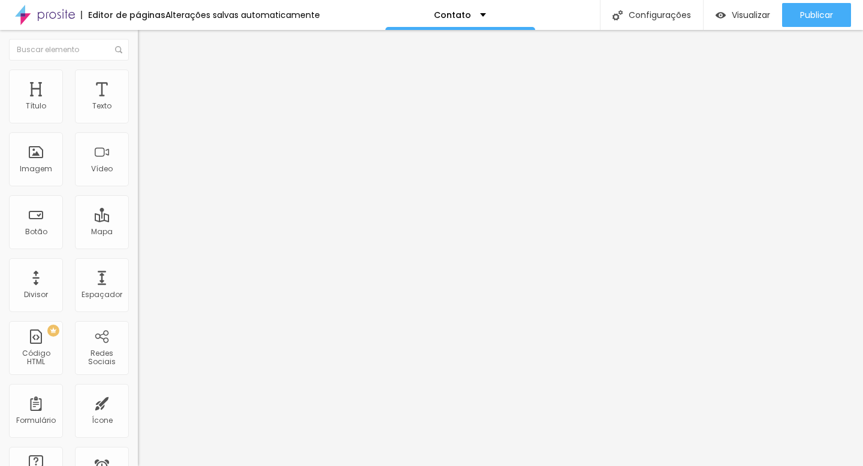
click at [138, 115] on button "button" at bounding box center [146, 108] width 17 height 13
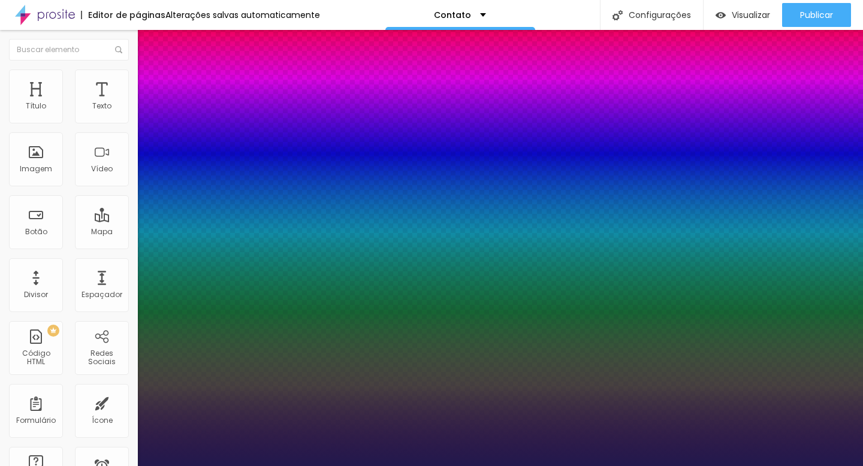
drag, startPoint x: 153, startPoint y: 229, endPoint x: 182, endPoint y: 229, distance: 28.8
drag, startPoint x: 159, startPoint y: 202, endPoint x: 169, endPoint y: 202, distance: 9.6
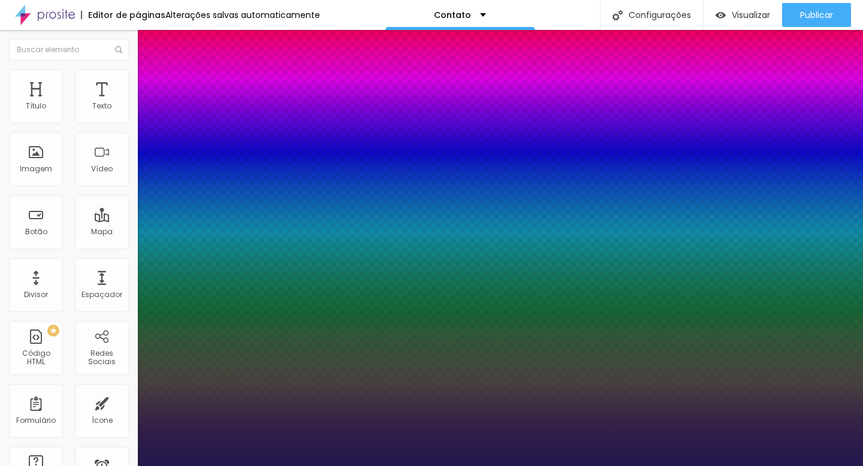
click at [565, 466] on div at bounding box center [431, 466] width 863 height 0
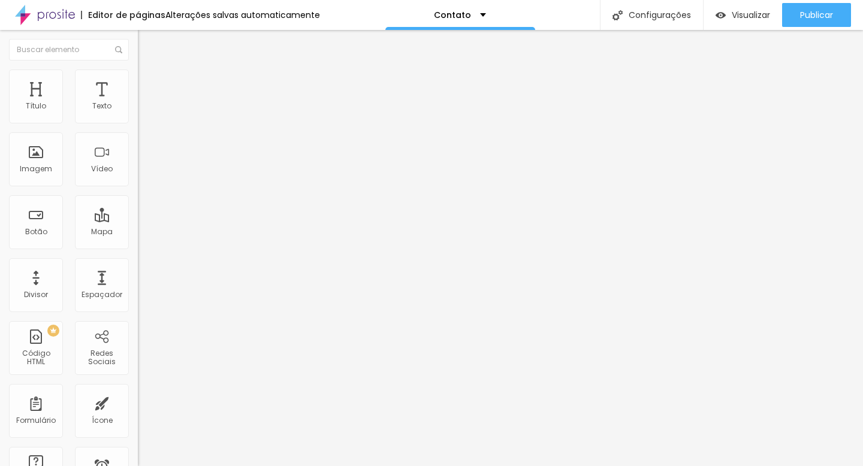
click at [144, 110] on icon "button" at bounding box center [146, 107] width 5 height 5
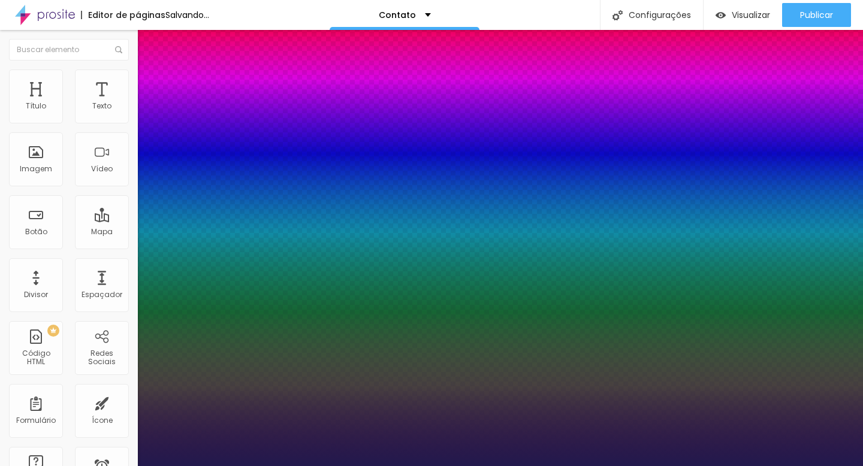
click at [617, 466] on div at bounding box center [431, 466] width 863 height 0
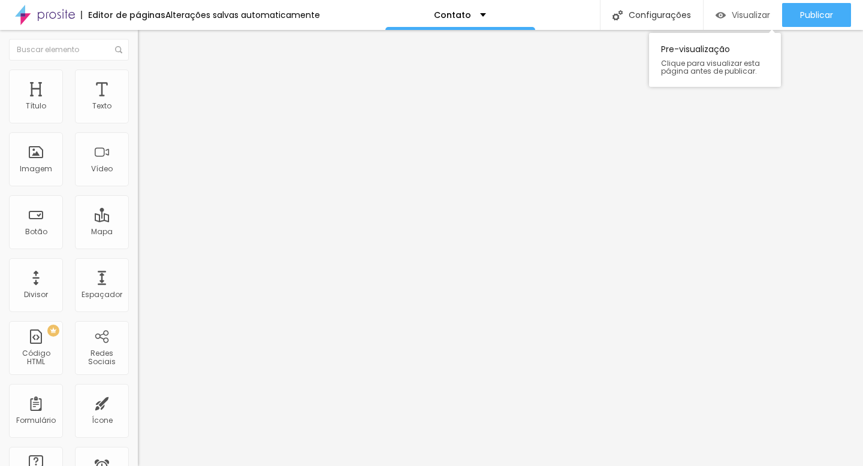
click at [747, 20] on span "Visualizar" at bounding box center [751, 15] width 38 height 10
click at [138, 152] on img at bounding box center [142, 147] width 8 height 8
click at [138, 188] on span "Original" at bounding box center [152, 182] width 29 height 10
click at [138, 209] on span "Quadrado" at bounding box center [157, 204] width 39 height 10
click at [149, 82] on span "Estilo" at bounding box center [158, 78] width 19 height 10
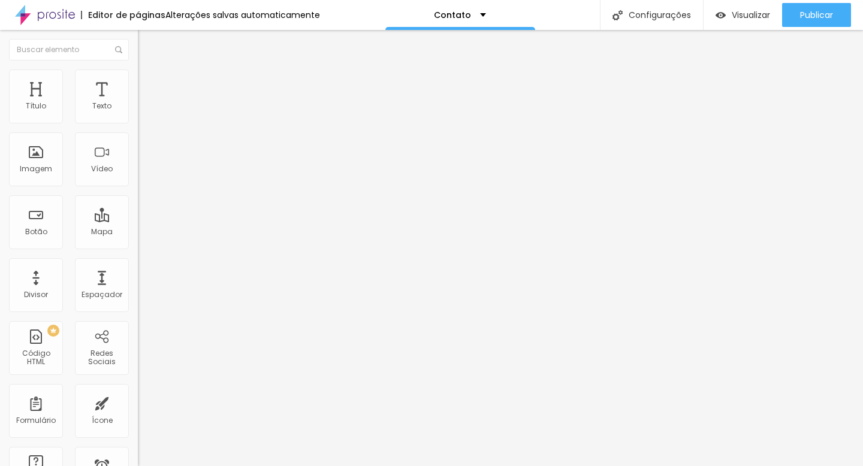
drag, startPoint x: 125, startPoint y: 128, endPoint x: 89, endPoint y: 129, distance: 36.0
click at [138, 123] on input "range" at bounding box center [176, 118] width 77 height 10
click at [749, 17] on span "Visualizar" at bounding box center [751, 15] width 38 height 10
click at [138, 72] on img at bounding box center [143, 75] width 11 height 11
drag, startPoint x: 86, startPoint y: 129, endPoint x: 143, endPoint y: 138, distance: 57.0
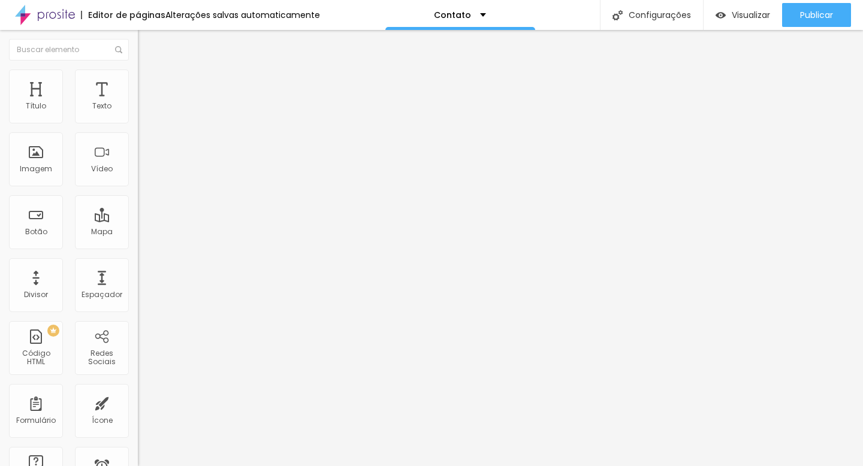
click at [143, 123] on input "range" at bounding box center [176, 118] width 77 height 10
click at [138, 70] on li "Conteúdo" at bounding box center [207, 64] width 138 height 12
click at [138, 188] on span "1:1 Quadrado" at bounding box center [161, 182] width 47 height 10
click at [138, 221] on span "Original" at bounding box center [152, 215] width 29 height 10
click at [732, 19] on span "Visualizar" at bounding box center [751, 15] width 38 height 10
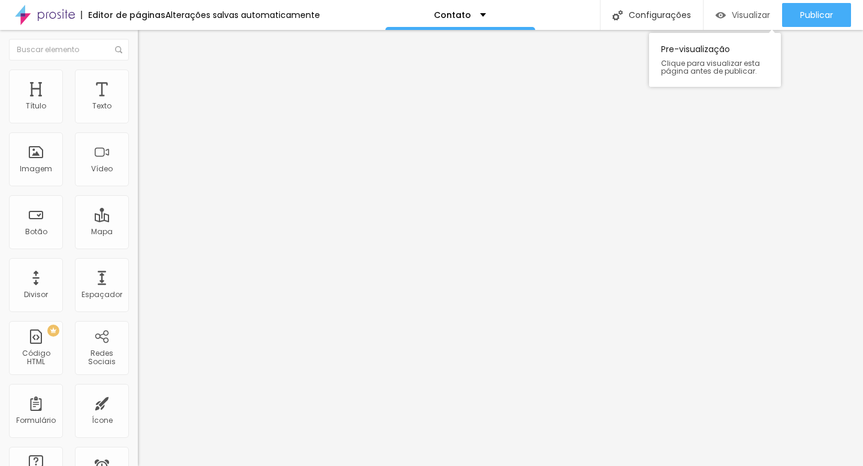
click at [741, 22] on div "Visualizar" at bounding box center [743, 15] width 55 height 24
click at [723, 3] on div "Visualizar" at bounding box center [743, 15] width 55 height 24
click at [754, 11] on span "Visualizar" at bounding box center [751, 15] width 38 height 10
click at [738, 10] on span "Visualizar" at bounding box center [751, 15] width 38 height 10
click at [138, 188] on span "Original" at bounding box center [152, 182] width 29 height 10
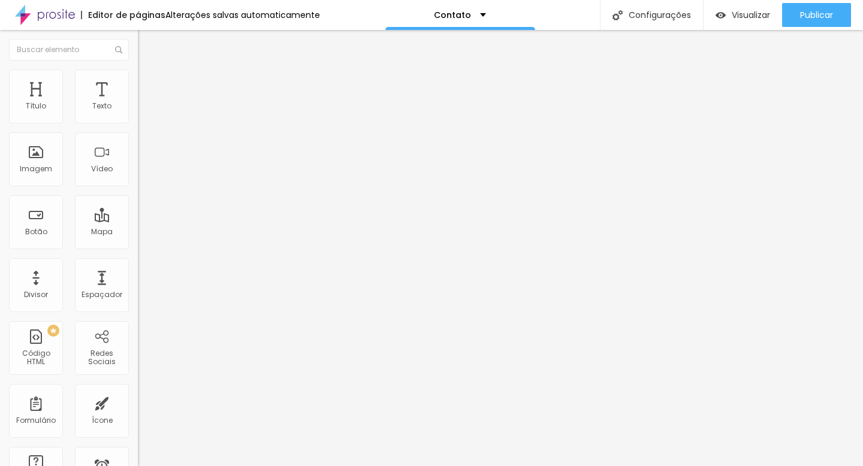
click at [138, 209] on span "Quadrado" at bounding box center [157, 204] width 39 height 10
click at [138, 74] on img at bounding box center [143, 75] width 11 height 11
drag, startPoint x: 122, startPoint y: 127, endPoint x: 223, endPoint y: 149, distance: 103.7
click at [215, 123] on input "range" at bounding box center [176, 118] width 77 height 10
click at [726, 16] on div "Visualizar" at bounding box center [743, 15] width 55 height 10
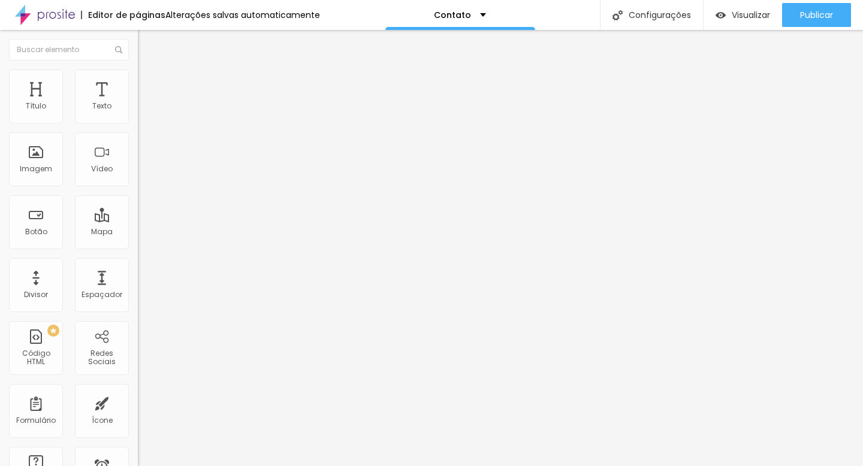
click at [144, 110] on icon "button" at bounding box center [146, 107] width 5 height 5
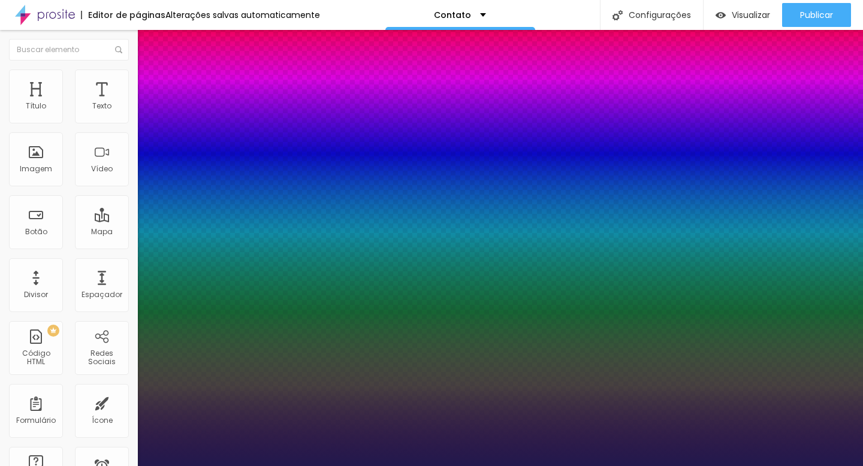
click at [500, 466] on div at bounding box center [431, 466] width 863 height 0
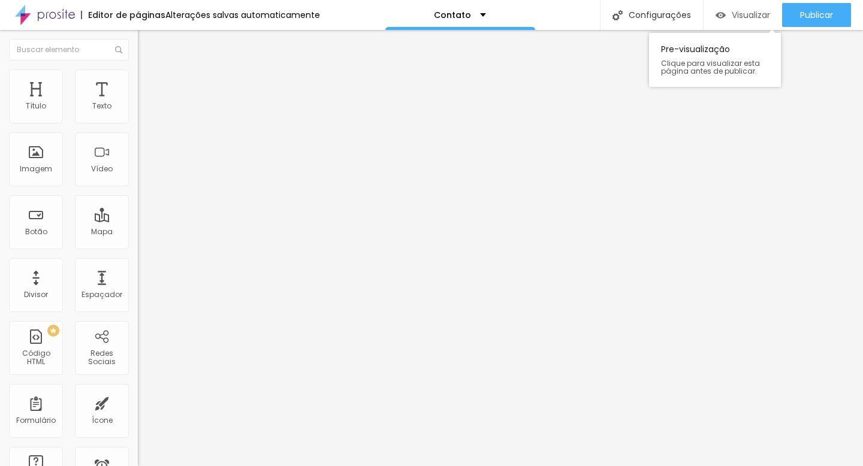
click at [719, 17] on img "button" at bounding box center [721, 15] width 10 height 10
click at [732, 20] on span "Visualizar" at bounding box center [751, 15] width 38 height 10
click at [726, 14] on div "Visualizar" at bounding box center [743, 15] width 55 height 10
click at [744, 22] on div "Visualizar" at bounding box center [743, 15] width 55 height 24
click at [727, 13] on div "Visualizar" at bounding box center [743, 15] width 55 height 10
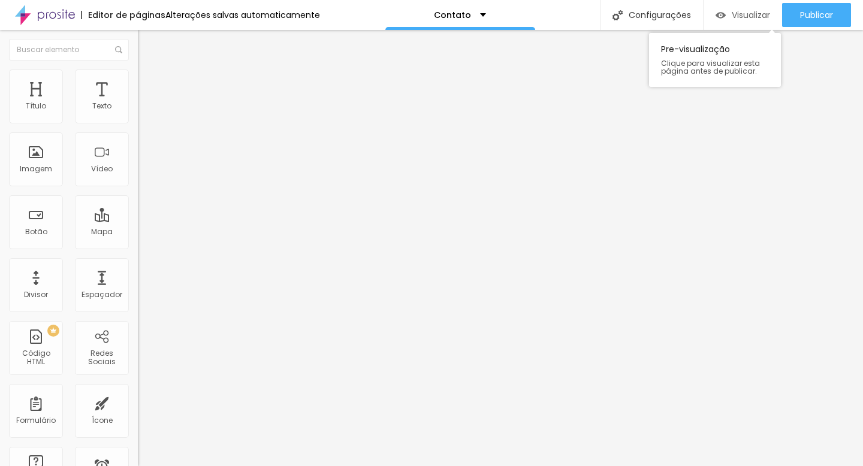
click at [744, 19] on span "Visualizar" at bounding box center [751, 15] width 38 height 10
click at [733, 13] on span "Visualizar" at bounding box center [751, 15] width 38 height 10
click at [739, 16] on span "Visualizar" at bounding box center [751, 15] width 38 height 10
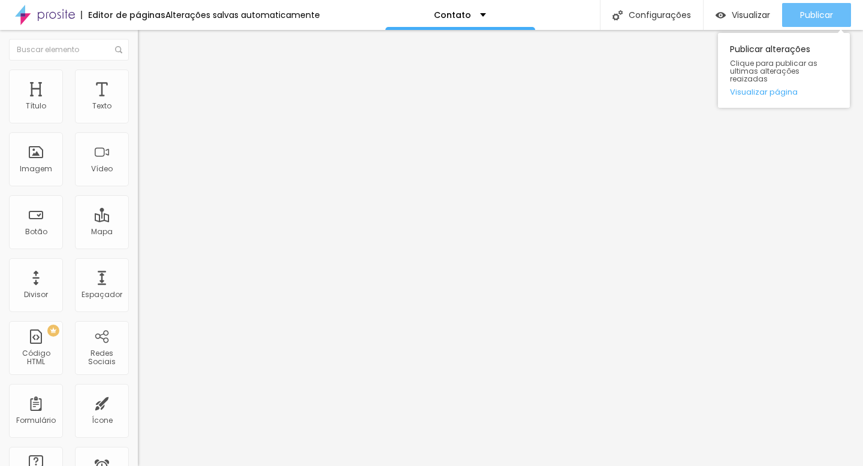
click at [804, 16] on span "Publicar" at bounding box center [816, 15] width 33 height 10
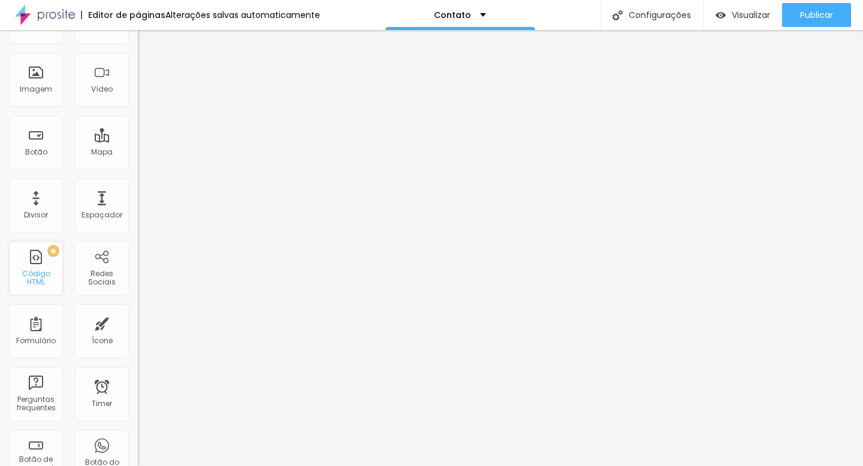
scroll to position [82, 0]
click at [748, 19] on span "Visualizar" at bounding box center [751, 15] width 38 height 10
click at [50, 267] on div "PREMIUM Código HTML" at bounding box center [36, 266] width 54 height 54
click at [31, 264] on div "PREMIUM Código HTML" at bounding box center [36, 266] width 54 height 54
click at [50, 254] on div "PREMIUM Código HTML" at bounding box center [36, 266] width 54 height 54
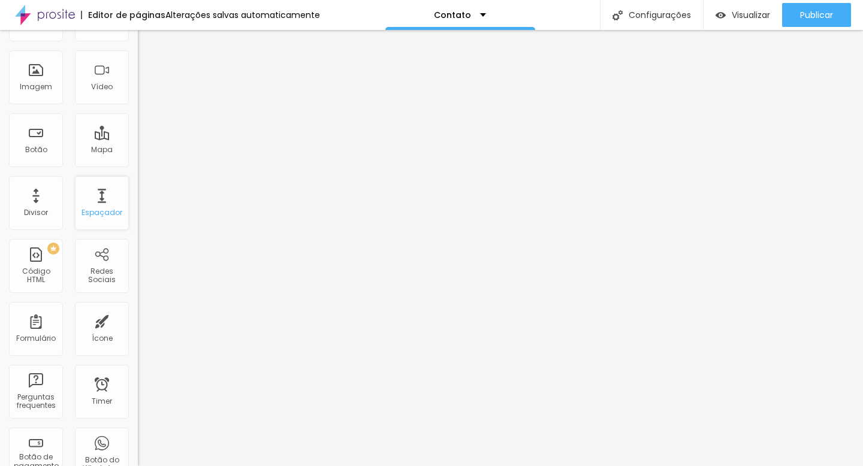
scroll to position [0, 0]
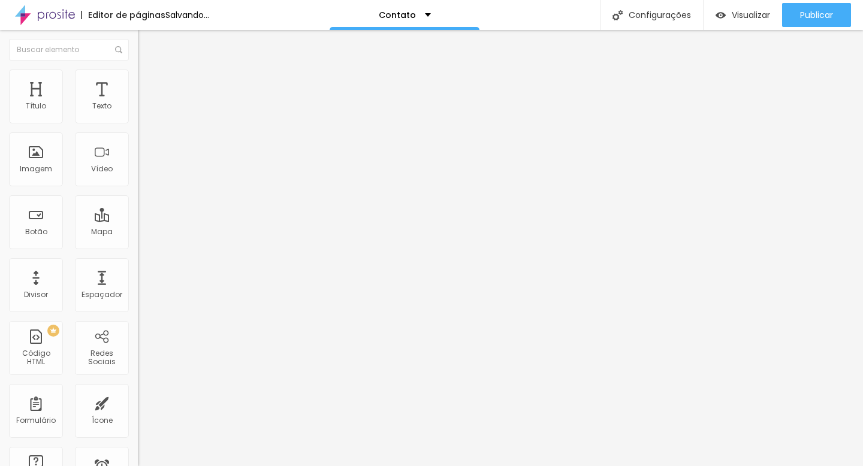
click at [138, 112] on span "Titulo 2" at bounding box center [157, 107] width 39 height 10
click at [138, 123] on span "Titulo 3" at bounding box center [155, 118] width 34 height 10
click at [138, 101] on span "Titulo 1" at bounding box center [157, 96] width 39 height 10
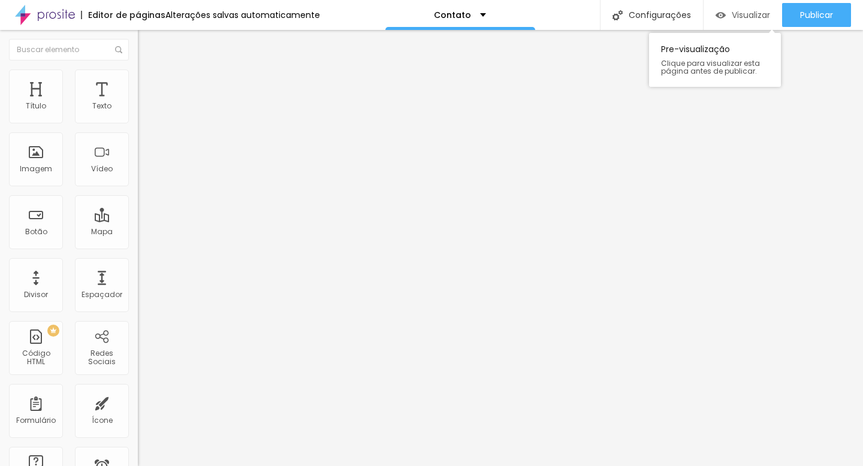
click at [755, 19] on span "Visualizar" at bounding box center [751, 15] width 38 height 10
click at [143, 174] on icon "button" at bounding box center [146, 170] width 7 height 7
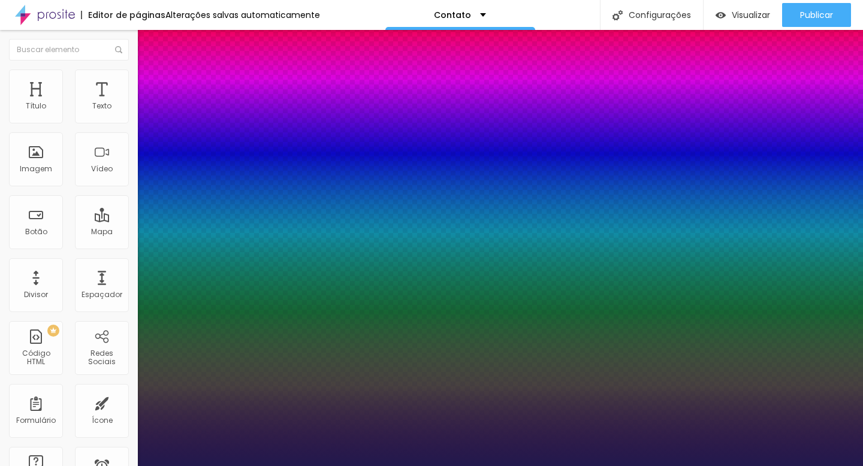
drag, startPoint x: 160, startPoint y: 339, endPoint x: 173, endPoint y: 341, distance: 13.3
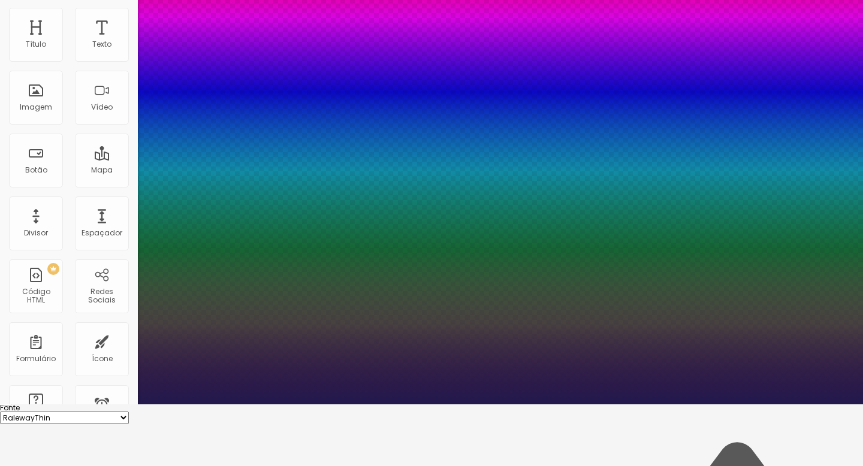
scroll to position [65, 0]
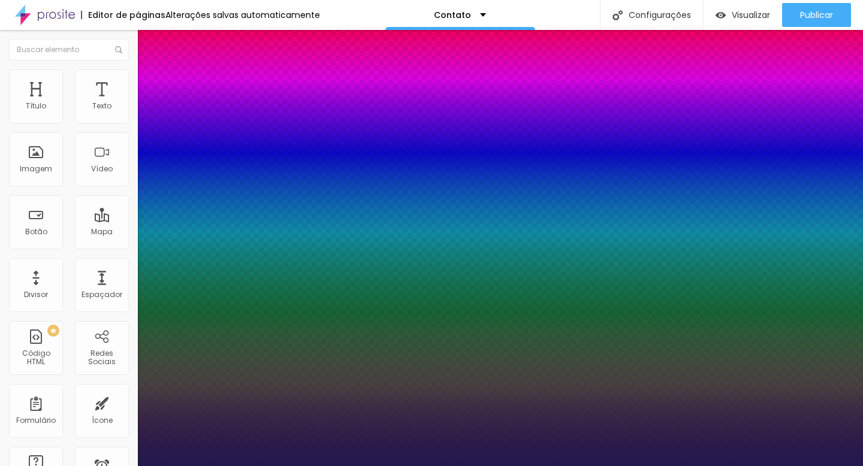
click at [728, 466] on div at bounding box center [431, 466] width 863 height 0
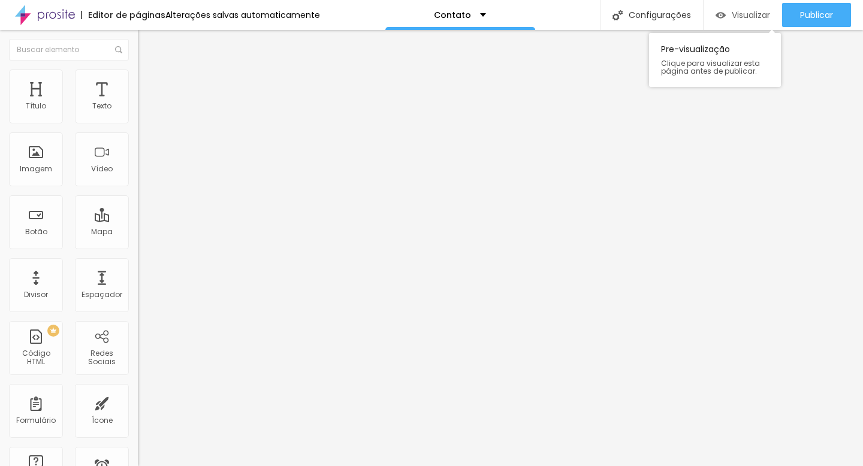
click at [725, 14] on div "Visualizar" at bounding box center [743, 15] width 55 height 10
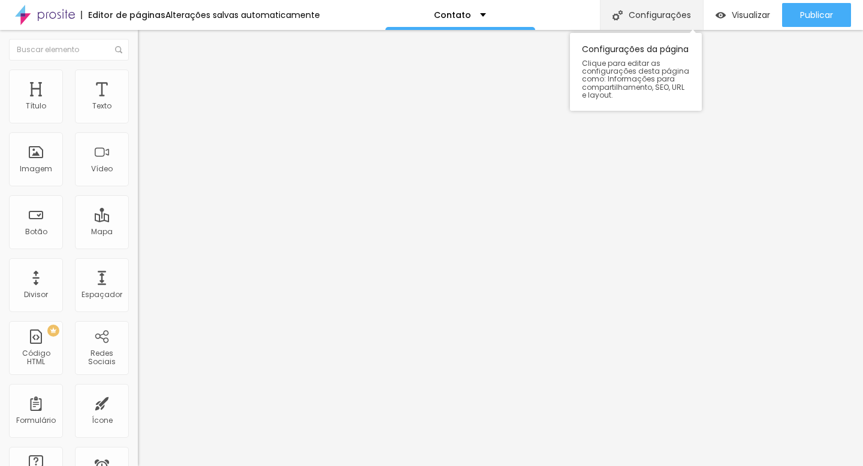
click at [644, 13] on div "Configurações" at bounding box center [651, 15] width 103 height 30
